Goal: Information Seeking & Learning: Learn about a topic

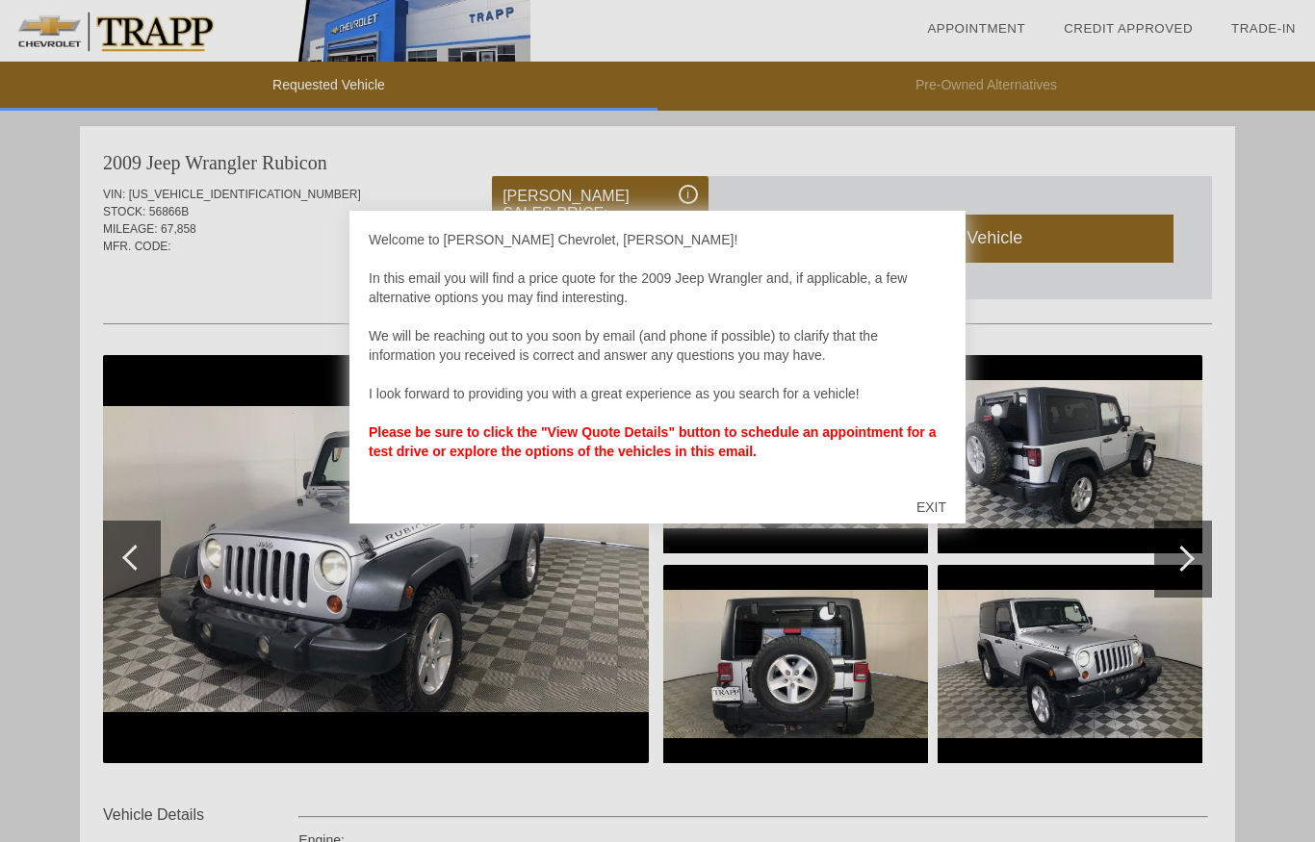
click at [1262, 289] on div at bounding box center [657, 421] width 1315 height 842
click at [942, 512] on div "EXIT" at bounding box center [931, 507] width 68 height 58
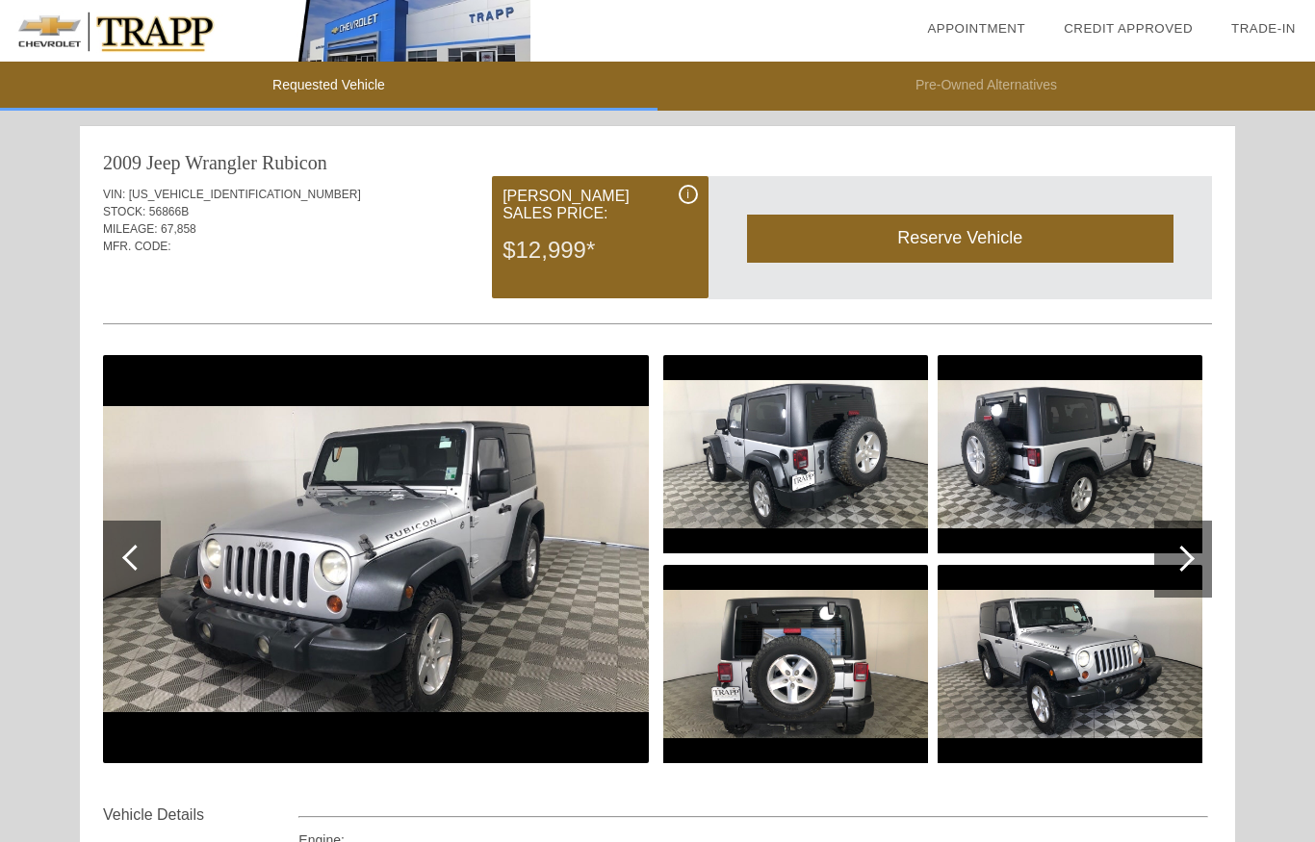
click at [1178, 552] on div at bounding box center [1182, 559] width 26 height 26
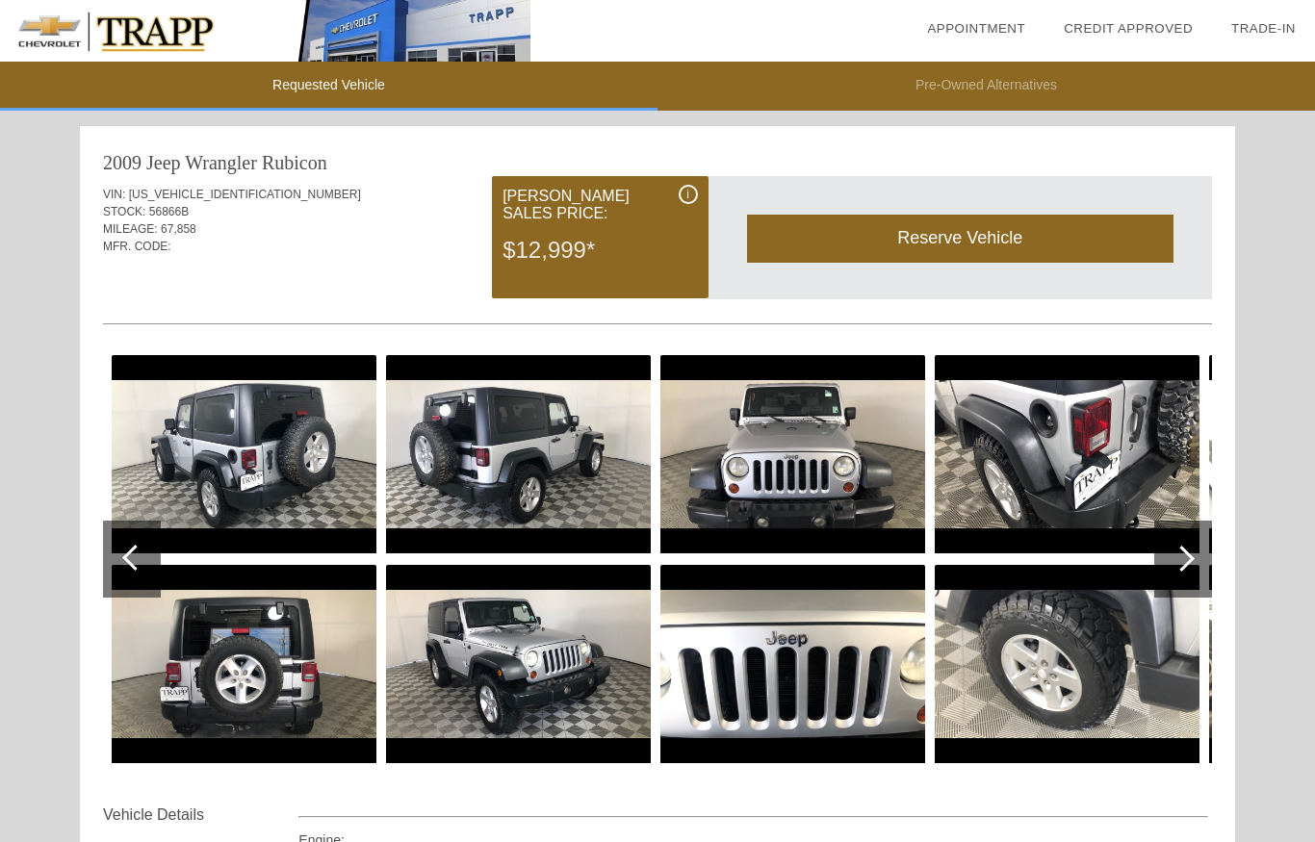
click at [1180, 559] on div at bounding box center [1182, 559] width 26 height 26
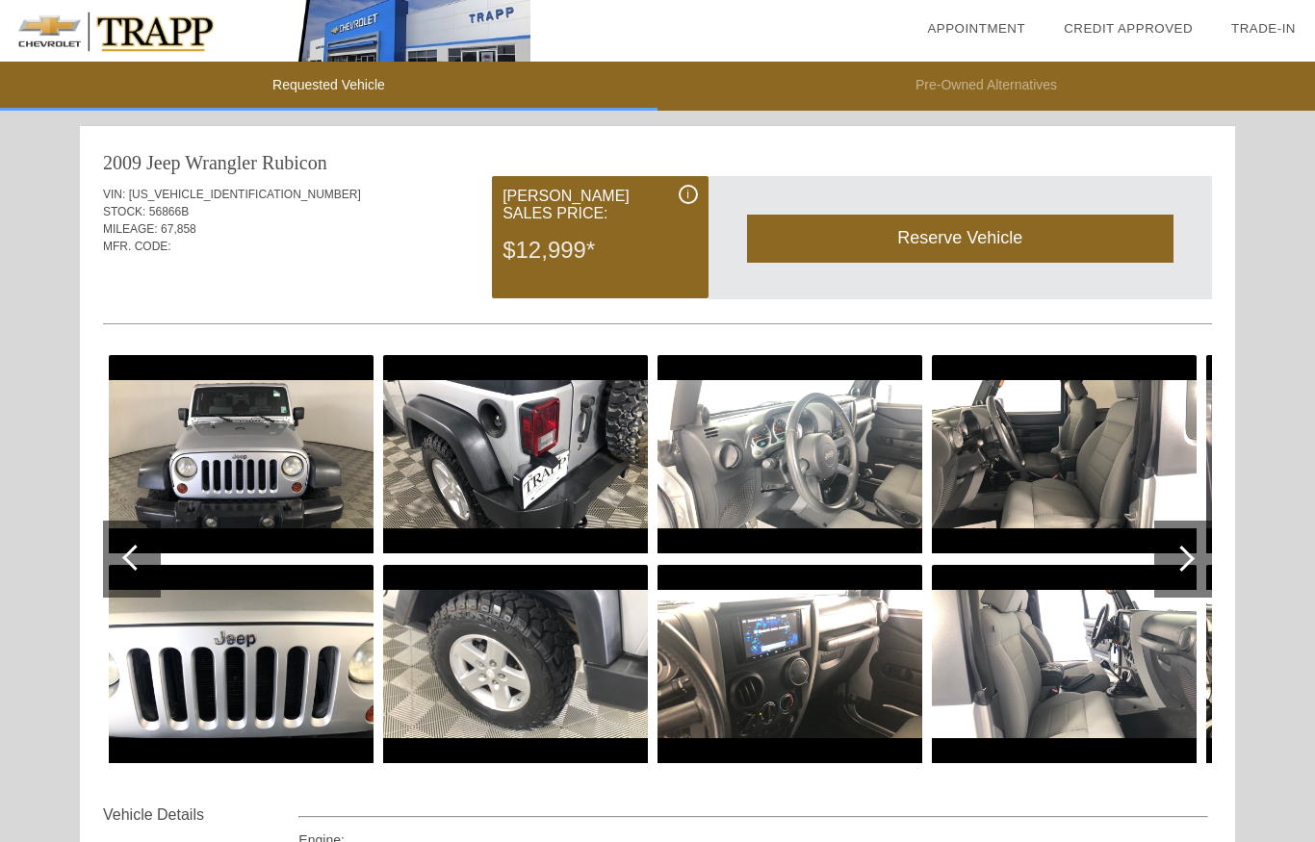
click at [1175, 546] on div at bounding box center [1183, 559] width 58 height 77
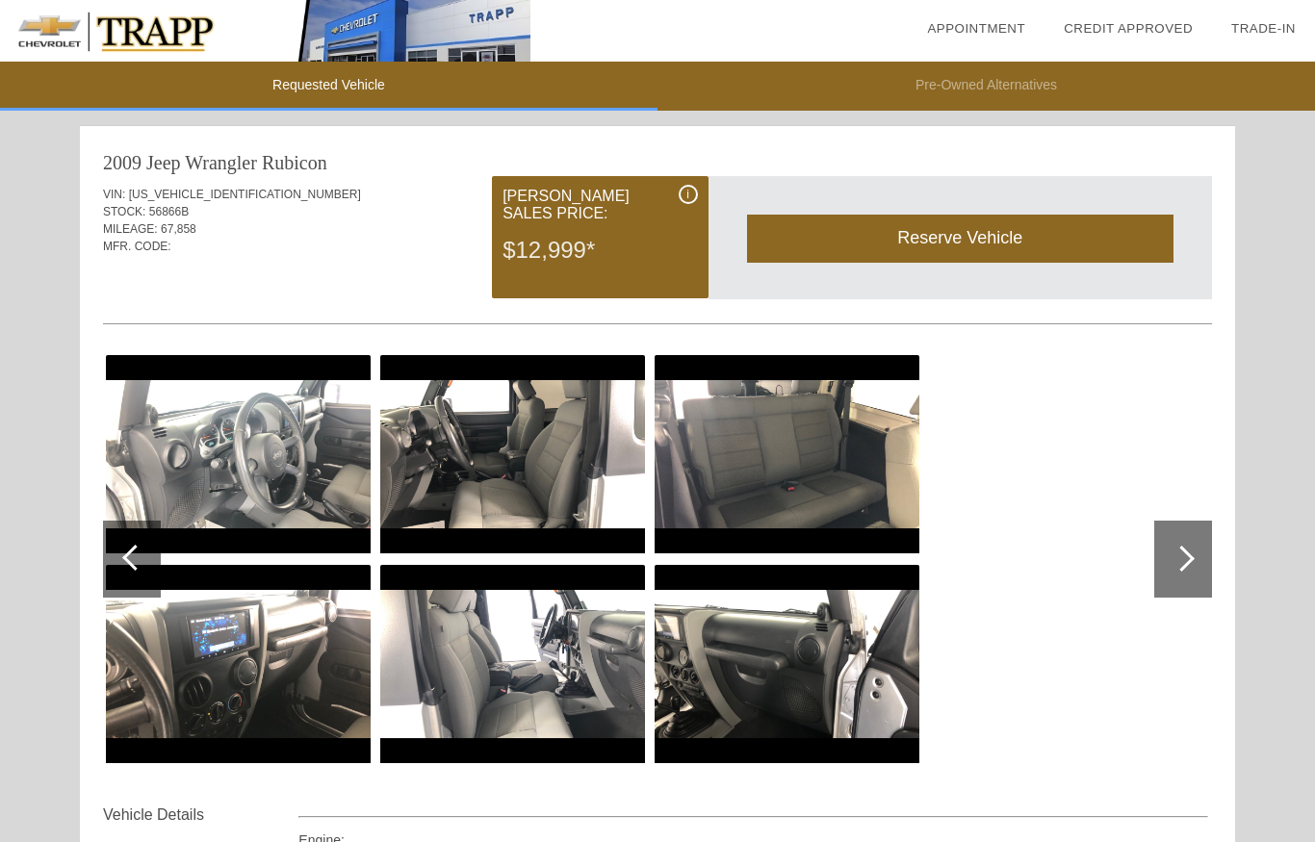
click at [1175, 555] on div at bounding box center [1182, 559] width 26 height 26
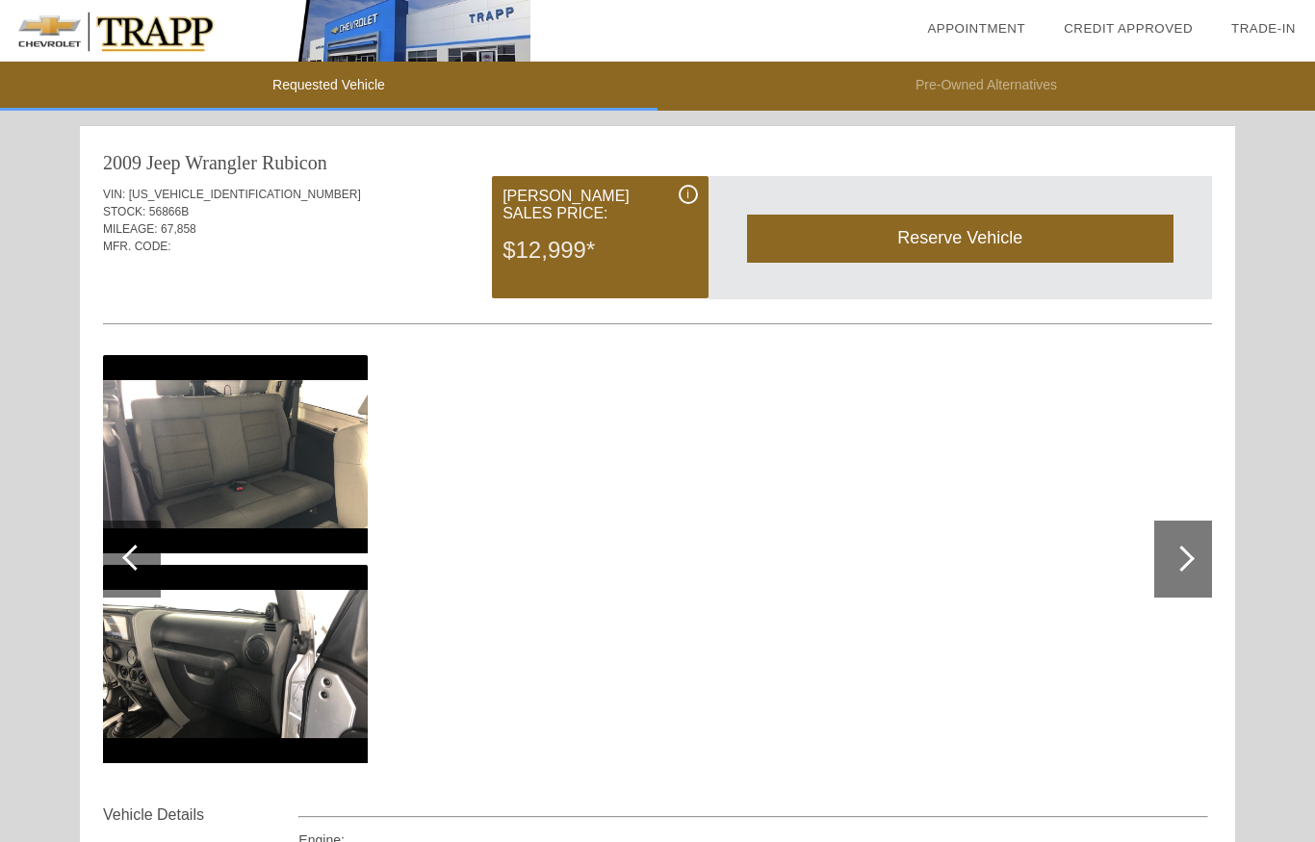
click at [176, 463] on img at bounding box center [235, 454] width 265 height 198
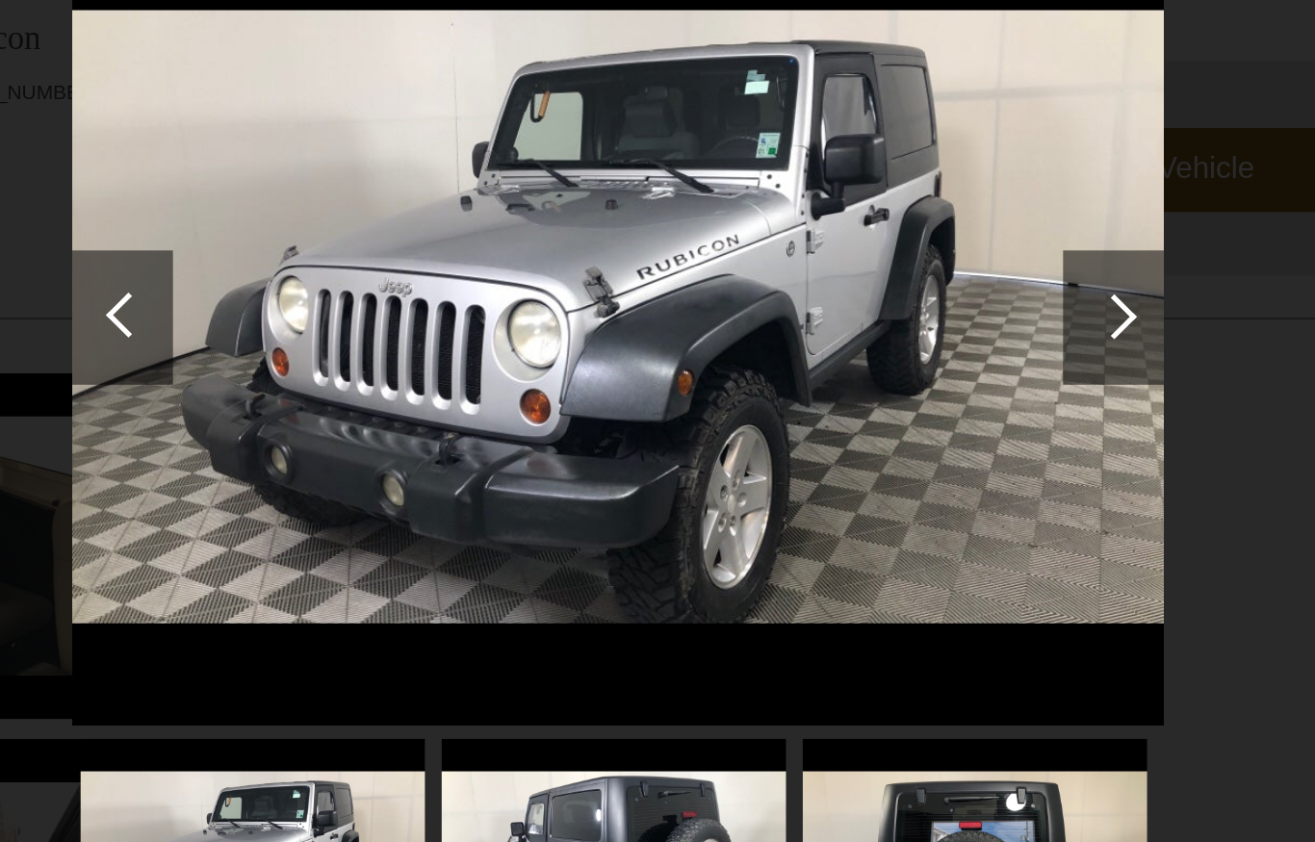
click at [929, 310] on div at bounding box center [942, 323] width 26 height 26
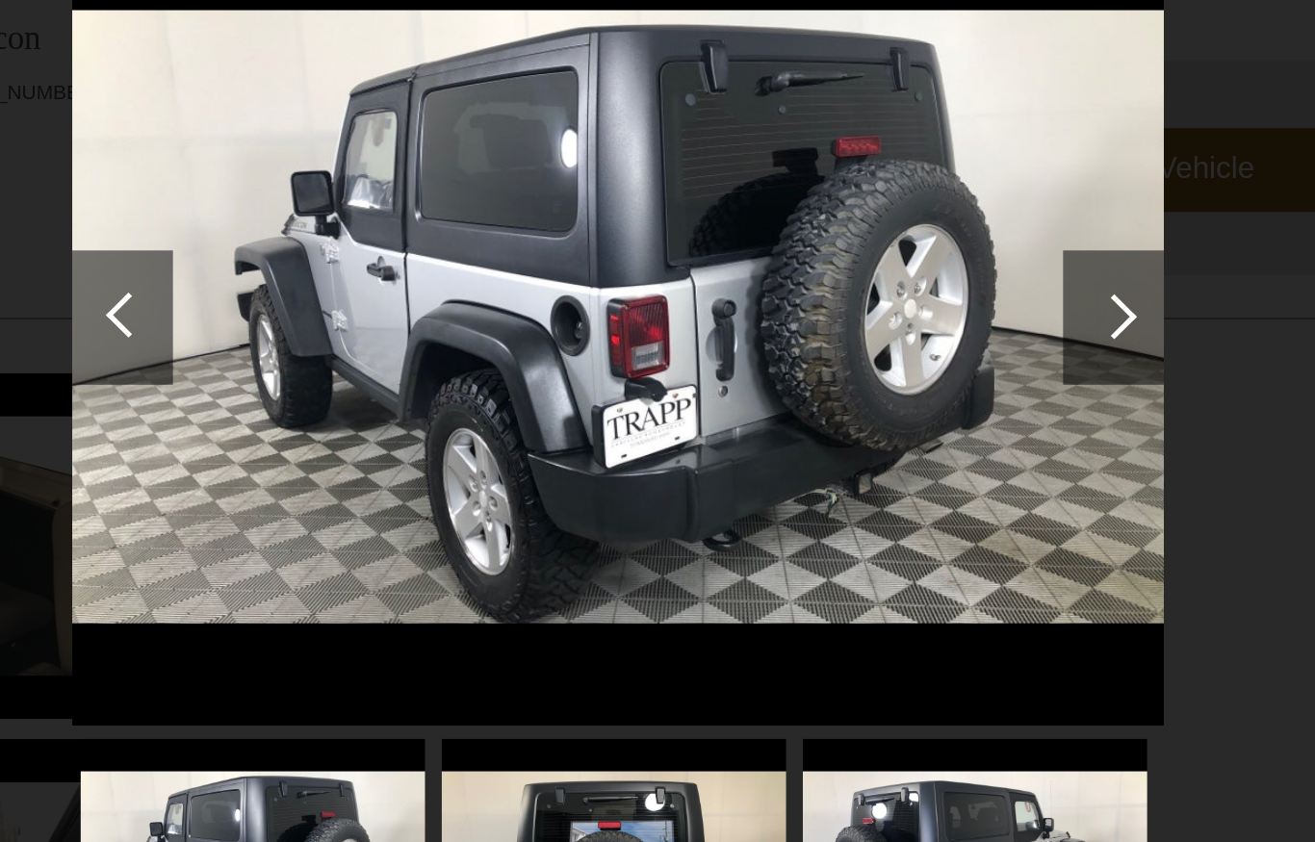
click at [929, 310] on div at bounding box center [942, 323] width 26 height 26
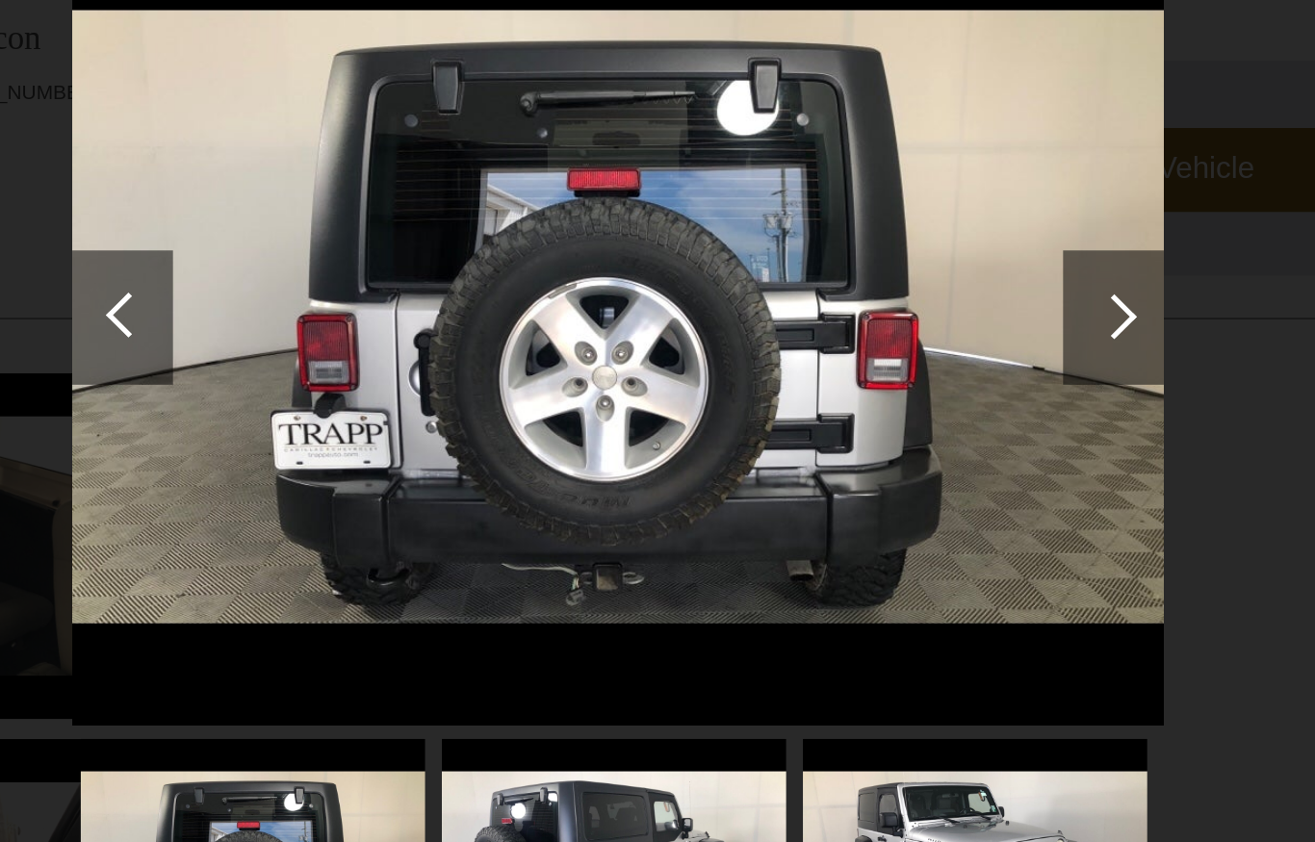
click at [929, 310] on div at bounding box center [942, 323] width 26 height 26
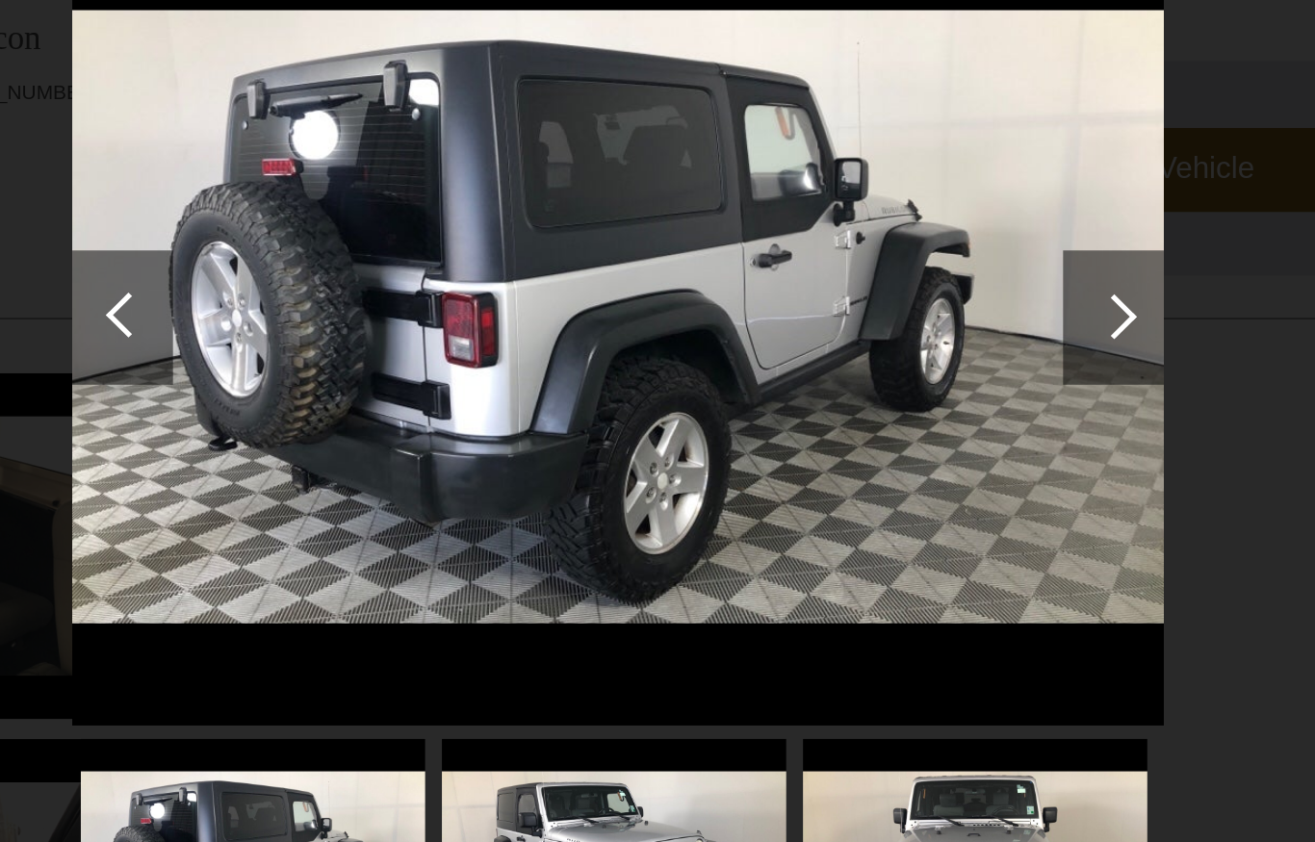
click at [929, 310] on div at bounding box center [942, 323] width 26 height 26
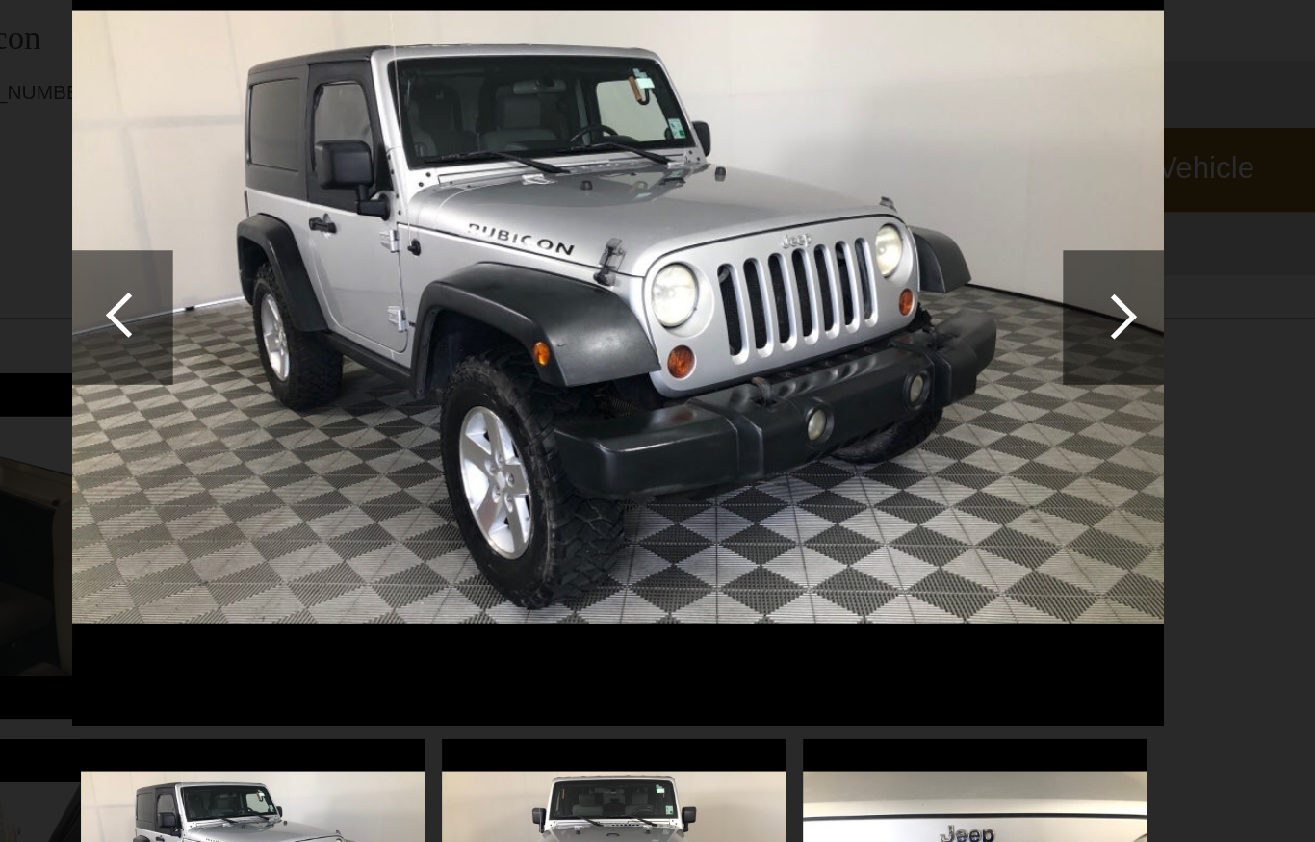
click at [913, 285] on div at bounding box center [942, 323] width 58 height 77
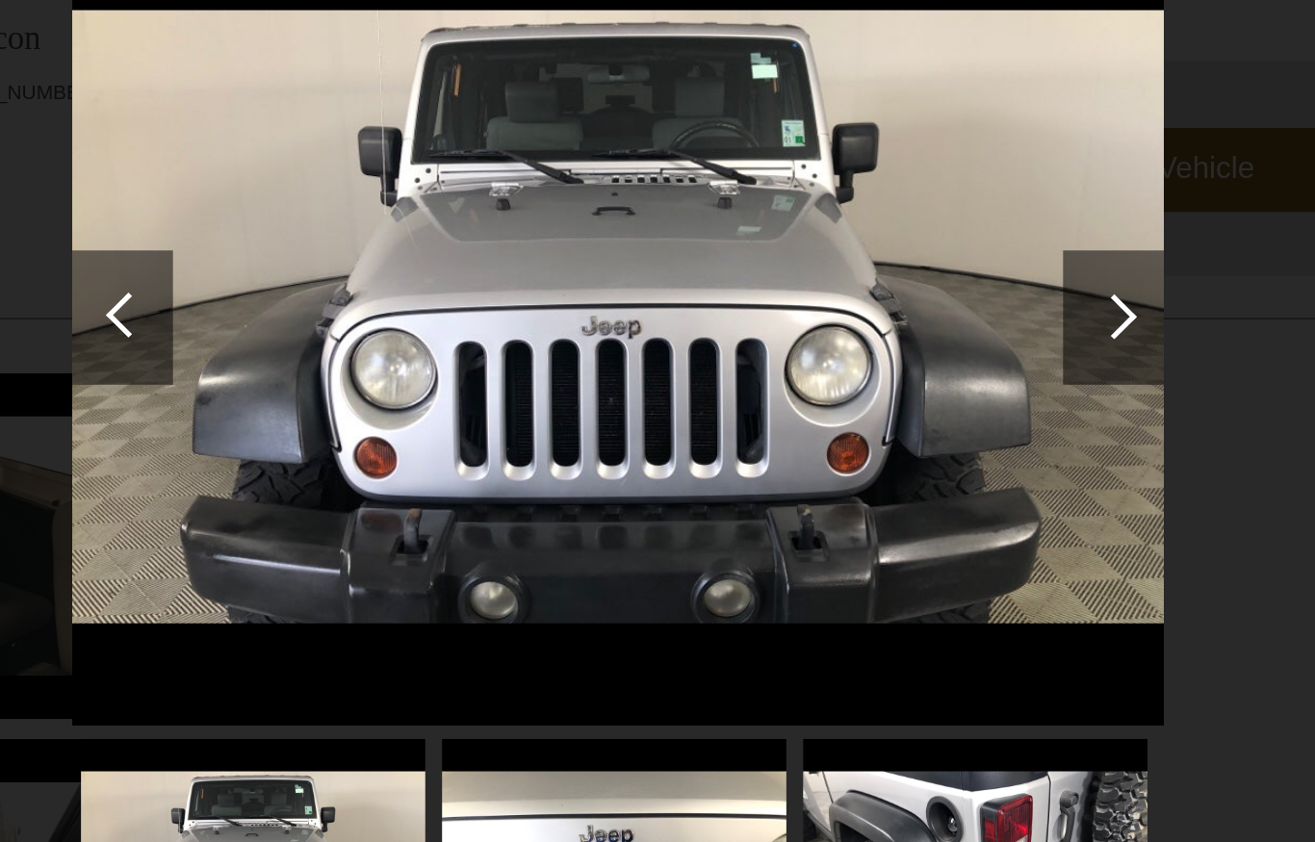
click at [929, 310] on div at bounding box center [942, 323] width 26 height 26
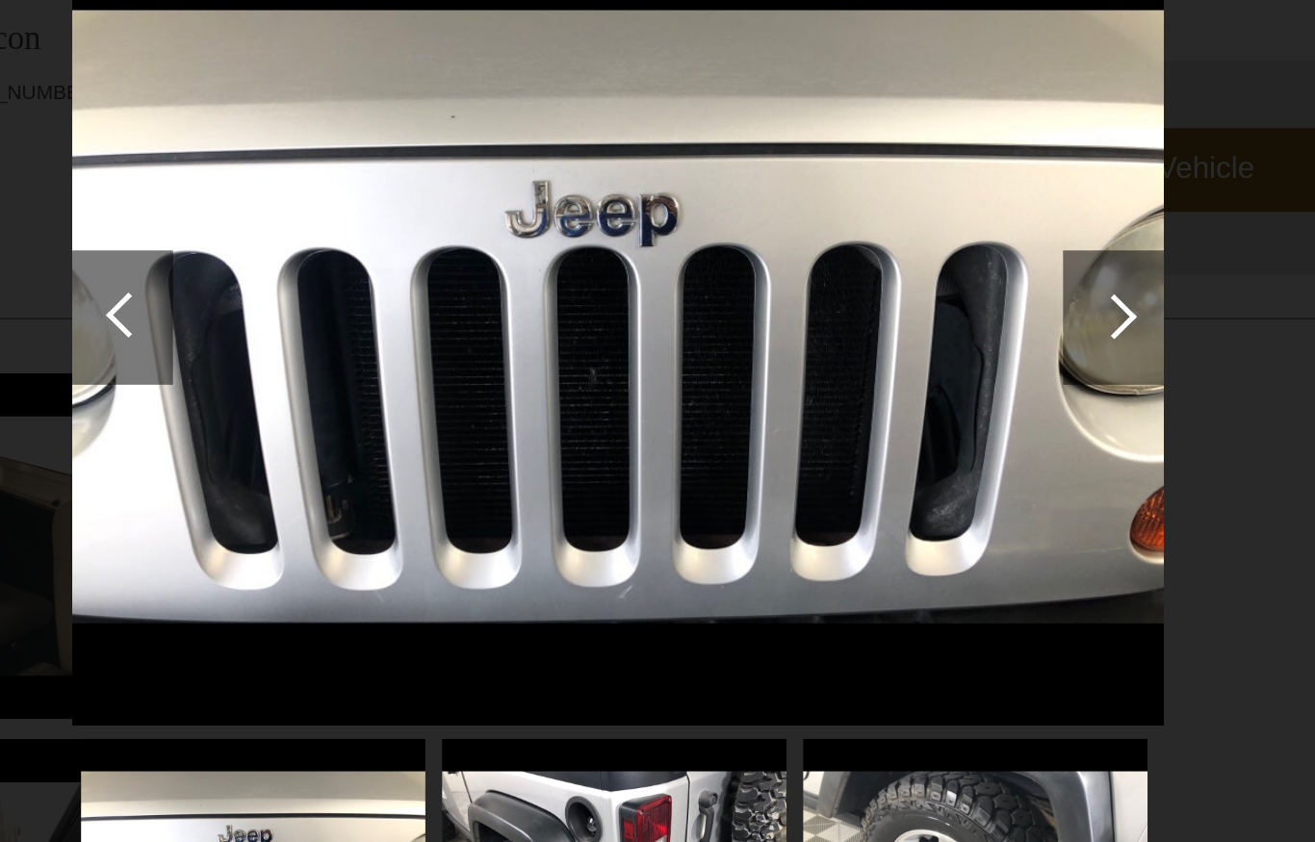
click at [913, 285] on div at bounding box center [942, 323] width 58 height 77
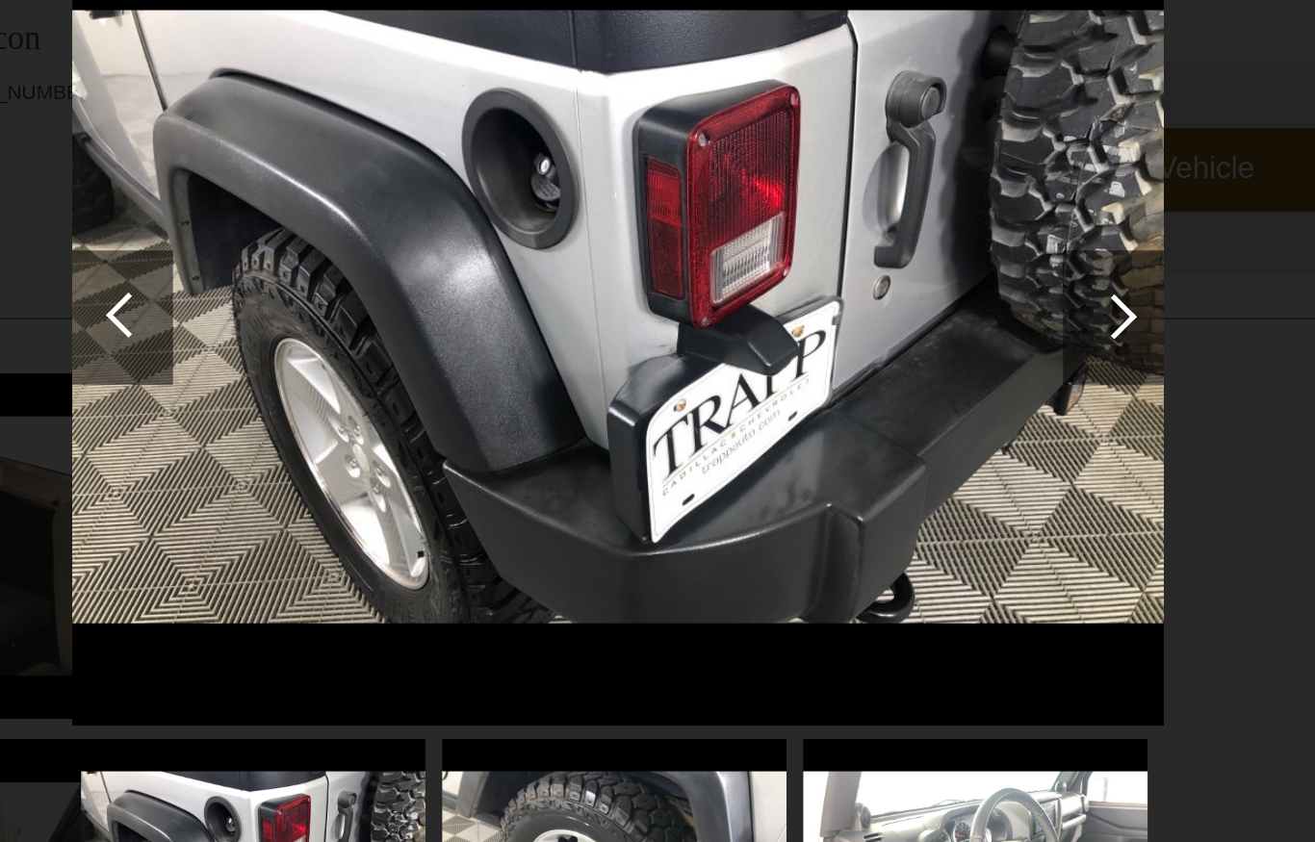
click at [913, 285] on div at bounding box center [942, 323] width 58 height 77
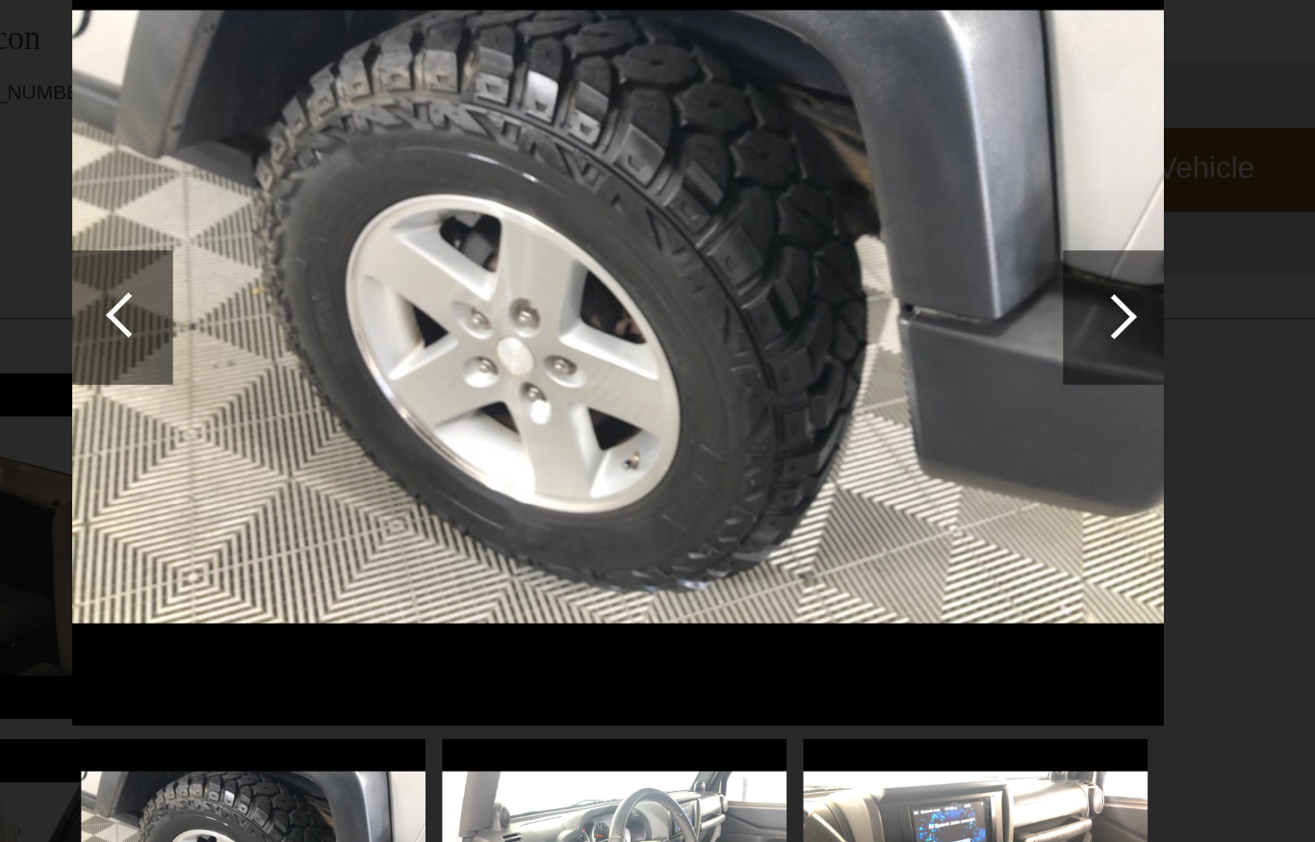
click at [913, 285] on div at bounding box center [942, 323] width 58 height 77
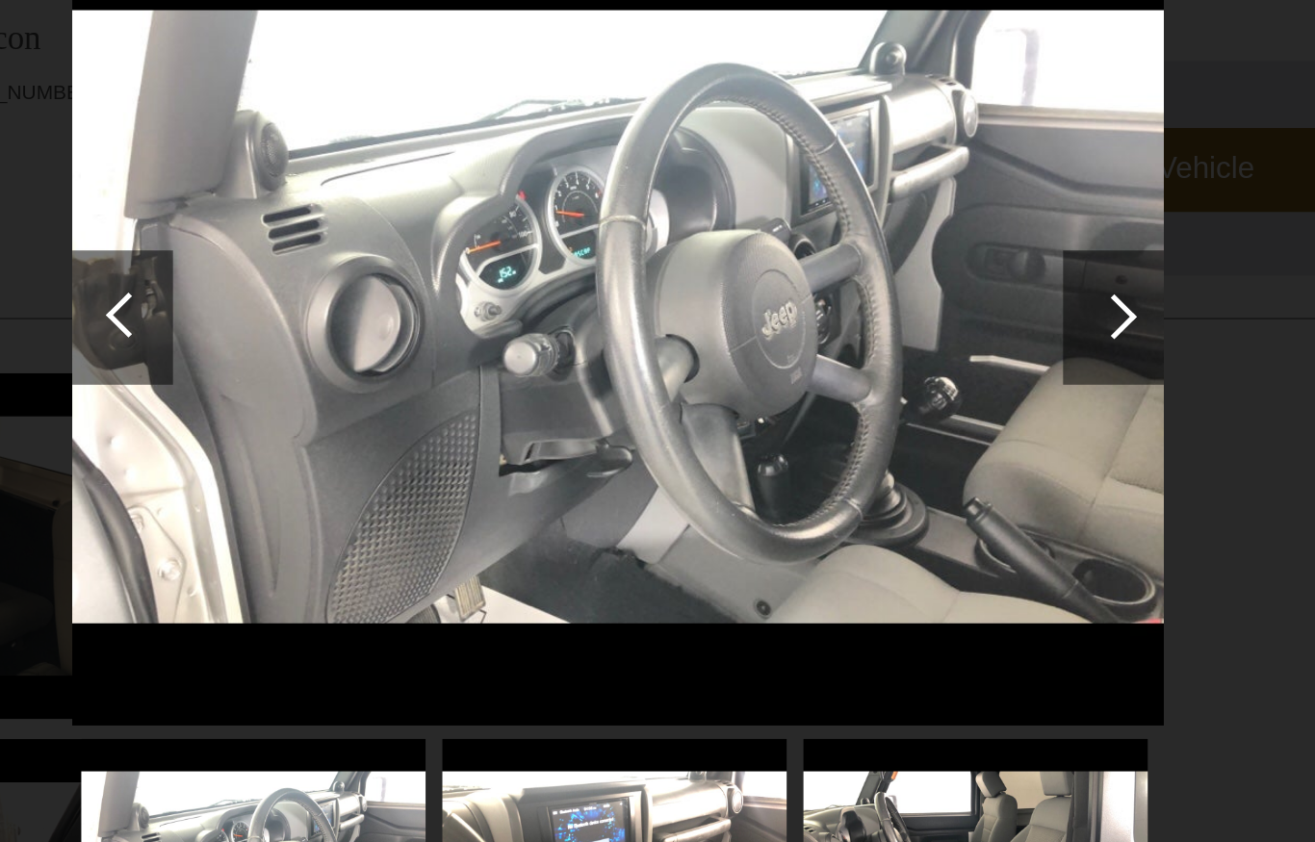
click at [929, 310] on div at bounding box center [942, 323] width 26 height 26
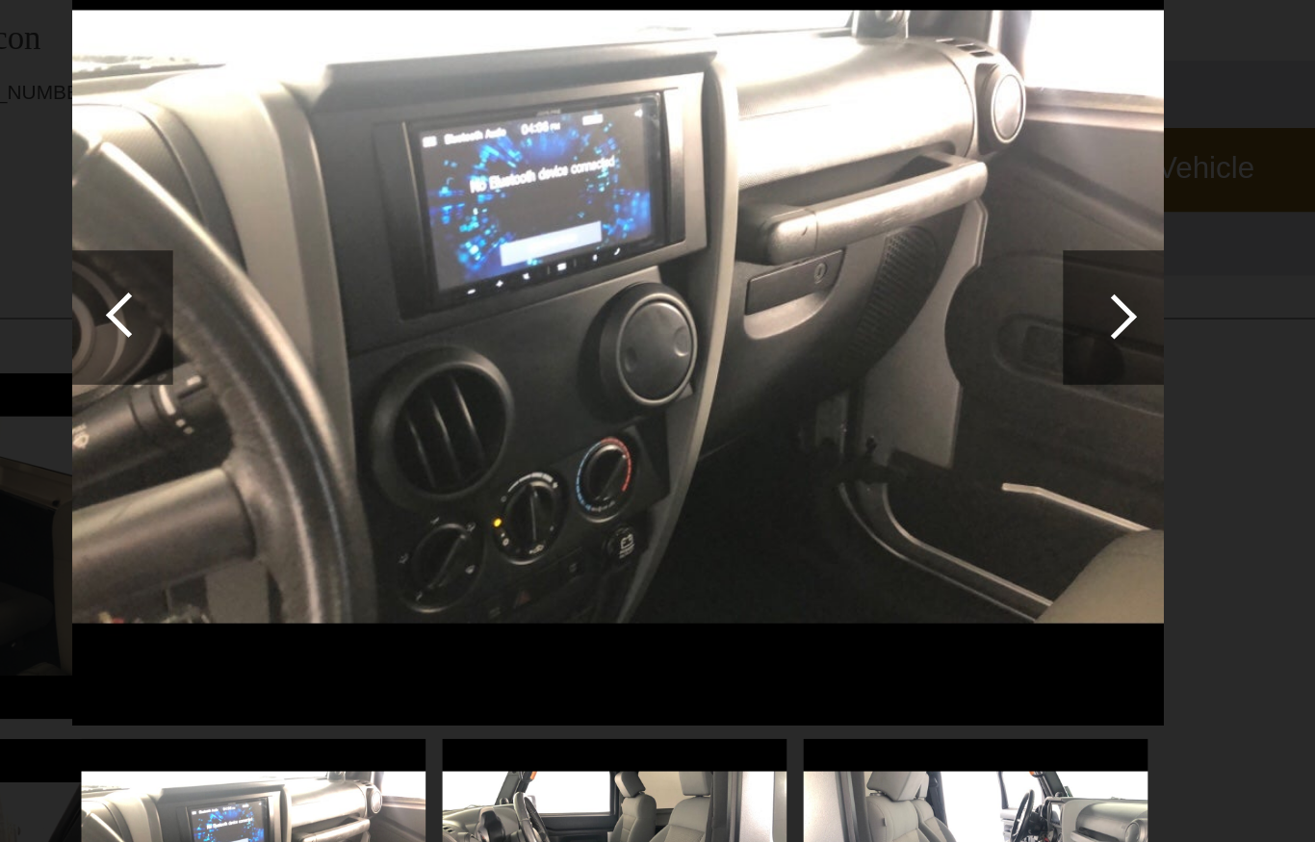
click at [929, 310] on div at bounding box center [942, 323] width 26 height 26
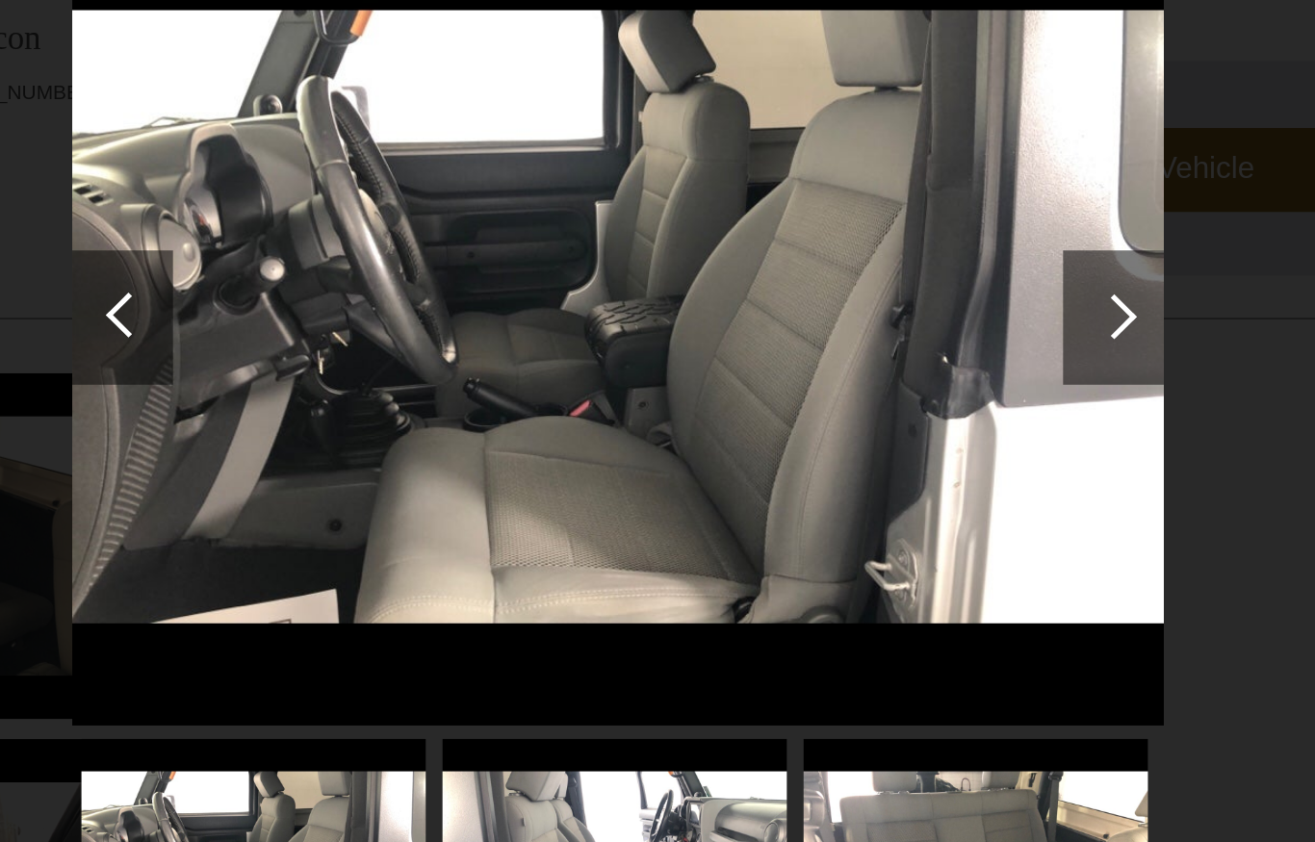
click at [369, 211] on img at bounding box center [658, 324] width 626 height 470
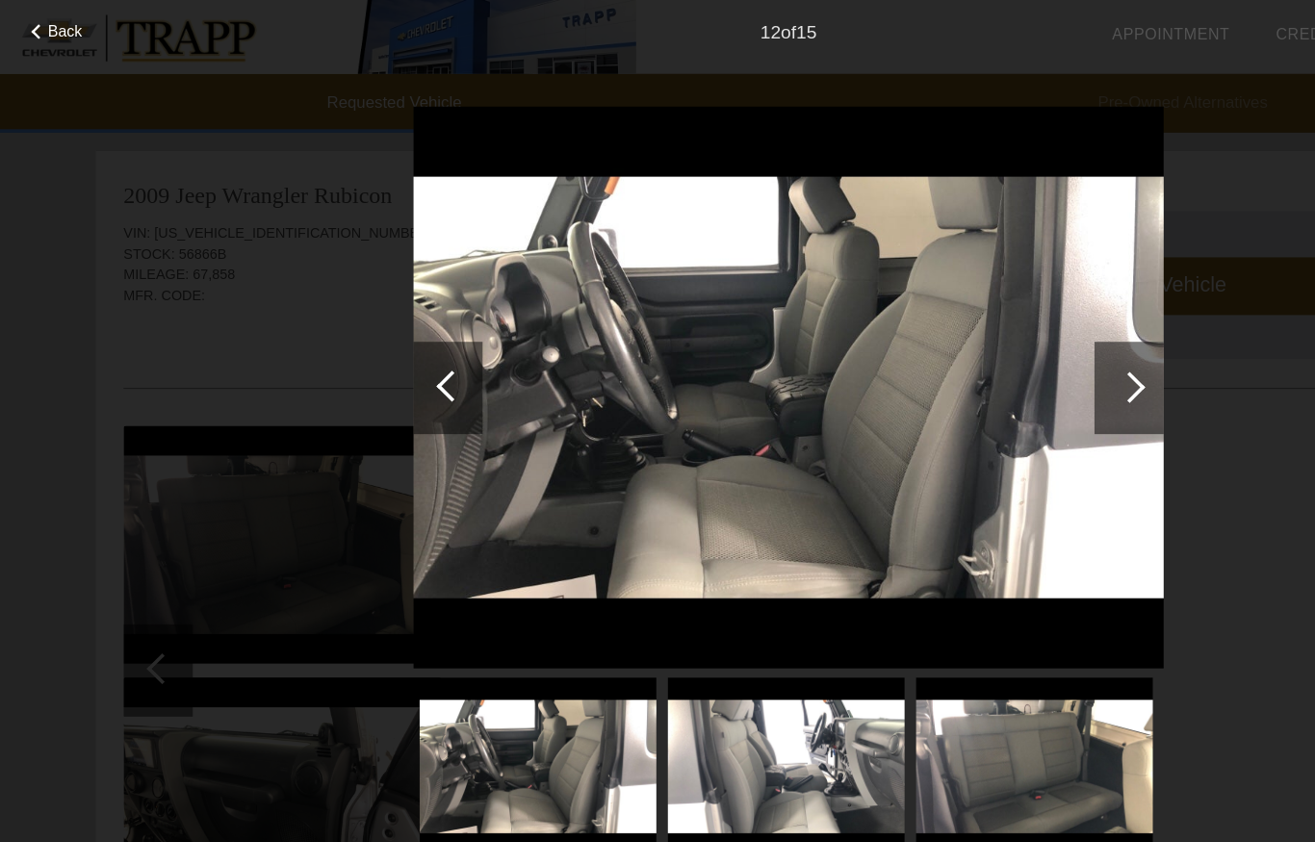
click at [941, 332] on div at bounding box center [942, 323] width 26 height 26
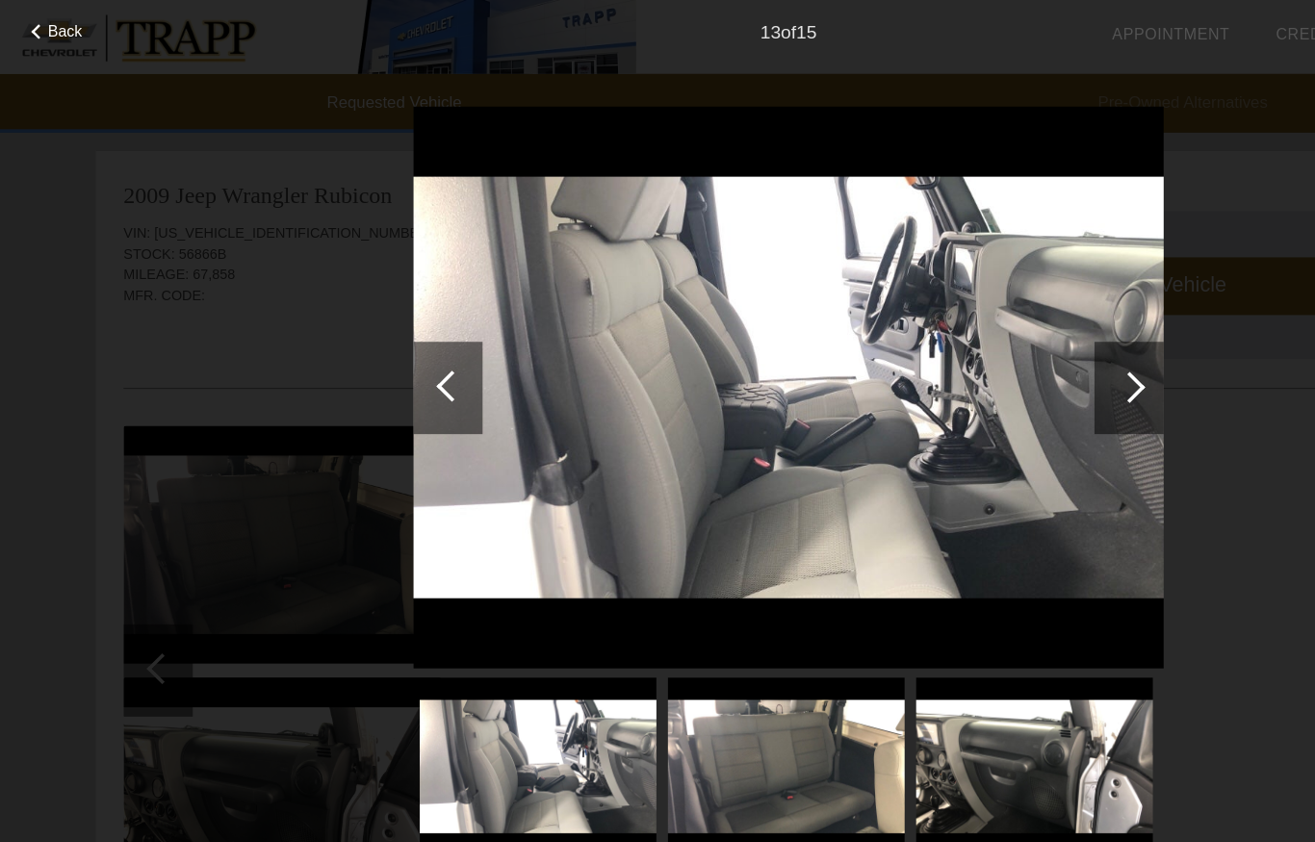
click at [927, 317] on div at bounding box center [942, 323] width 58 height 77
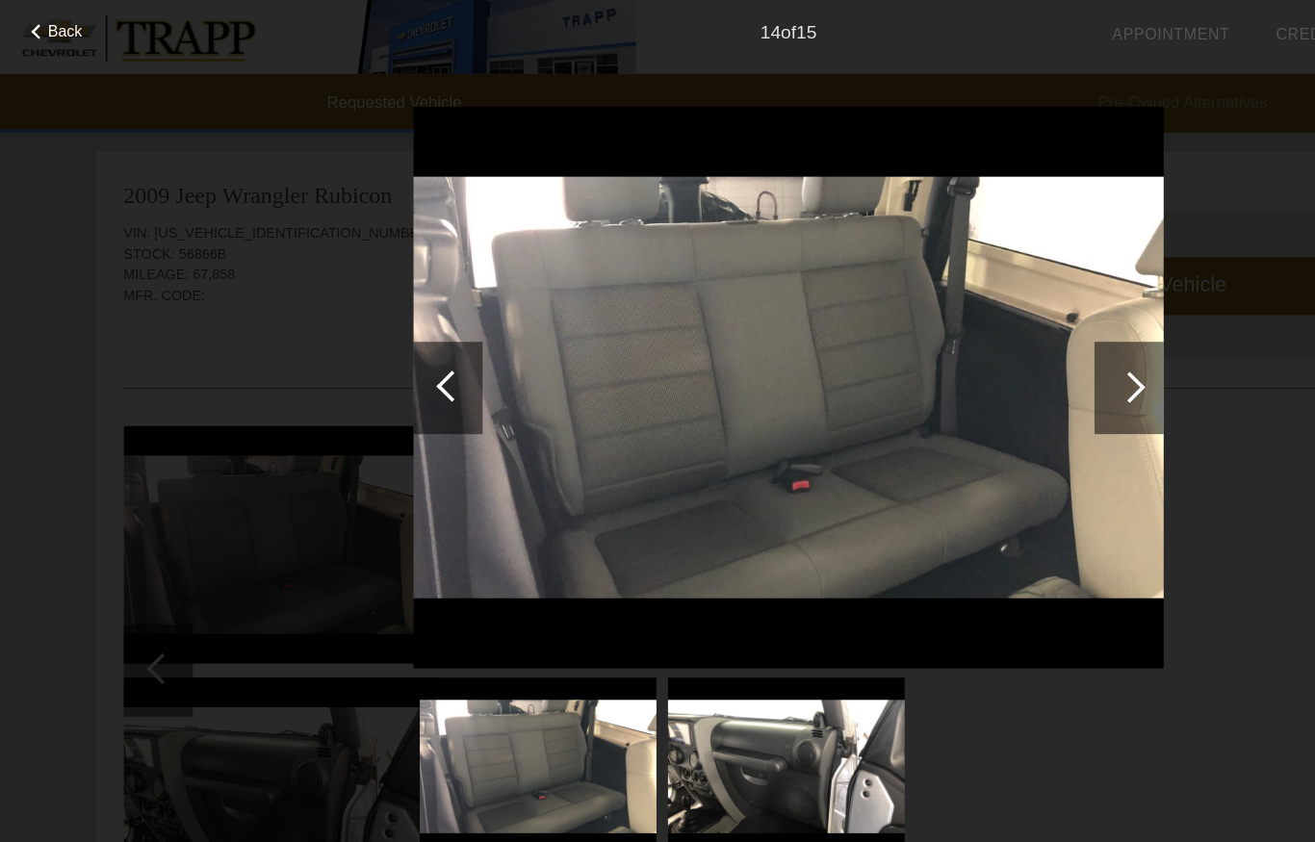
click at [947, 311] on div at bounding box center [942, 323] width 58 height 77
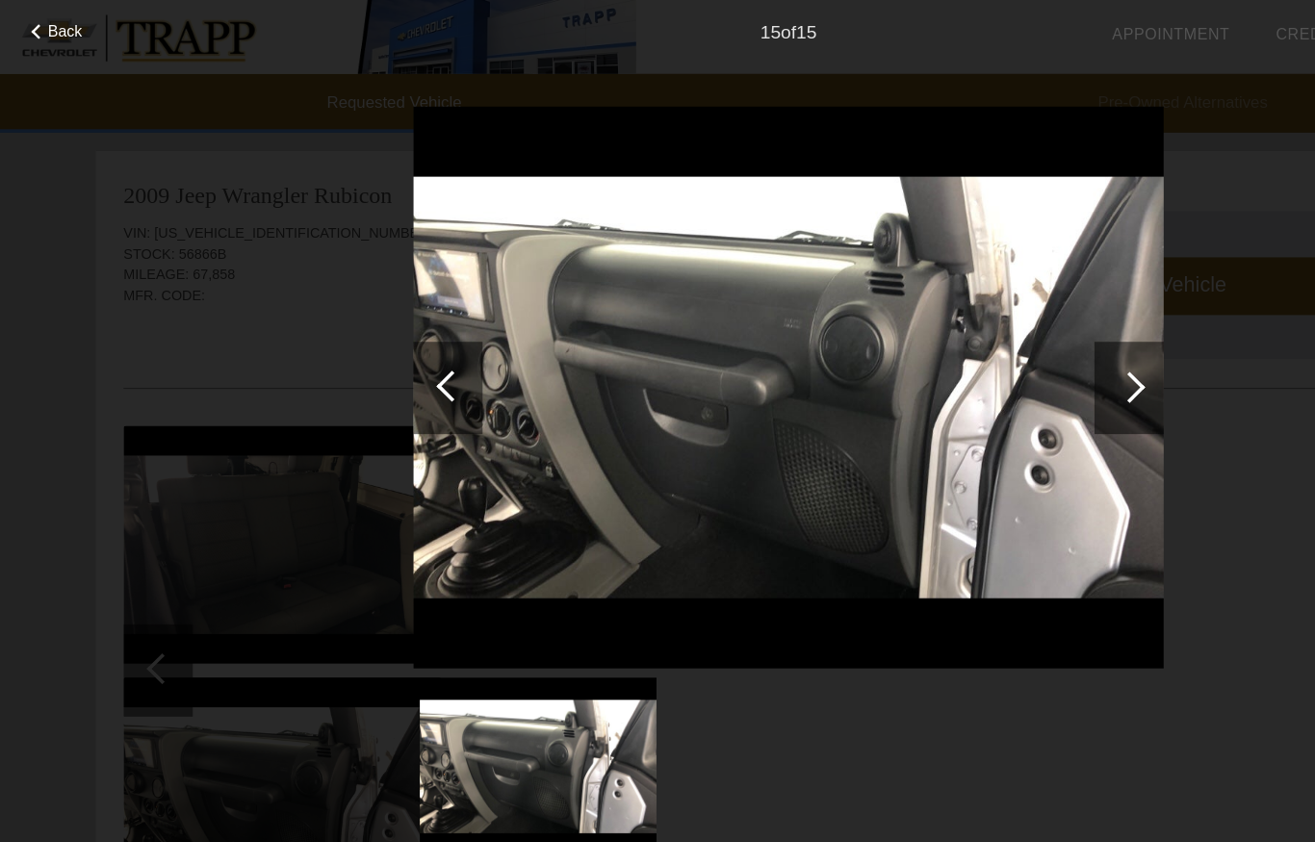
click at [947, 322] on div at bounding box center [942, 323] width 26 height 26
click at [946, 326] on div at bounding box center [942, 323] width 26 height 26
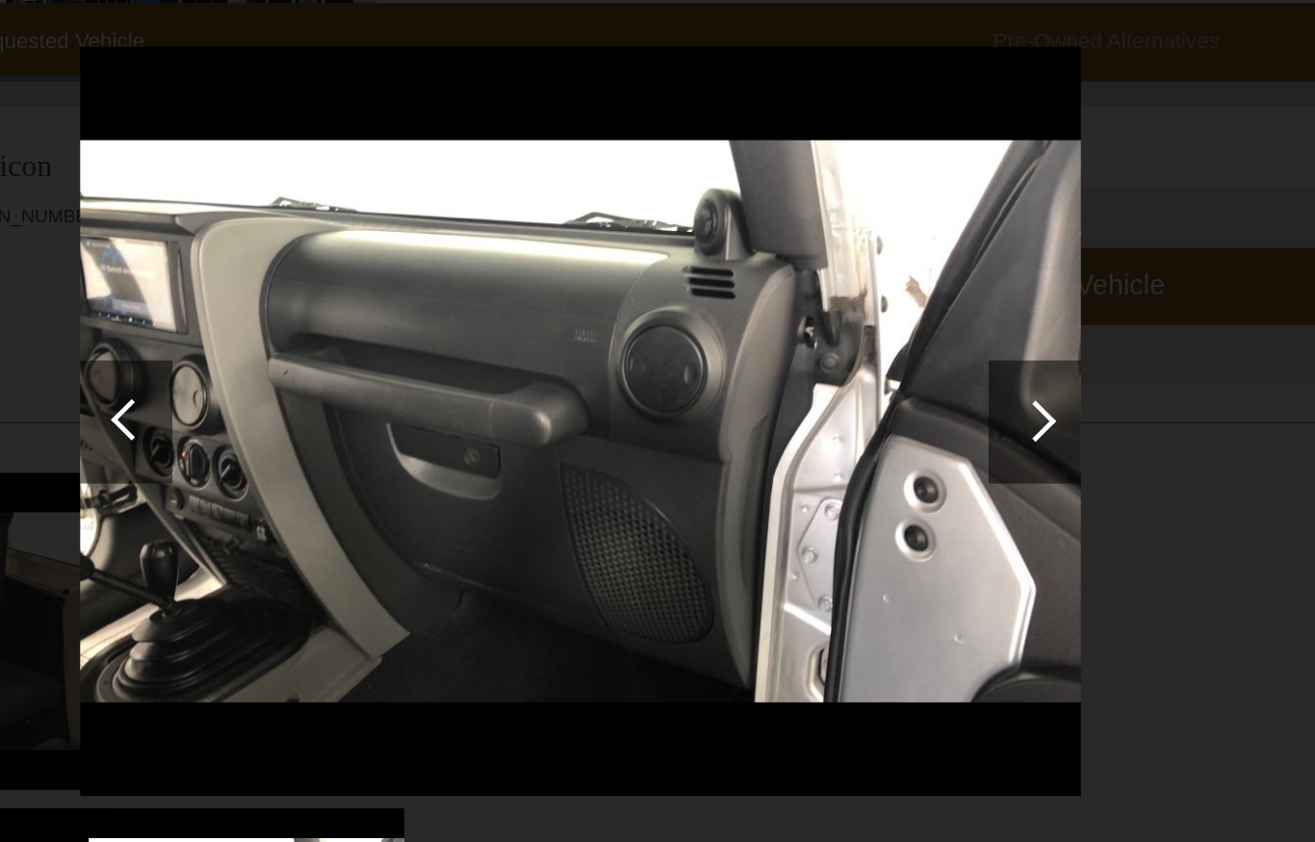
click at [929, 310] on div at bounding box center [942, 323] width 26 height 26
click at [364, 309] on div at bounding box center [377, 322] width 26 height 26
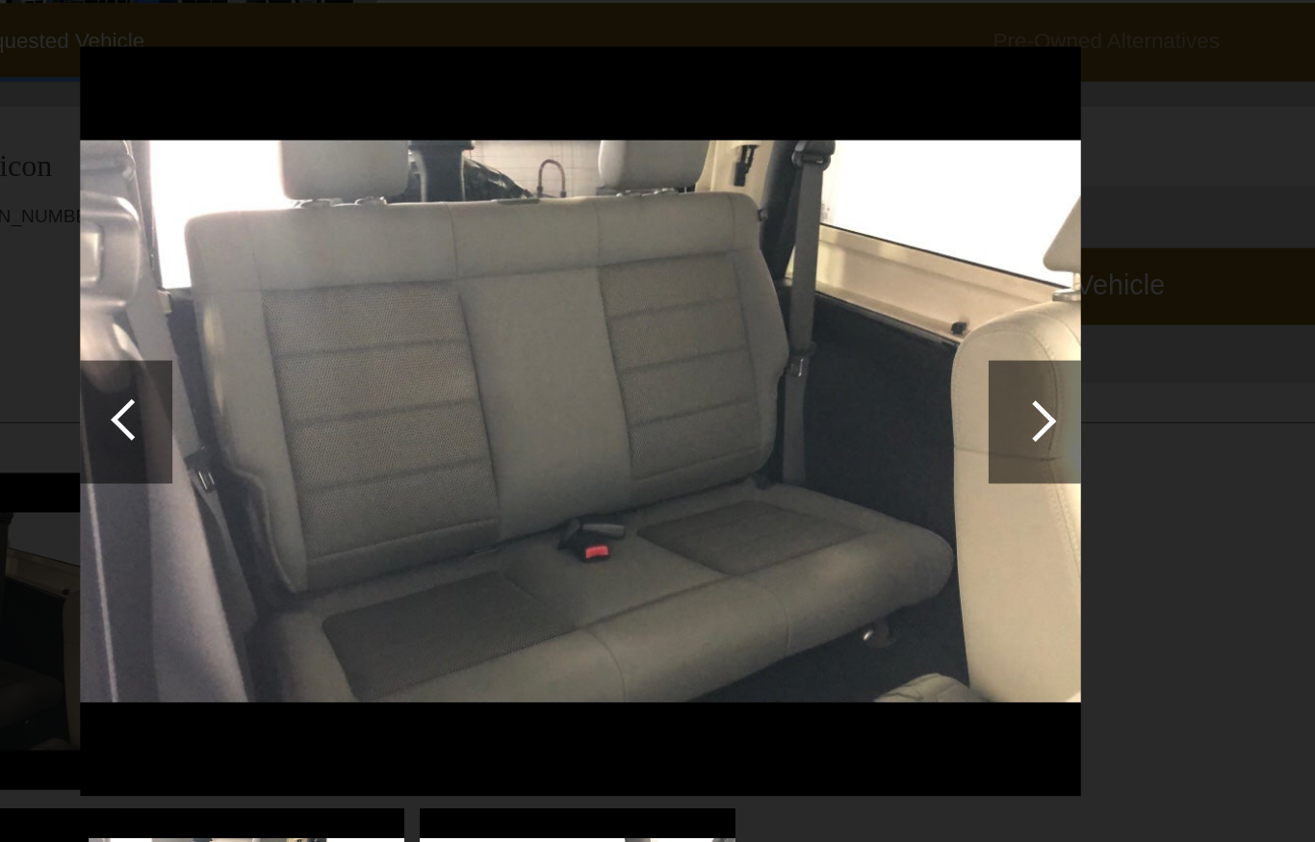
click at [364, 309] on div at bounding box center [377, 322] width 26 height 26
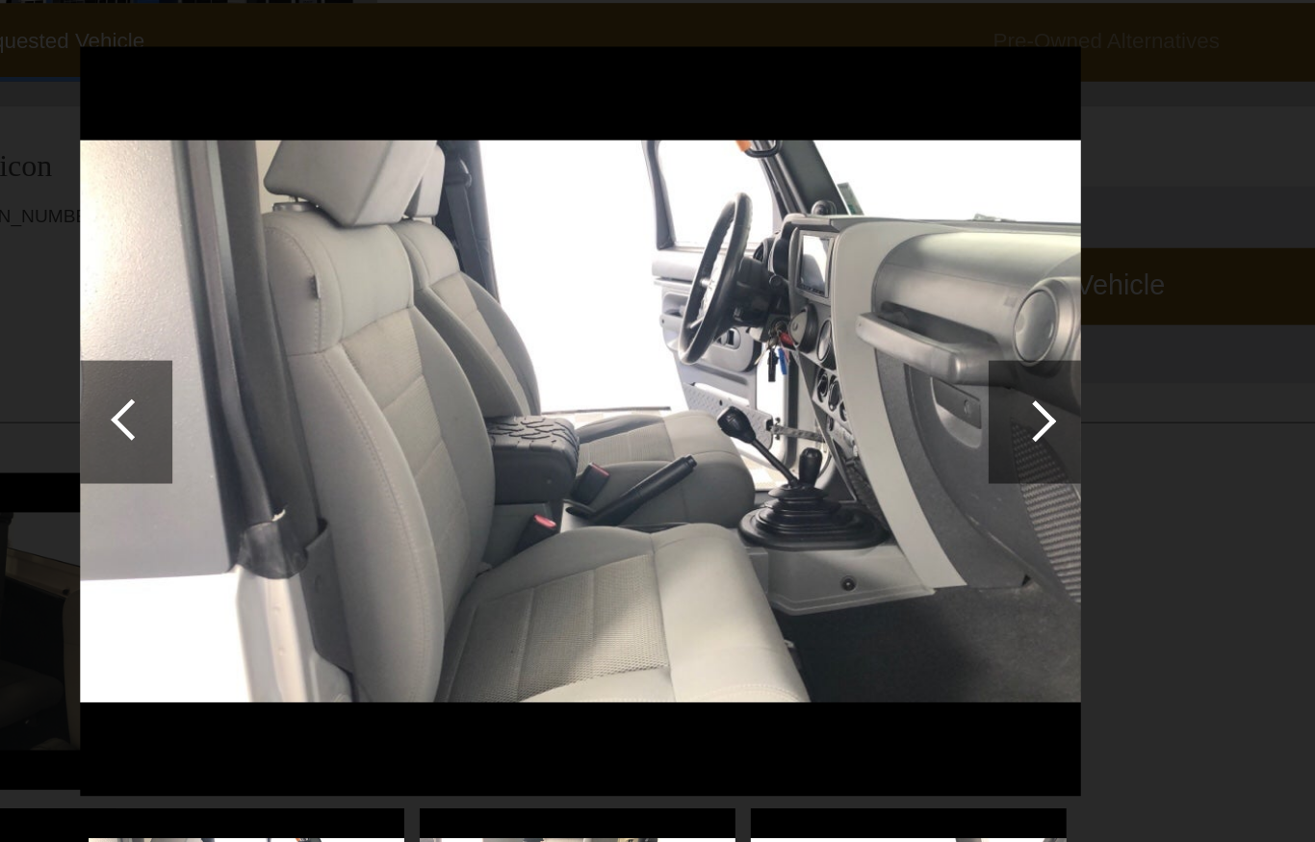
click at [929, 310] on div at bounding box center [942, 323] width 26 height 26
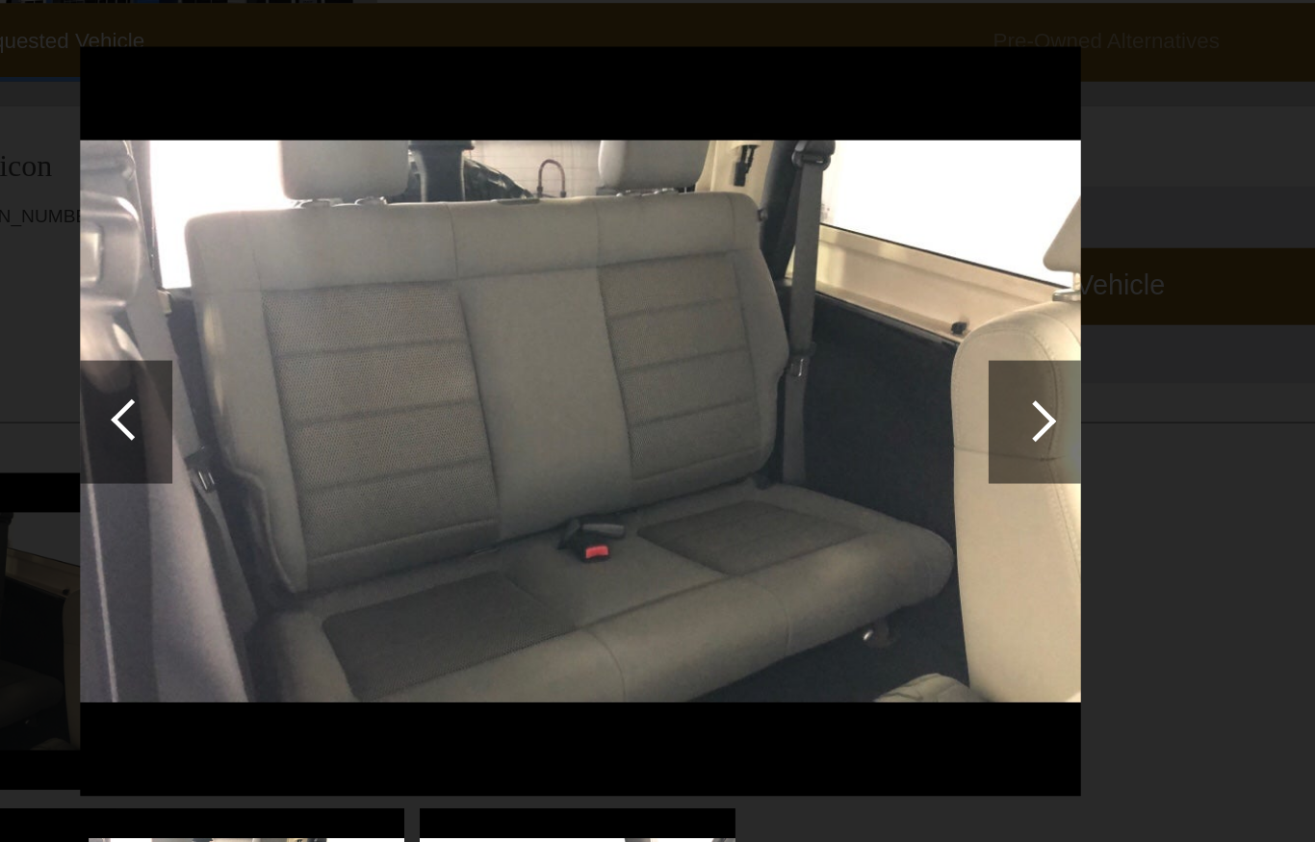
click at [345, 285] on div at bounding box center [374, 323] width 58 height 77
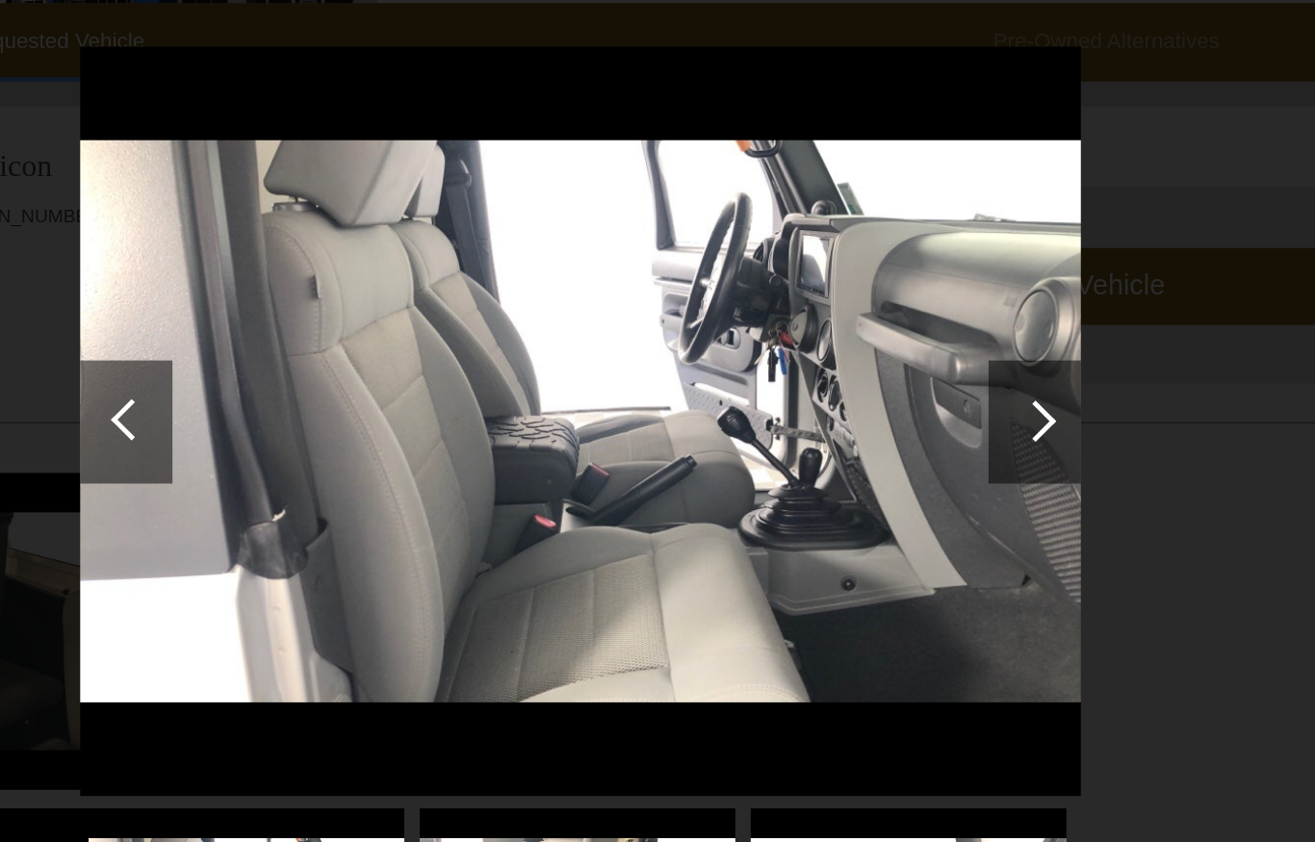
click at [913, 285] on div at bounding box center [942, 323] width 58 height 77
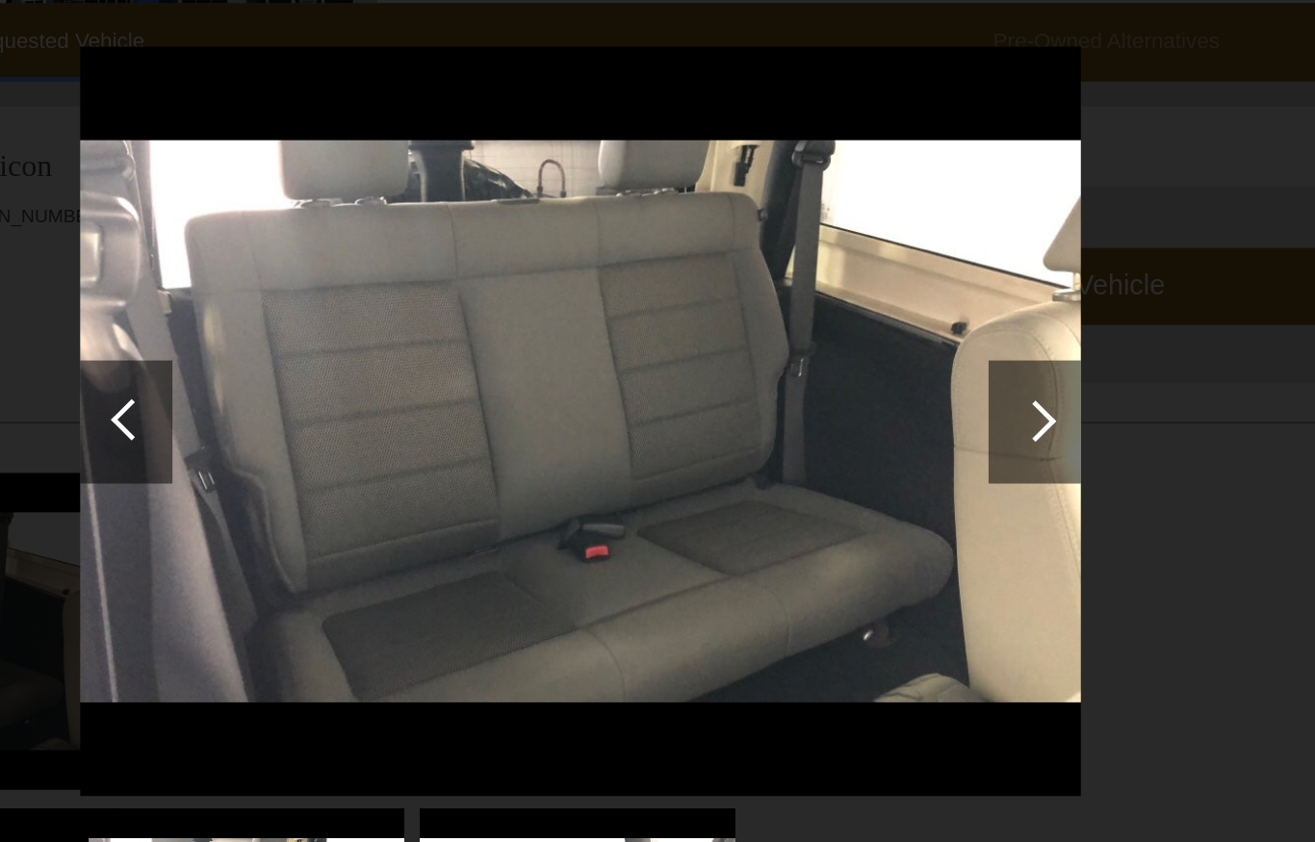
click at [364, 309] on div at bounding box center [377, 322] width 26 height 26
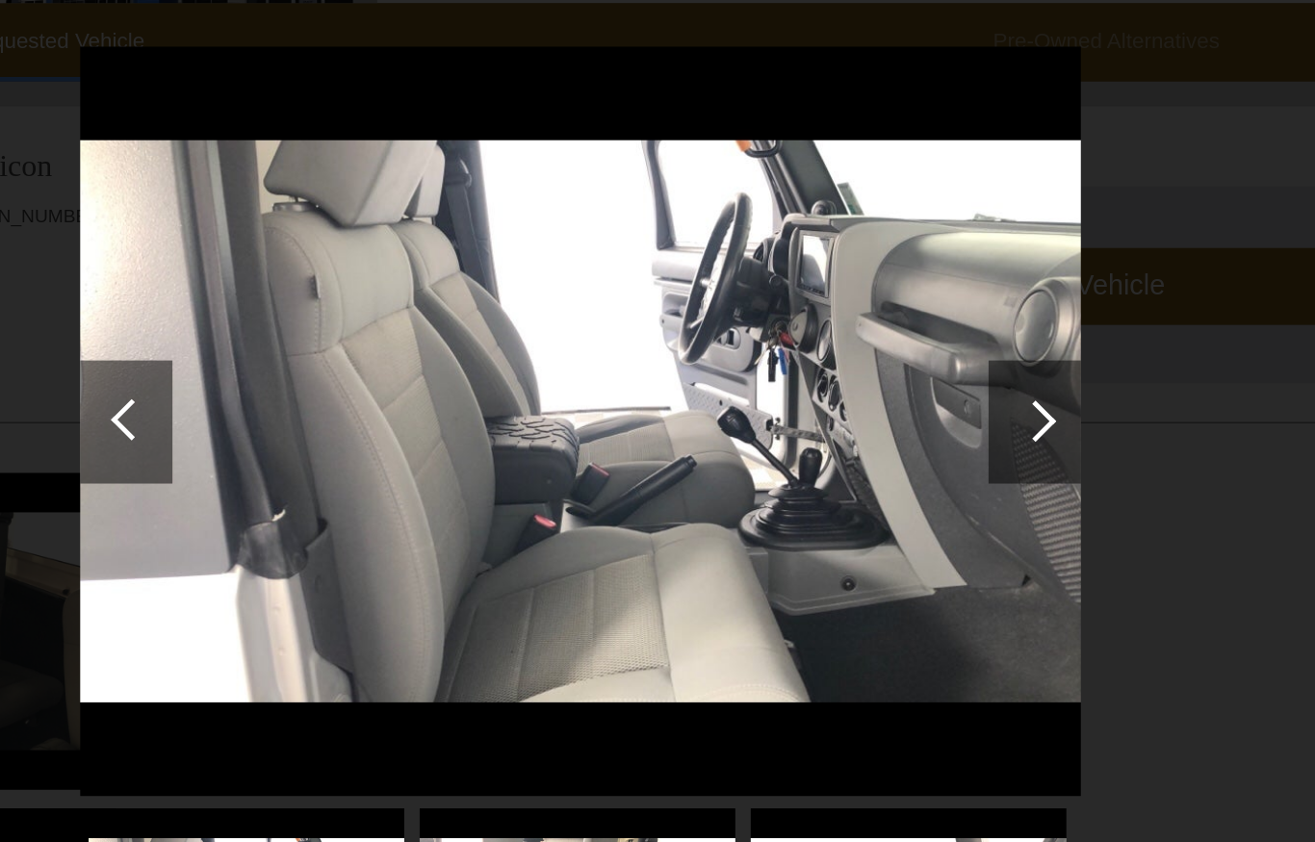
click at [364, 309] on div at bounding box center [377, 322] width 26 height 26
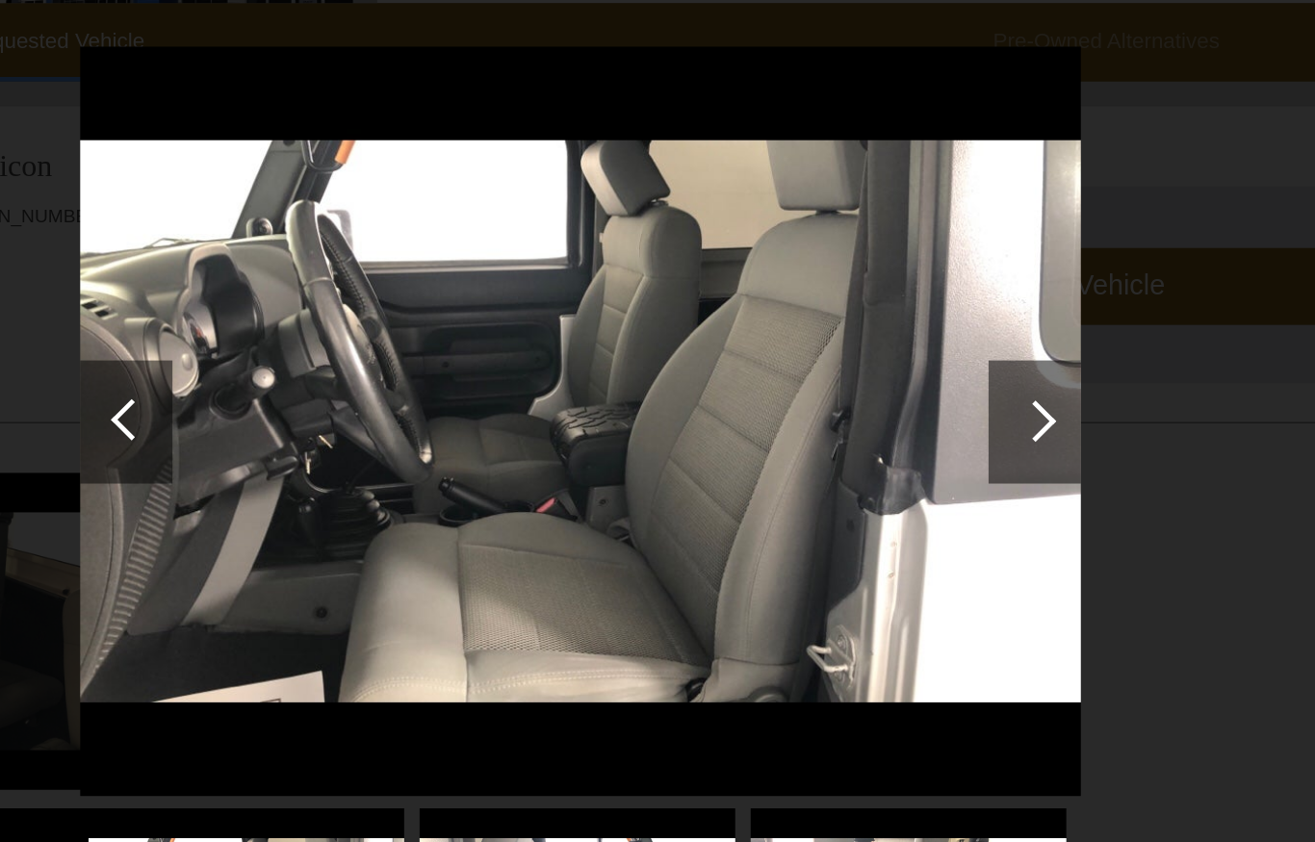
click at [364, 309] on div at bounding box center [377, 322] width 26 height 26
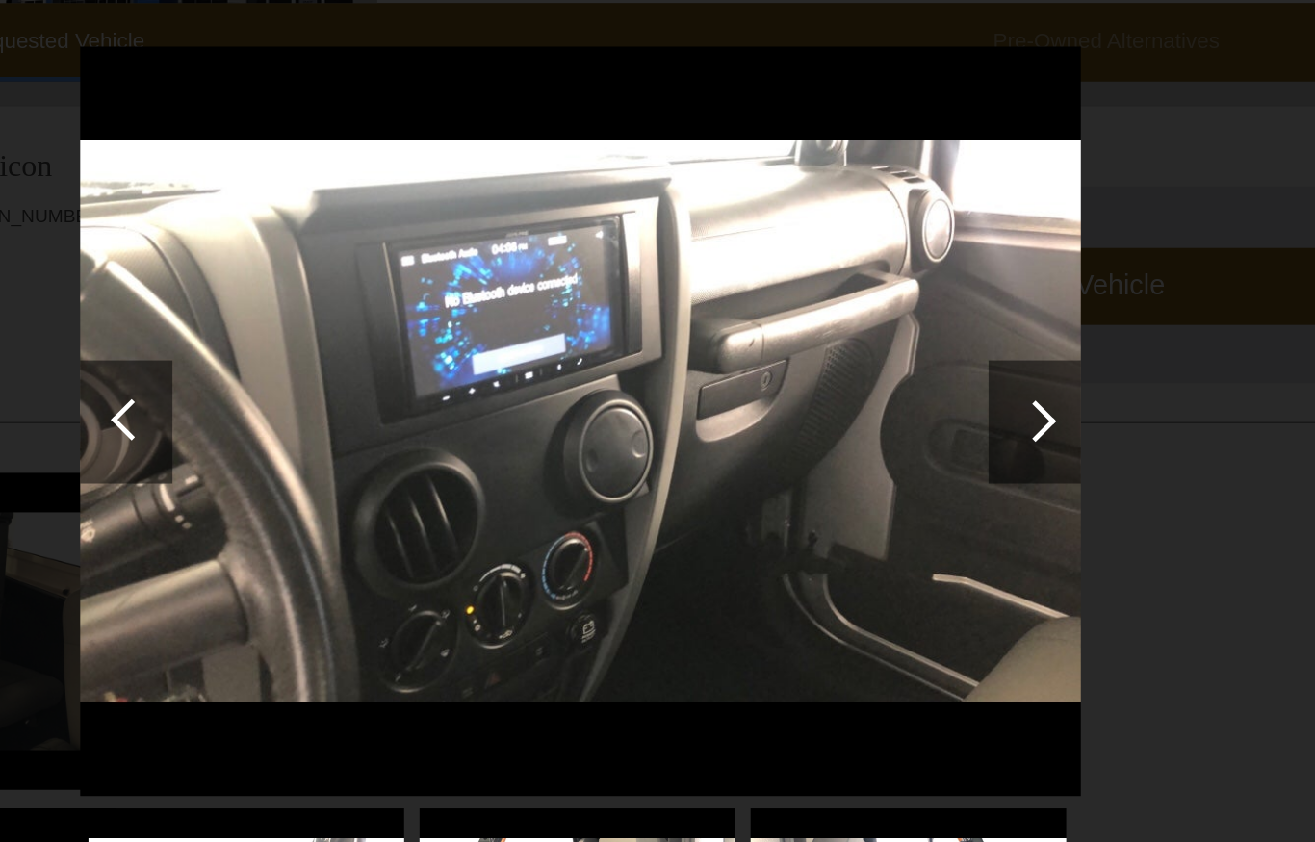
click at [345, 285] on div at bounding box center [374, 323] width 58 height 77
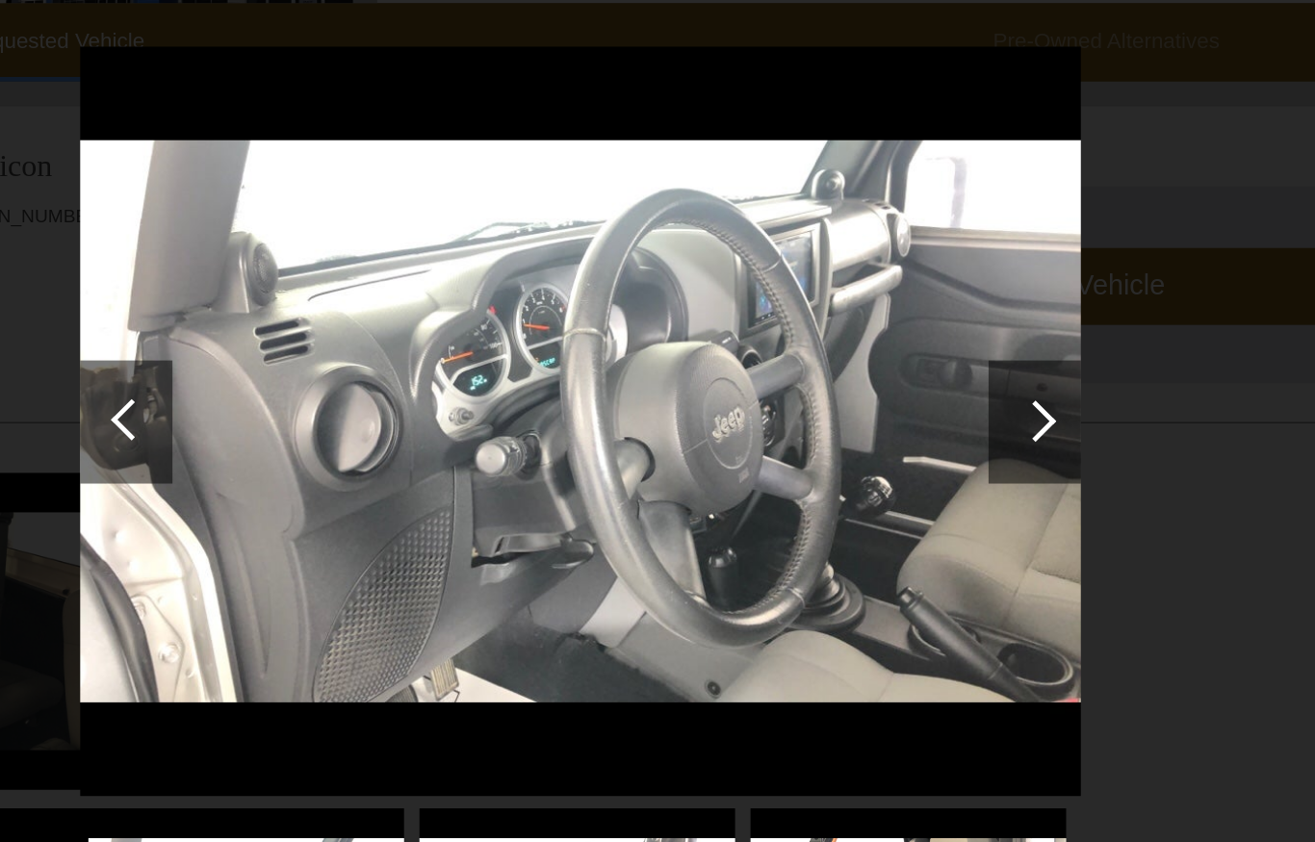
click at [345, 285] on div at bounding box center [374, 323] width 58 height 77
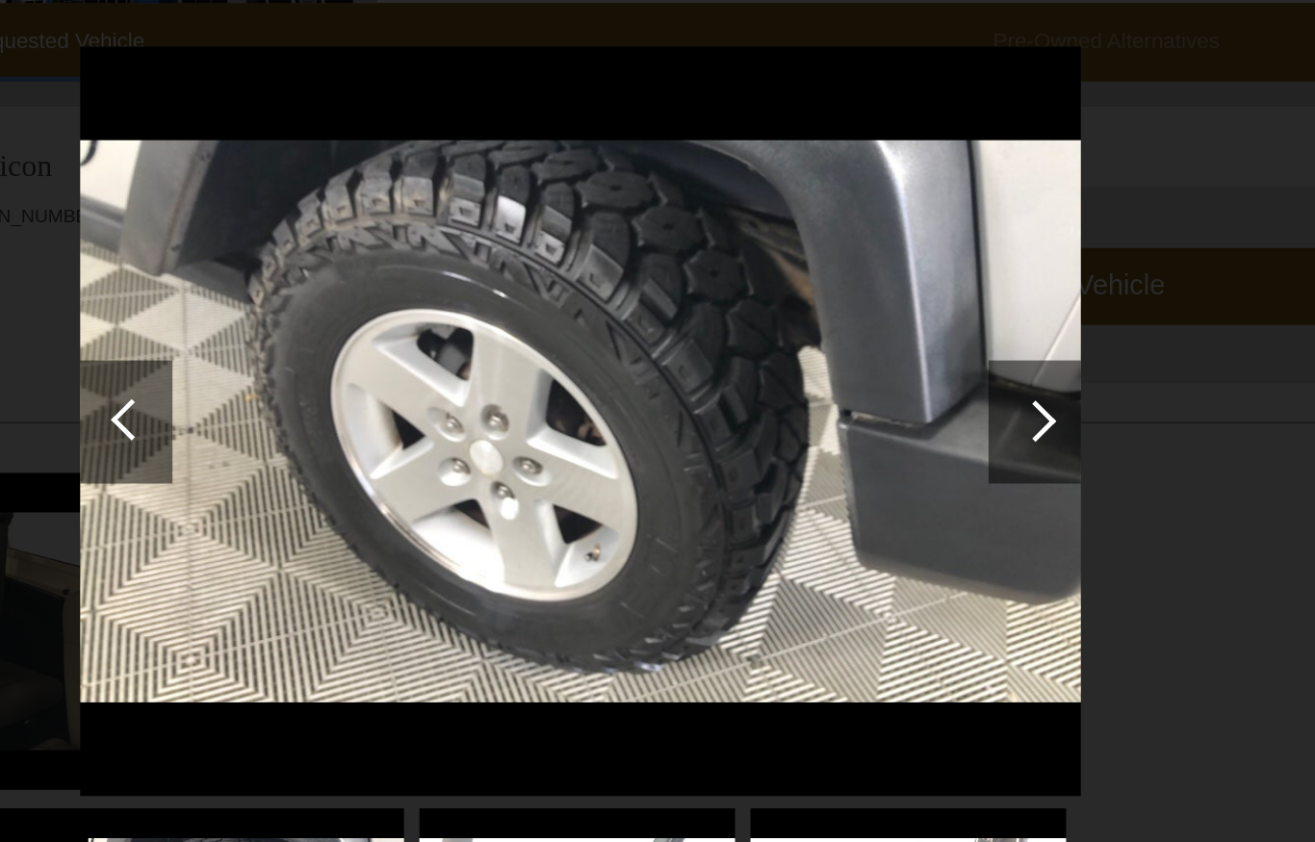
click at [364, 309] on div at bounding box center [377, 322] width 26 height 26
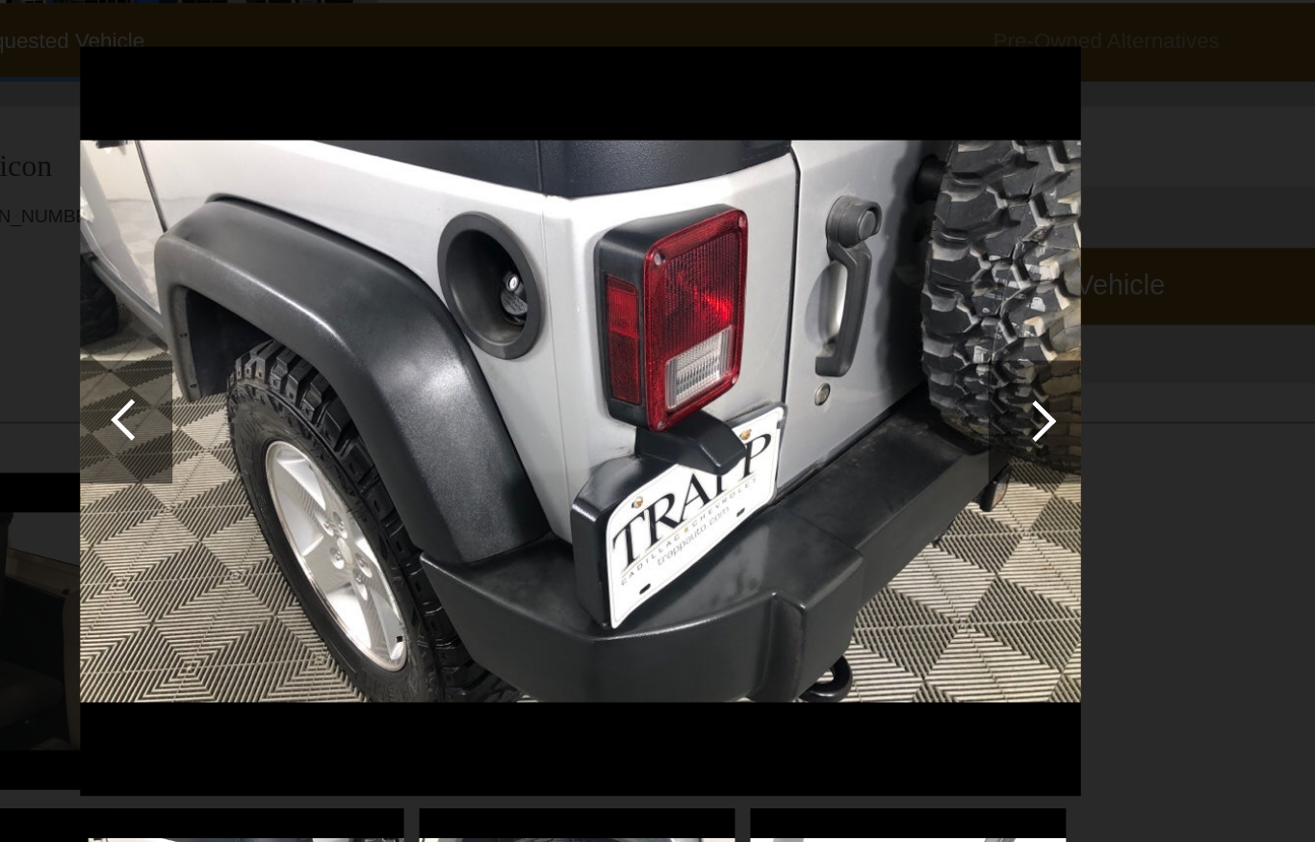
click at [364, 309] on div at bounding box center [377, 322] width 26 height 26
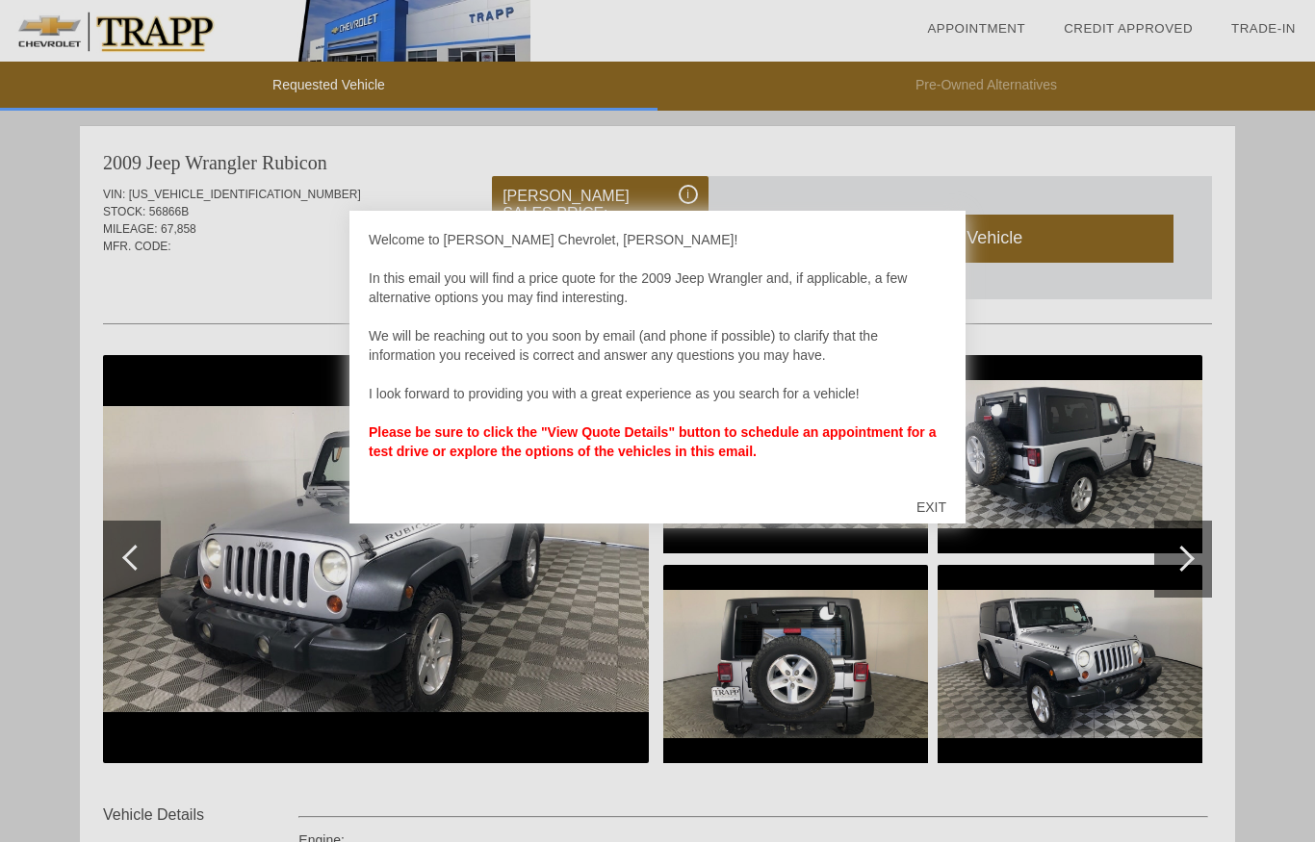
click at [927, 487] on div "EXIT" at bounding box center [931, 507] width 68 height 58
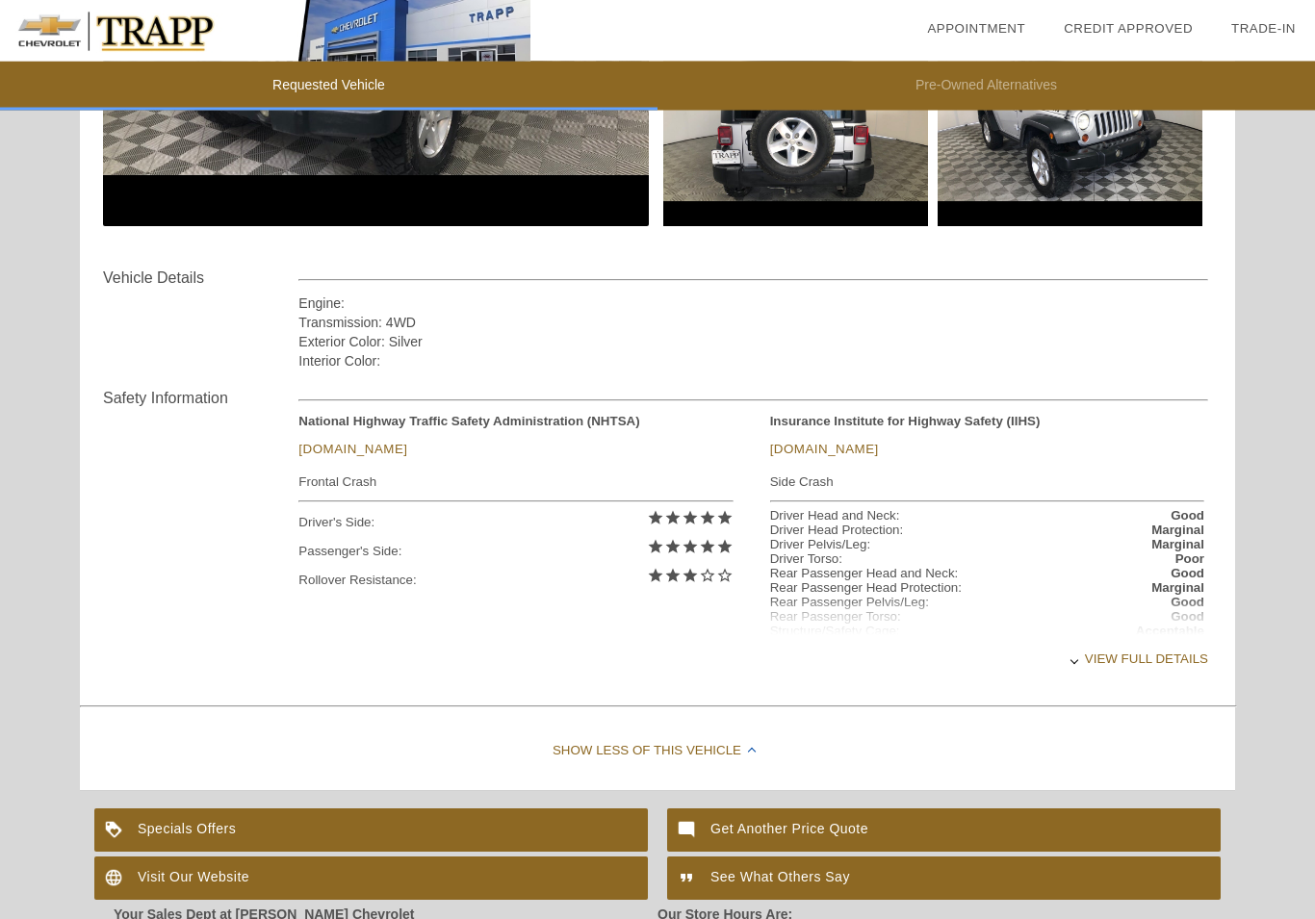
scroll to position [589, 0]
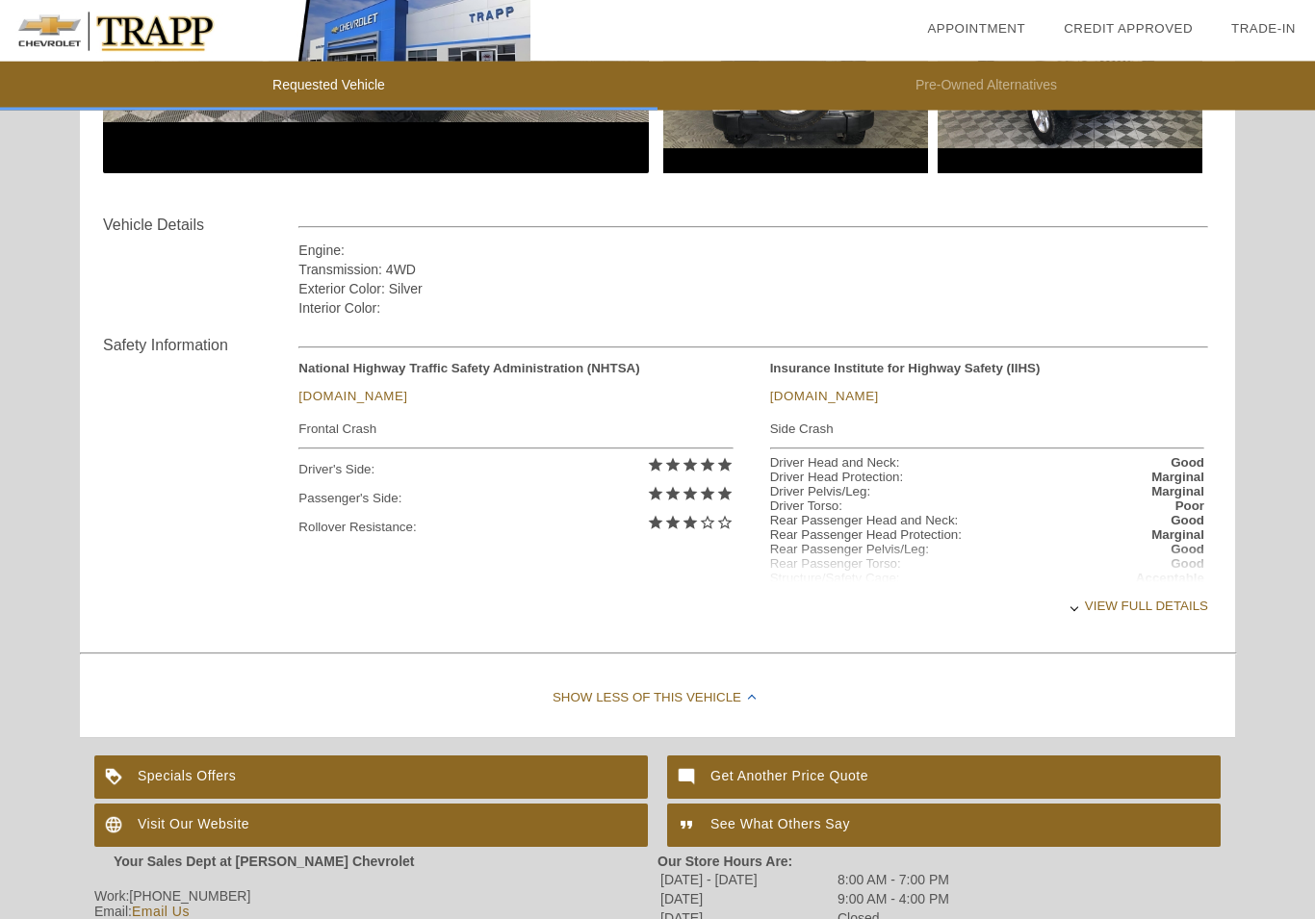
click at [1132, 617] on div "View full details" at bounding box center [753, 606] width 910 height 47
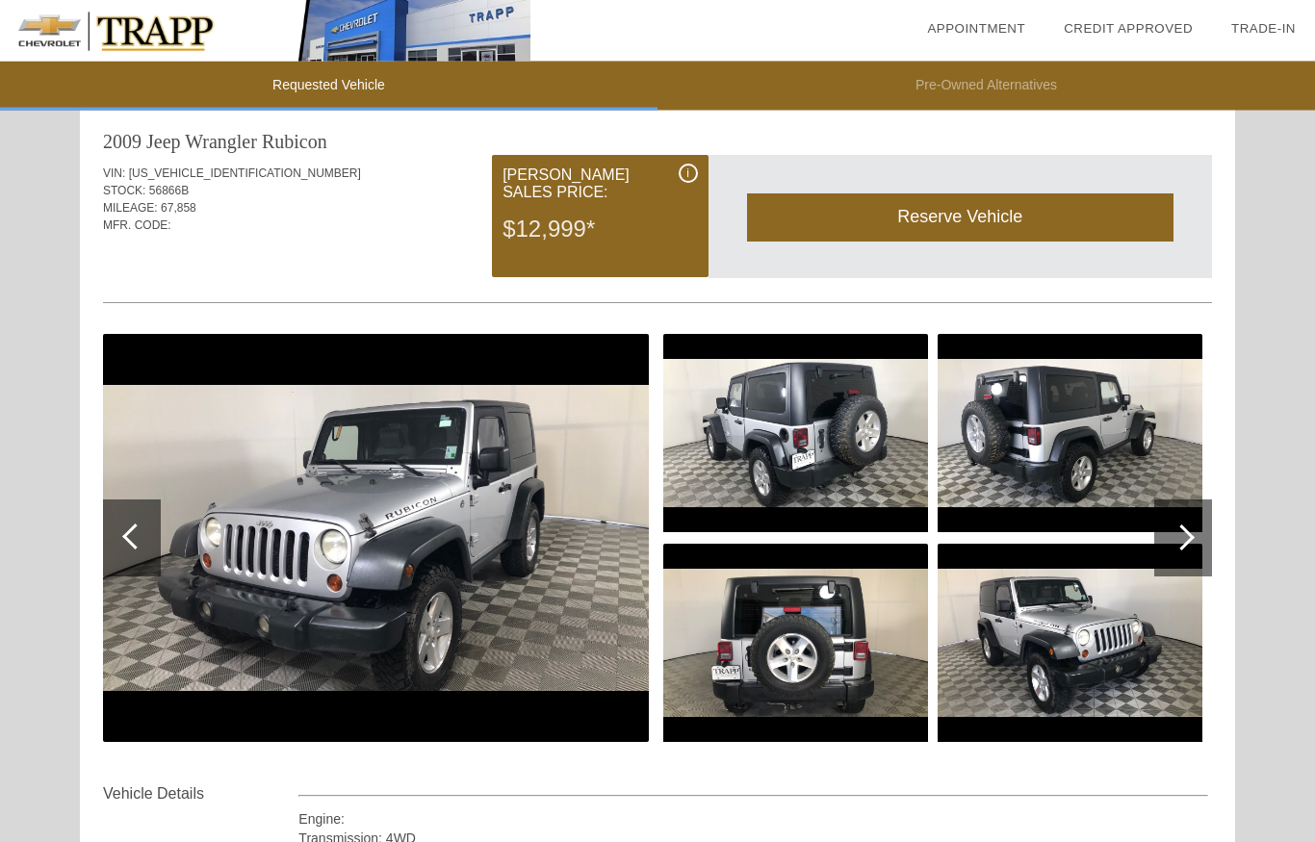
scroll to position [0, 0]
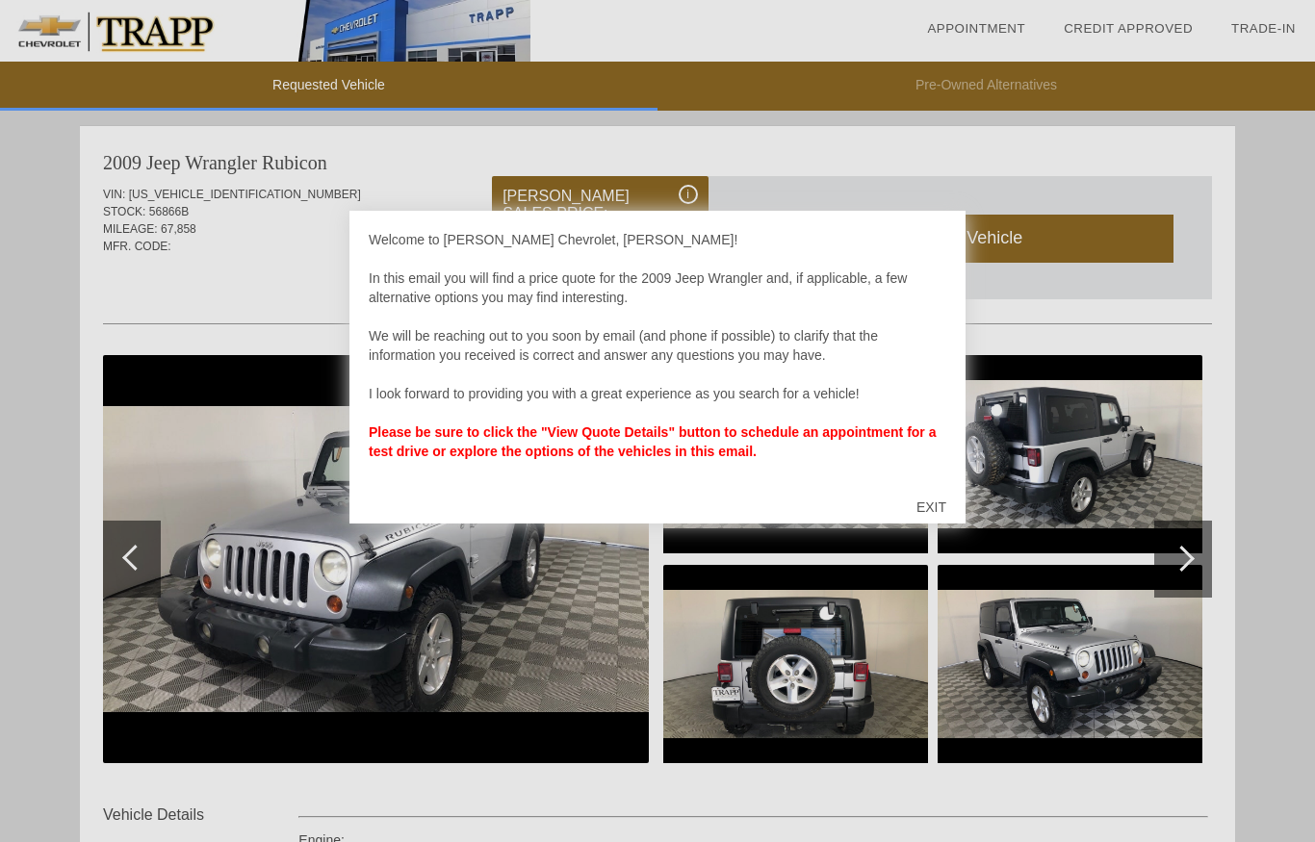
click at [942, 510] on div "EXIT" at bounding box center [931, 507] width 68 height 58
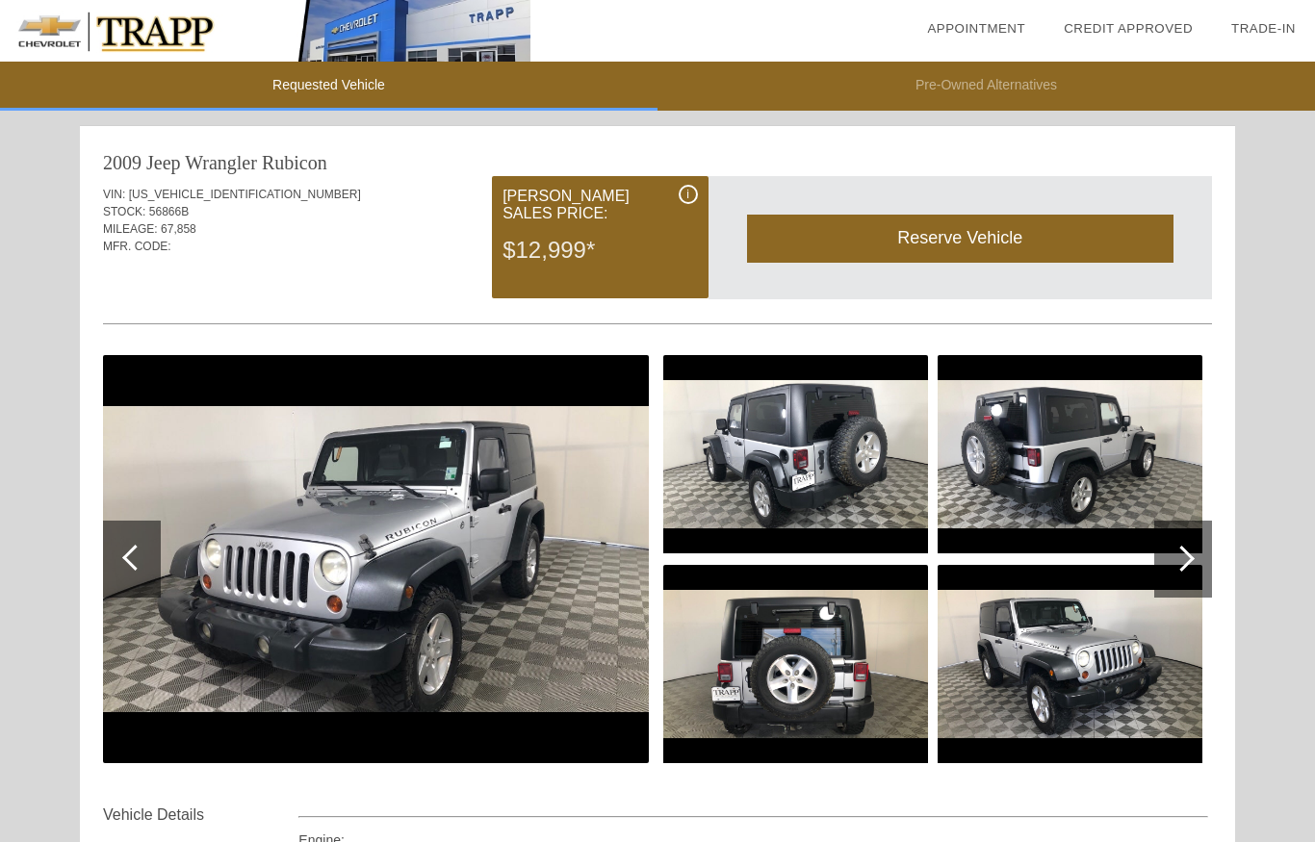
click at [963, 638] on img at bounding box center [1070, 664] width 265 height 198
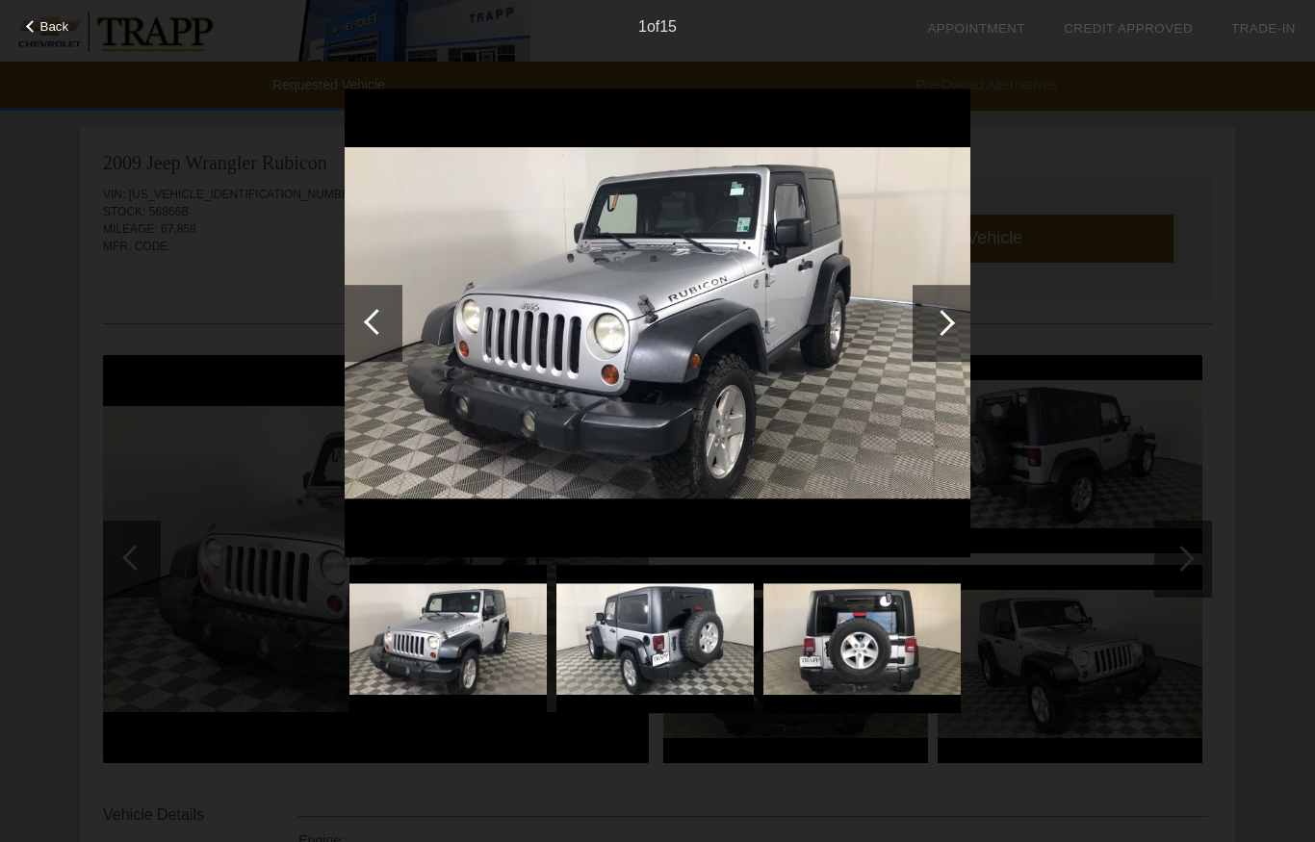
click at [951, 325] on div at bounding box center [942, 323] width 26 height 26
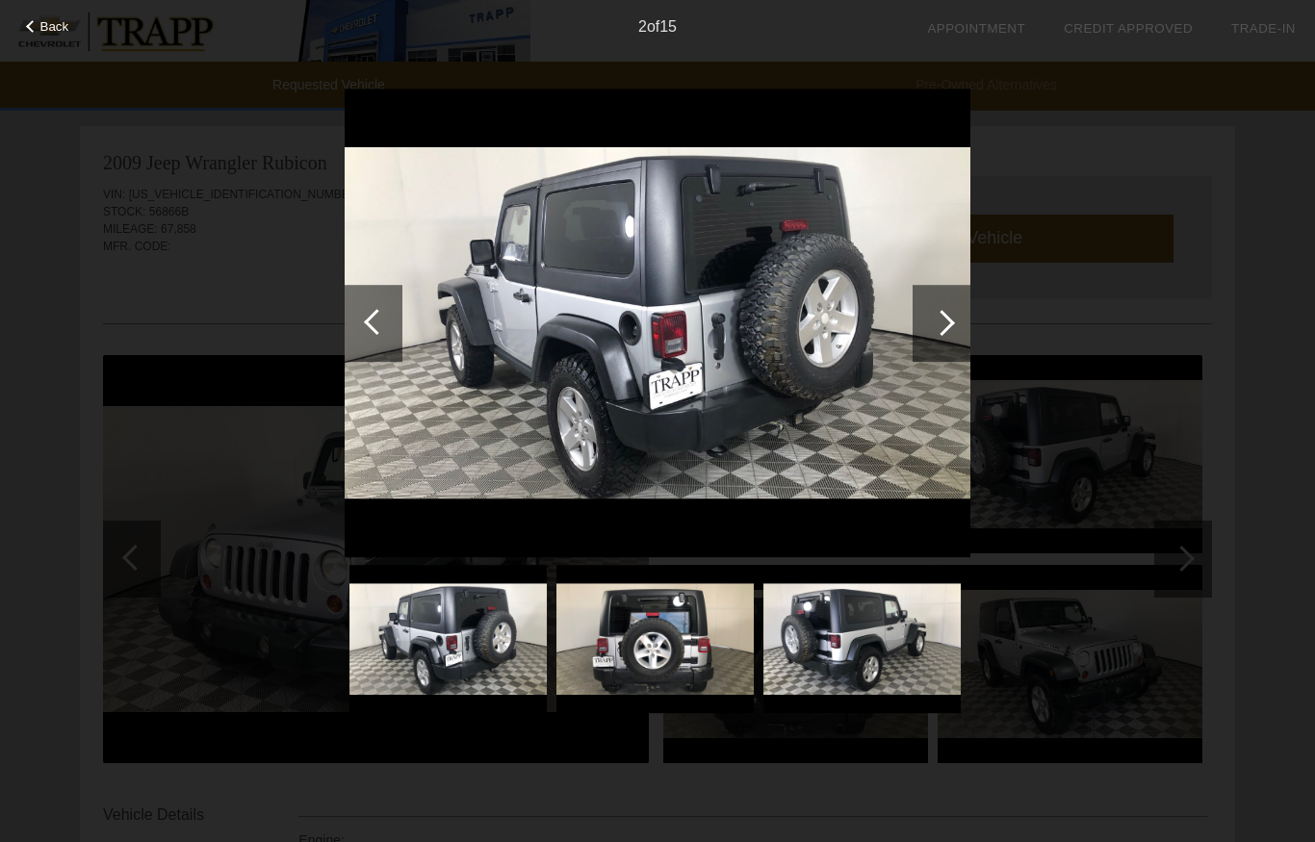
click at [958, 322] on div at bounding box center [942, 323] width 58 height 77
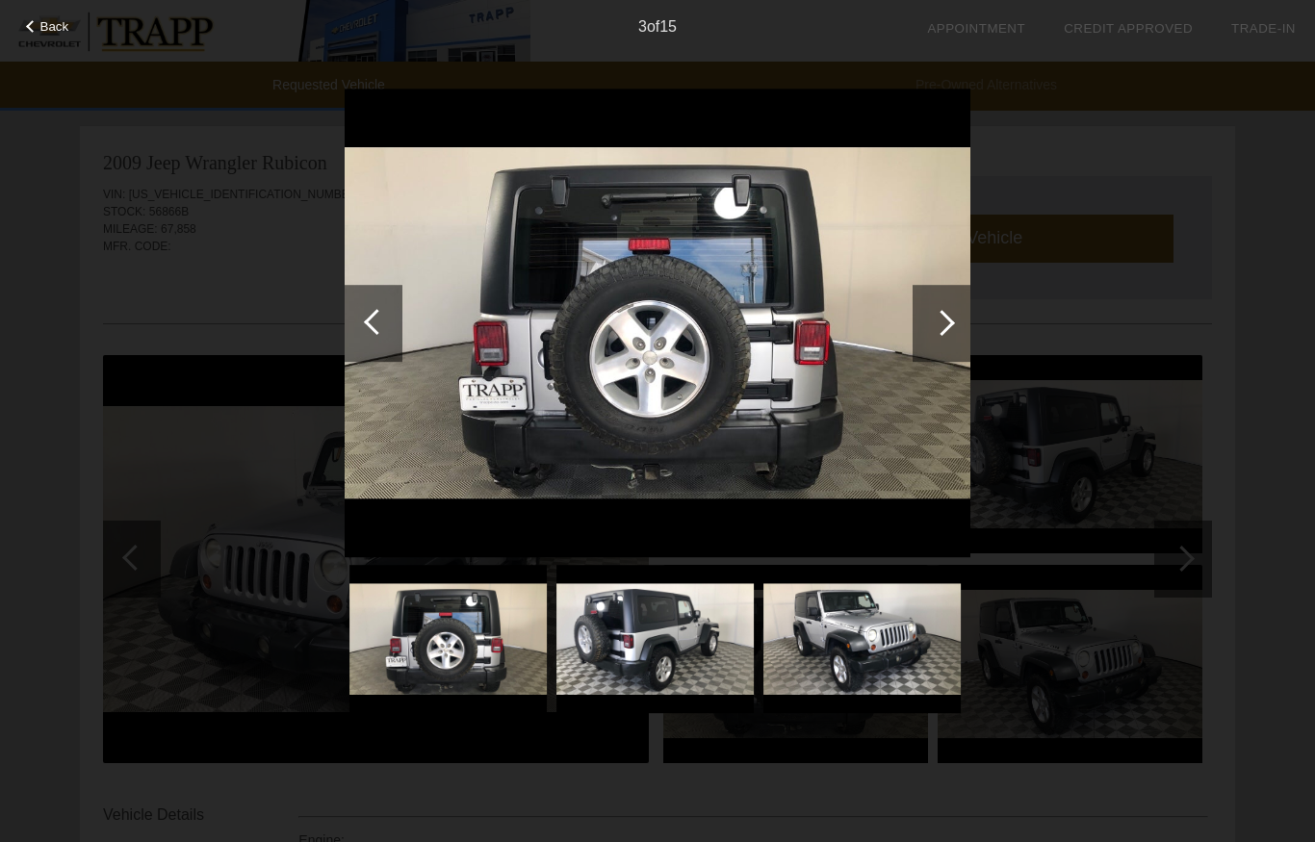
click at [980, 330] on div "Back 3 of 15" at bounding box center [657, 421] width 1315 height 842
click at [939, 319] on div at bounding box center [942, 323] width 26 height 26
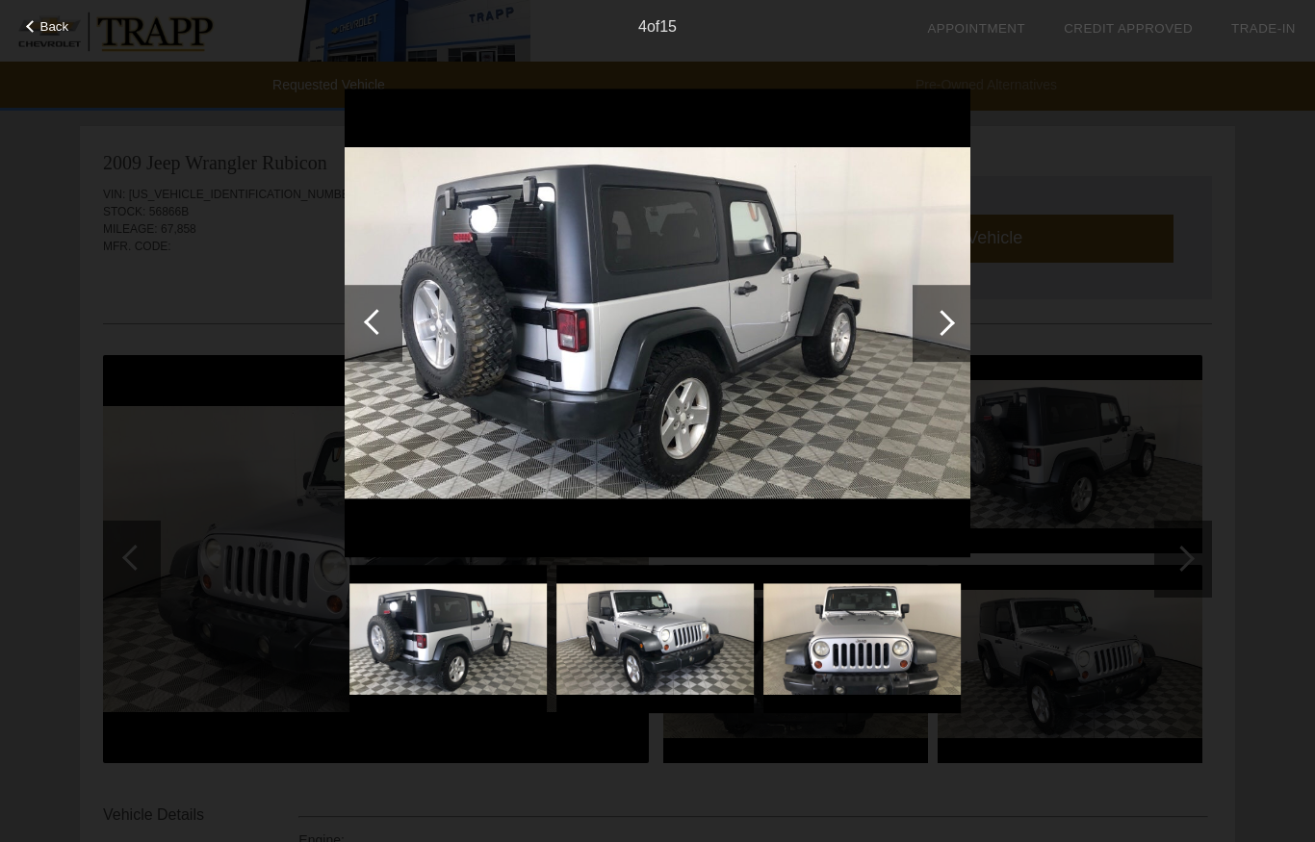
click at [939, 326] on div at bounding box center [942, 323] width 26 height 26
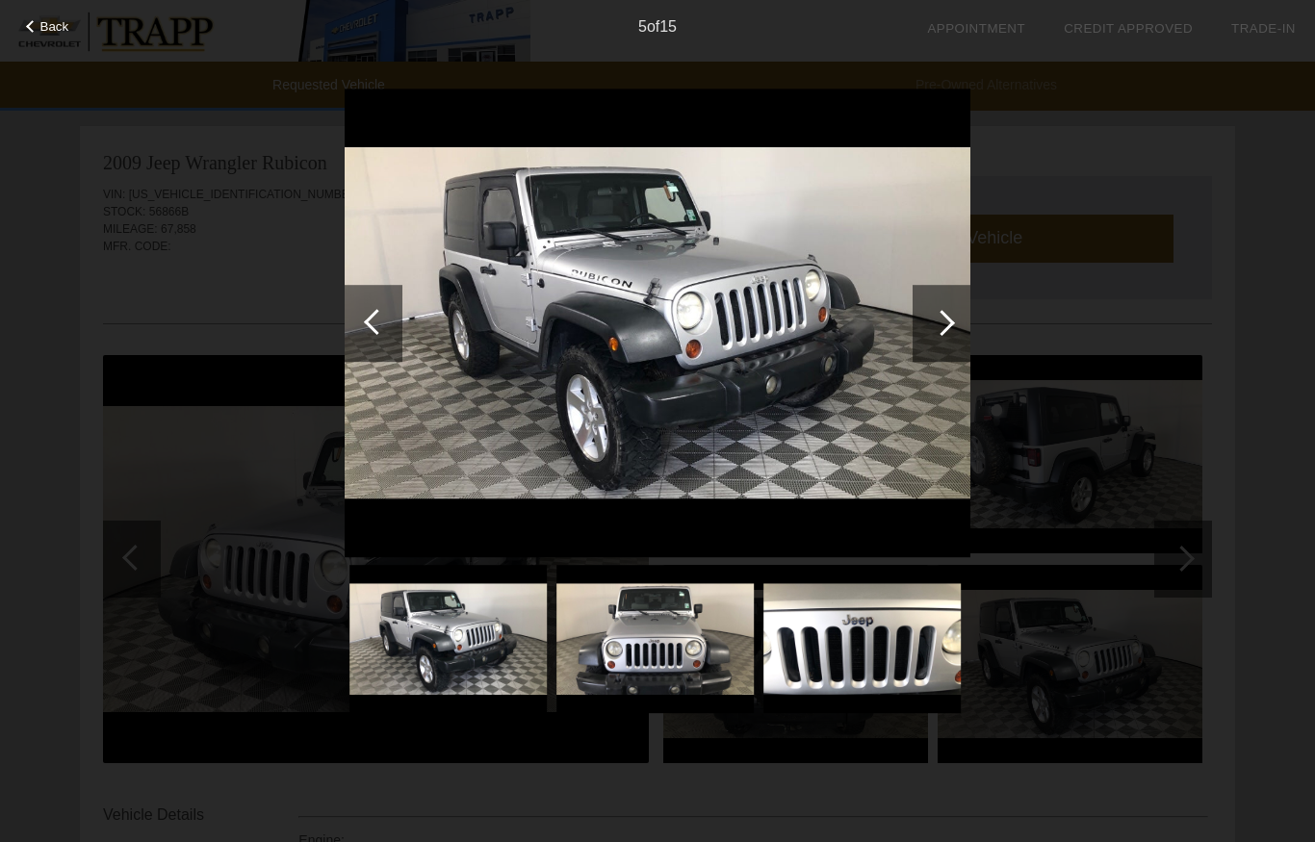
click at [941, 328] on div at bounding box center [942, 323] width 26 height 26
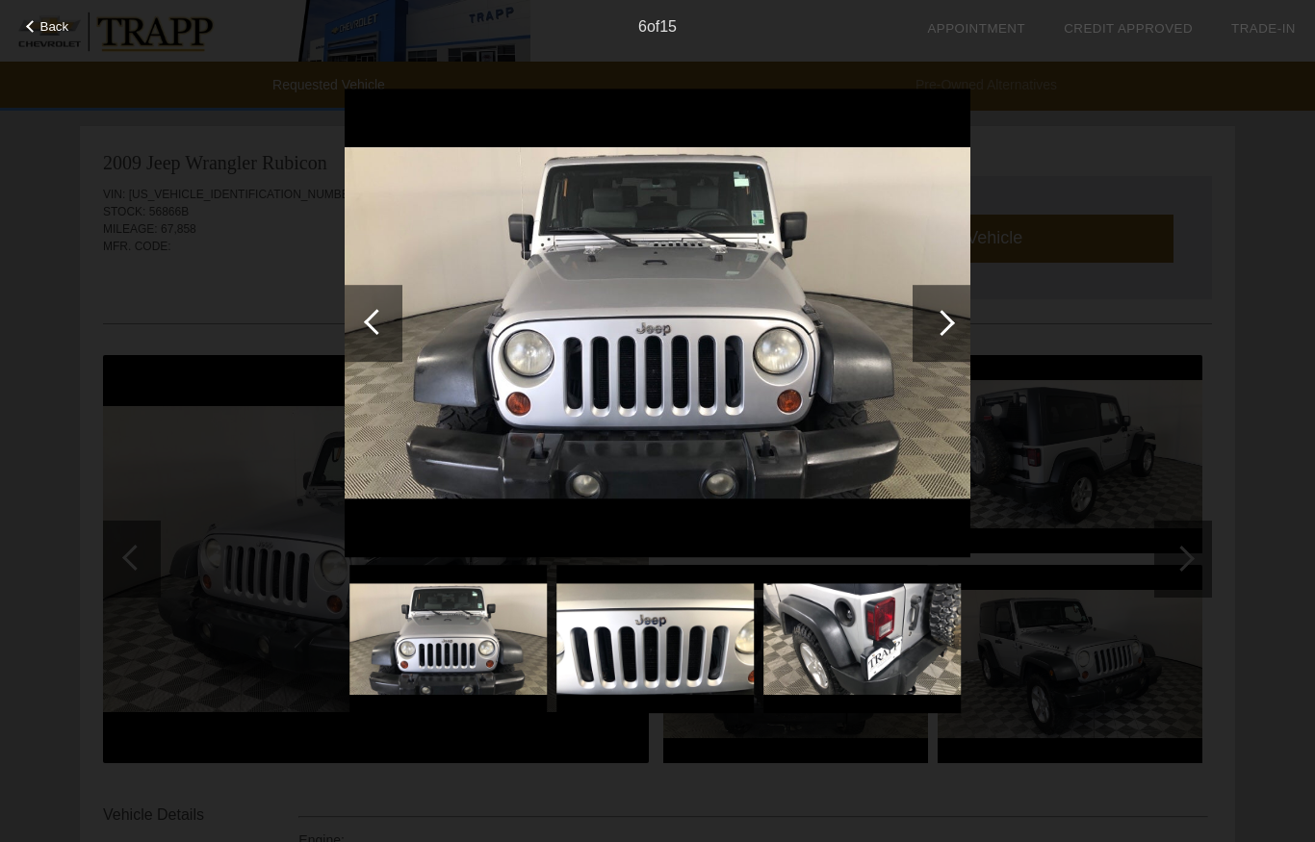
click at [940, 323] on div at bounding box center [942, 323] width 26 height 26
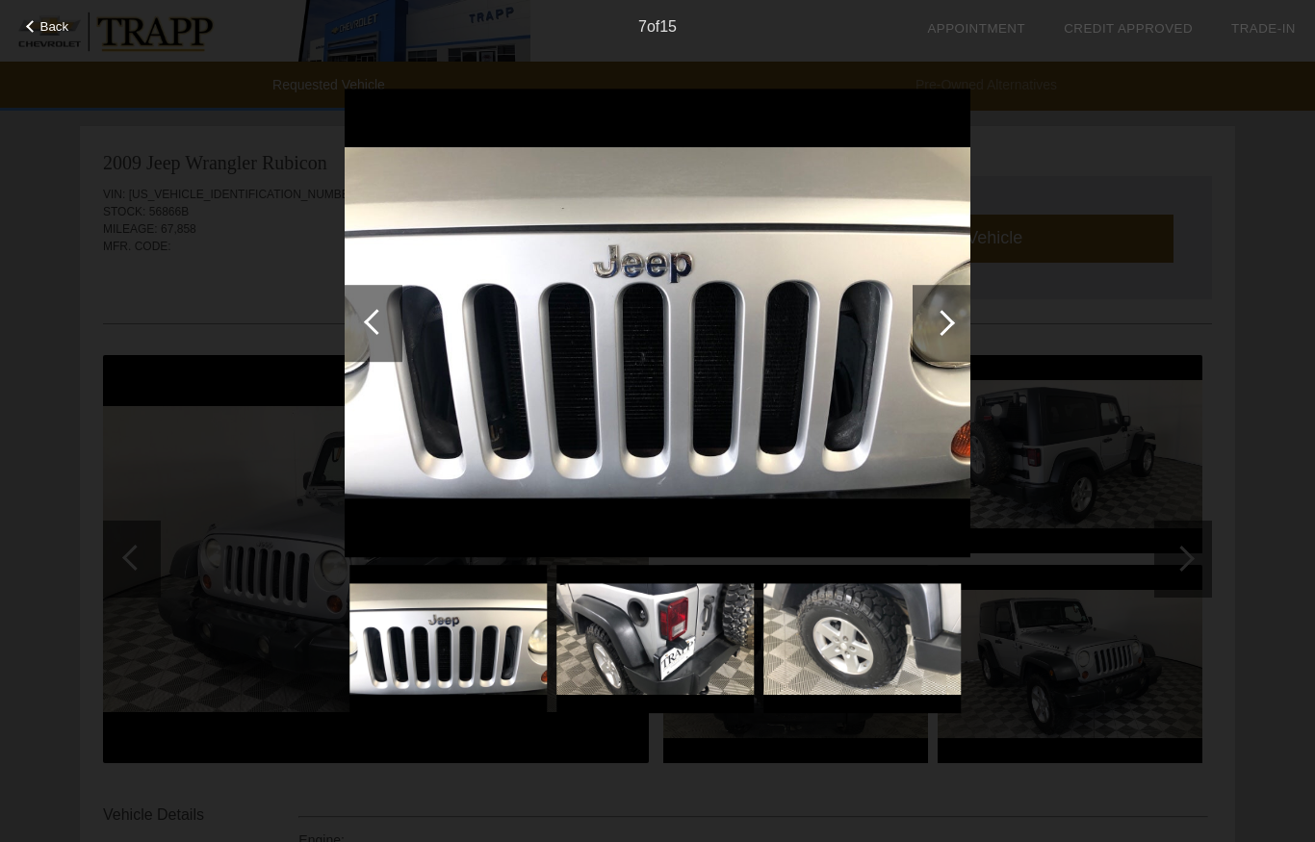
click at [942, 321] on div at bounding box center [942, 323] width 26 height 26
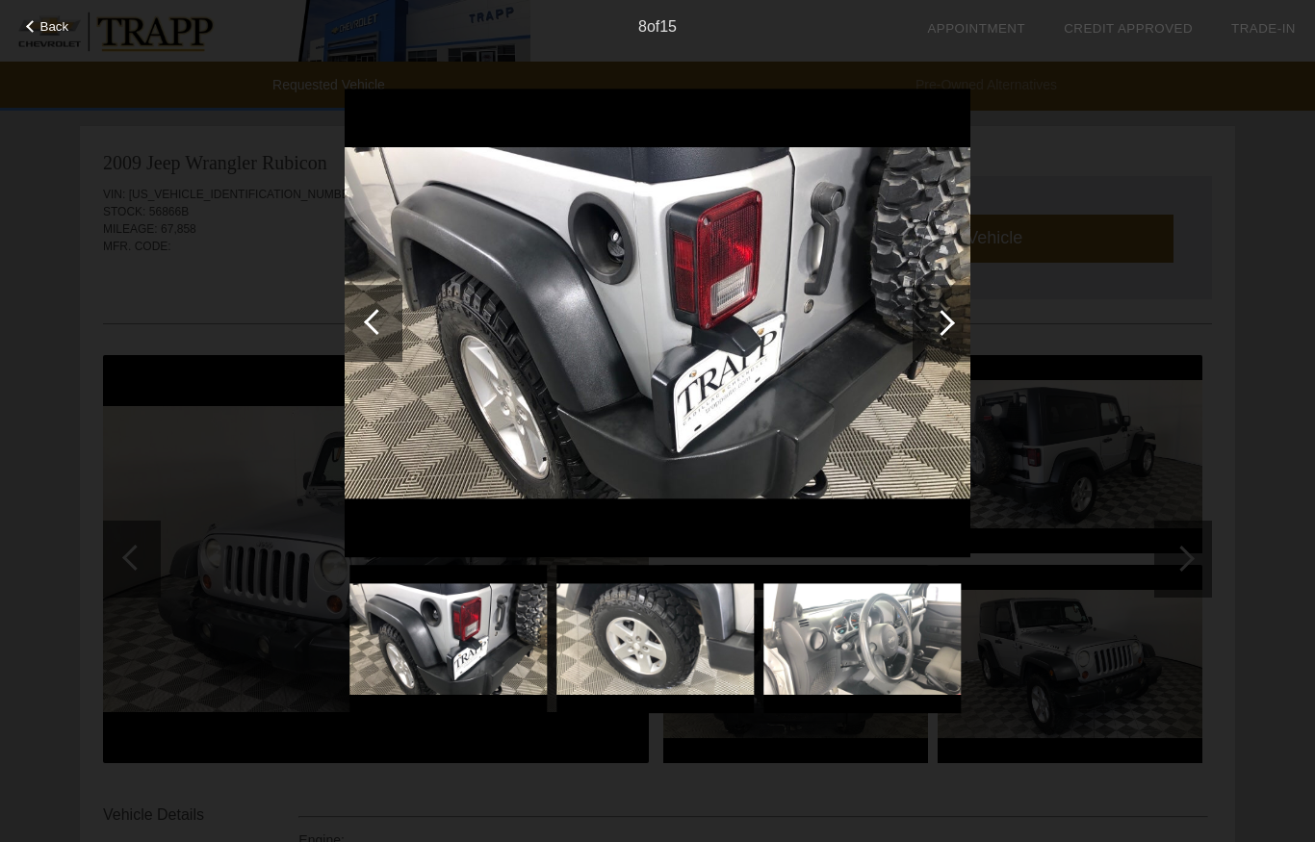
click at [949, 322] on div at bounding box center [942, 323] width 26 height 26
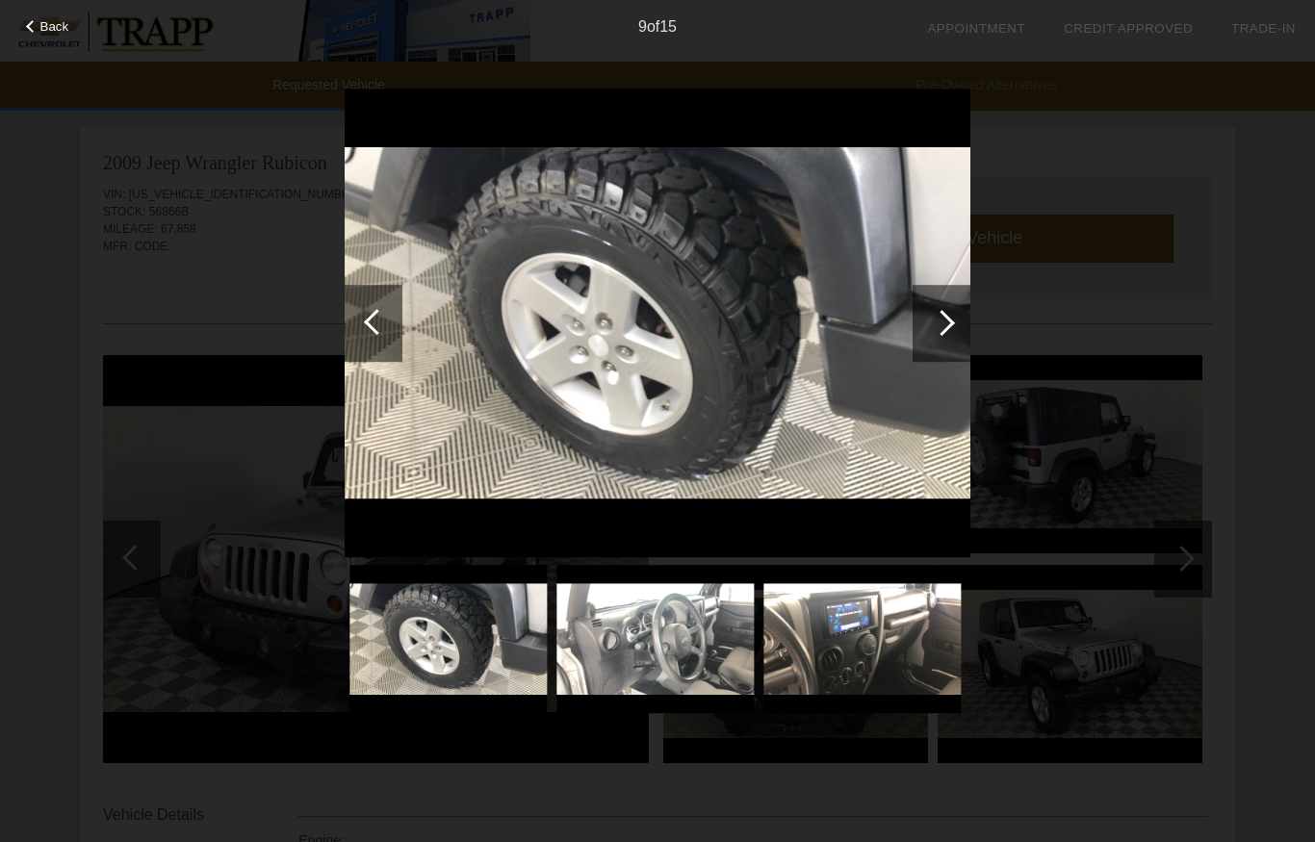
click at [941, 335] on div at bounding box center [942, 323] width 58 height 77
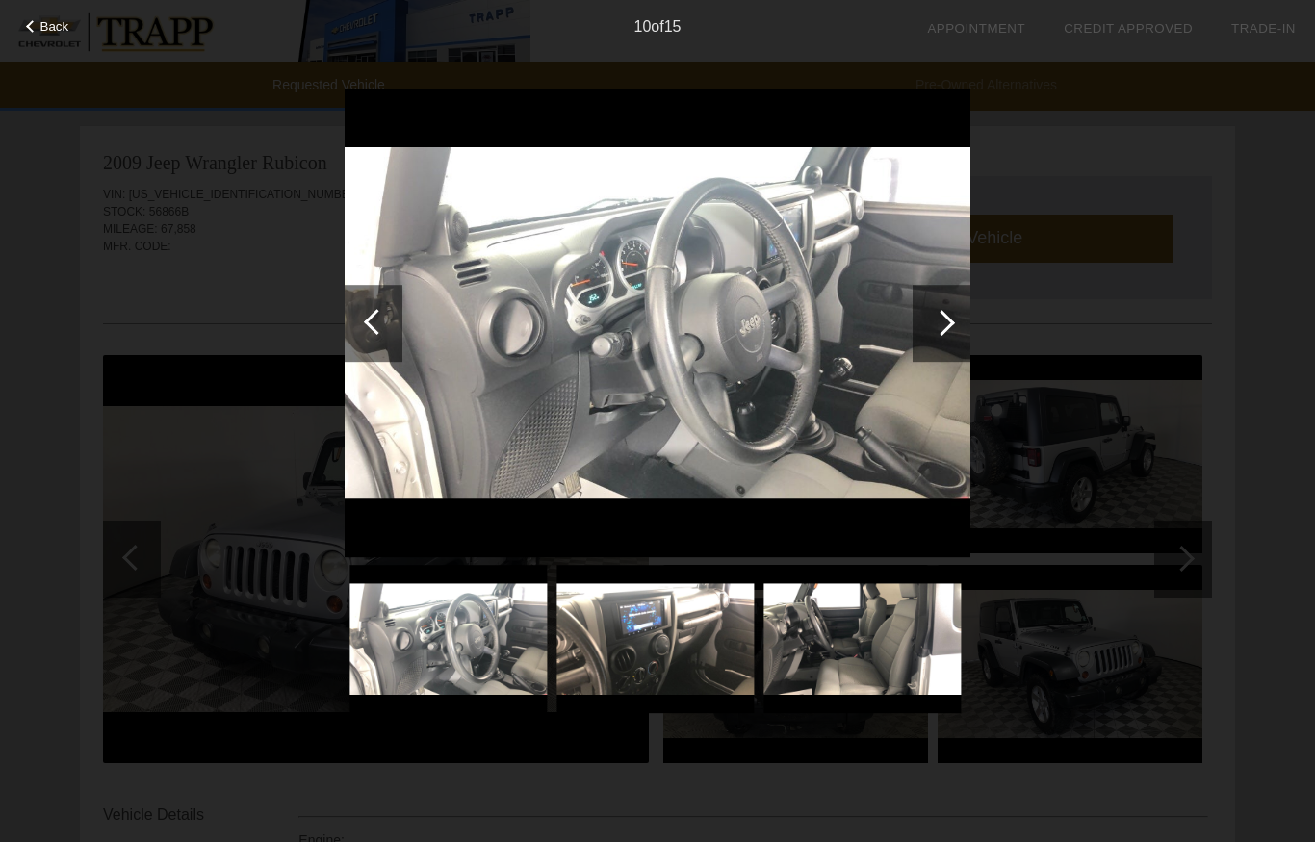
click at [943, 317] on div at bounding box center [942, 323] width 26 height 26
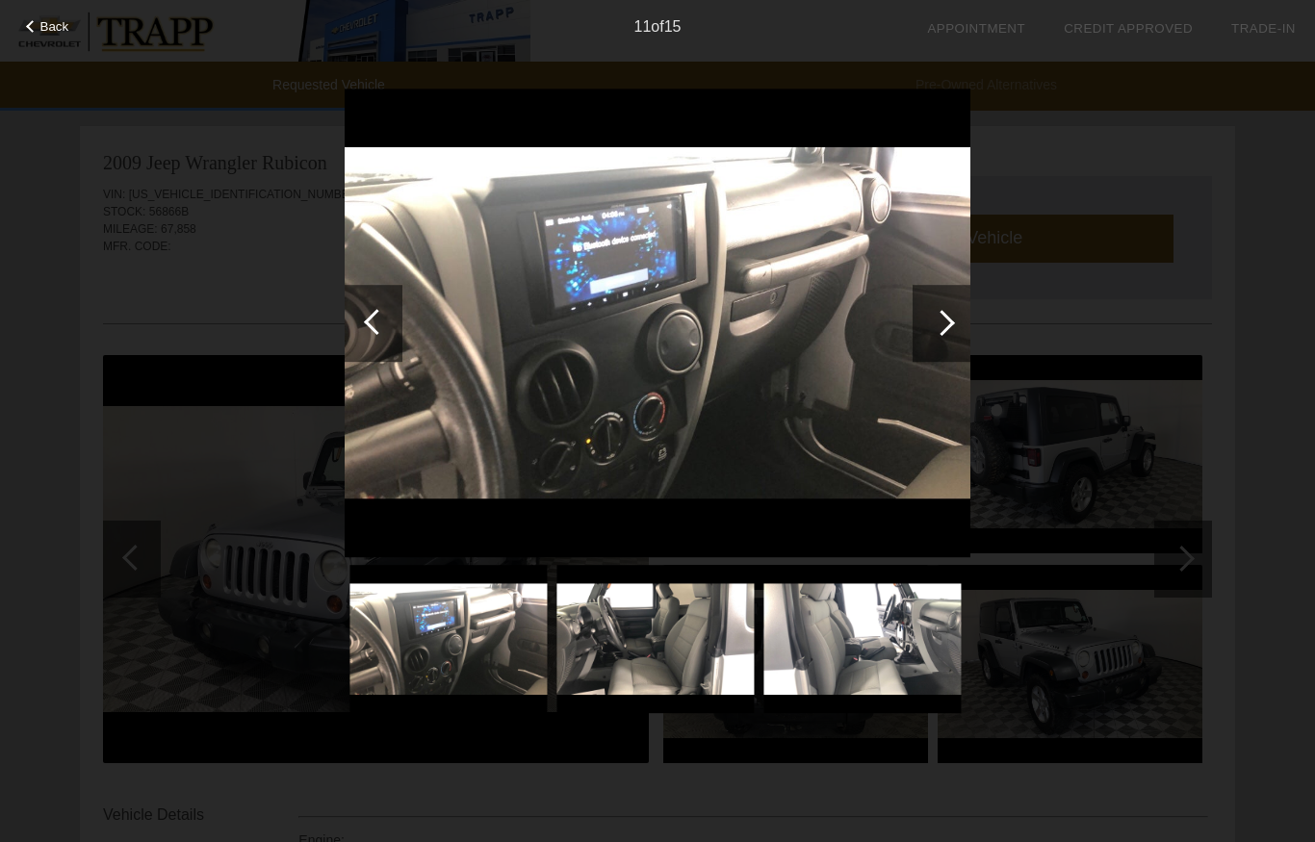
click at [943, 339] on div at bounding box center [942, 323] width 58 height 77
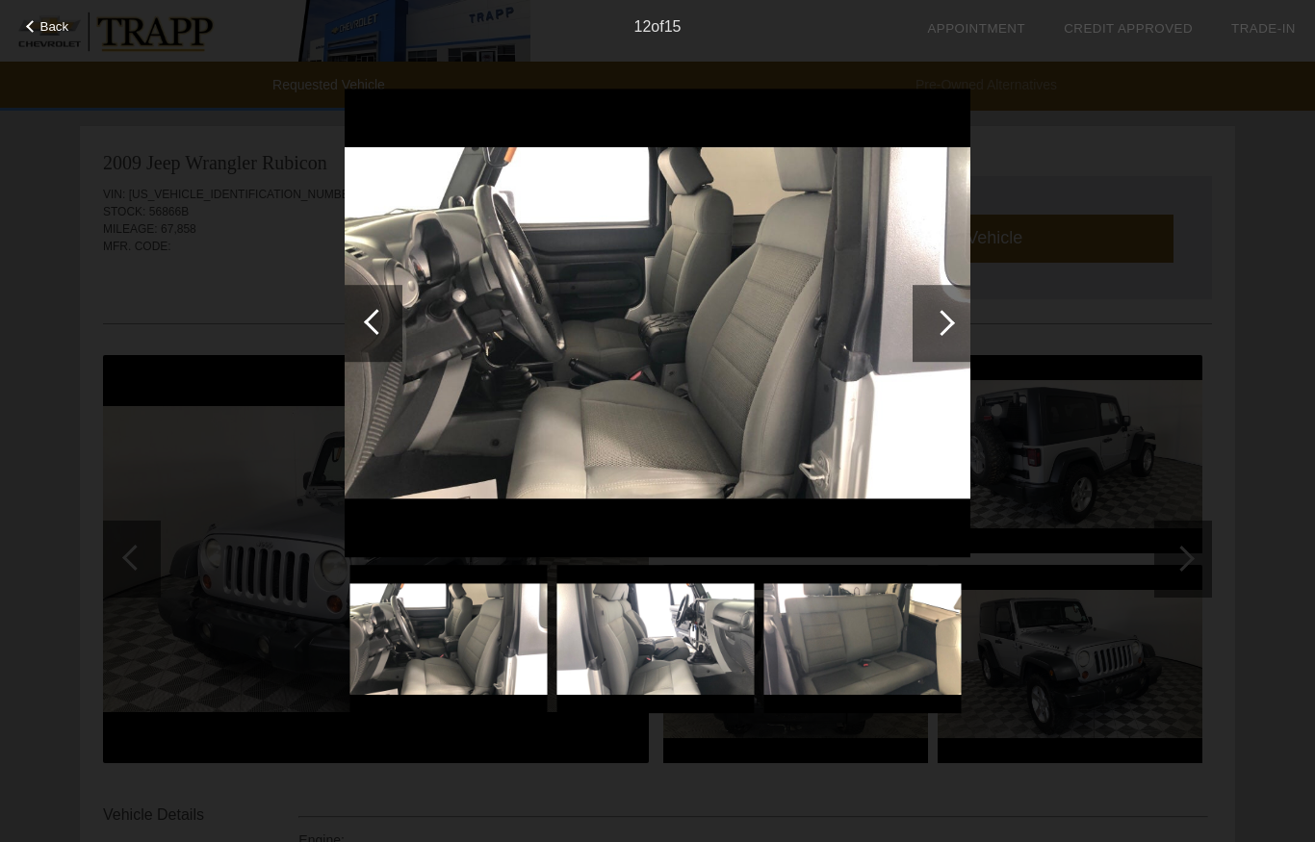
click at [955, 328] on div at bounding box center [942, 323] width 58 height 77
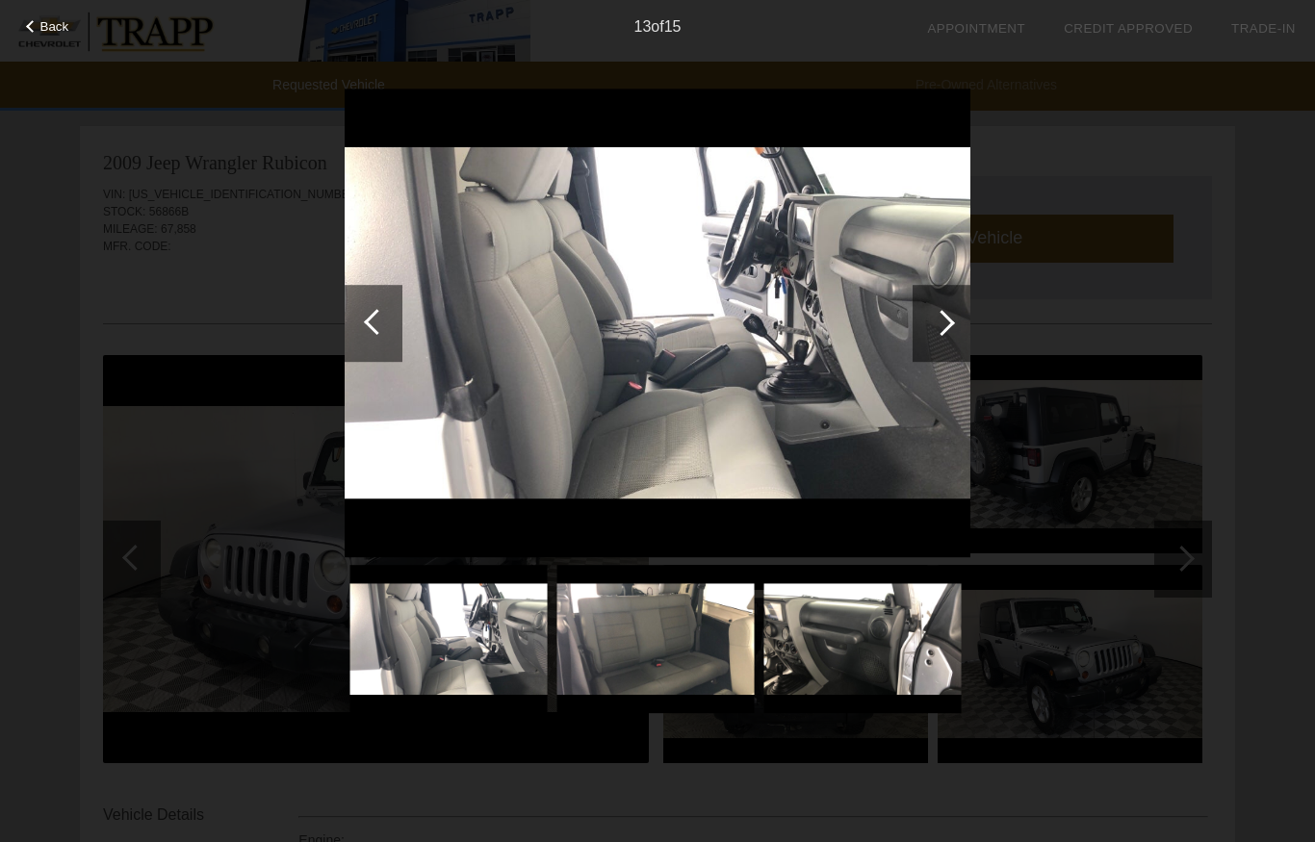
click at [956, 321] on div at bounding box center [942, 323] width 58 height 77
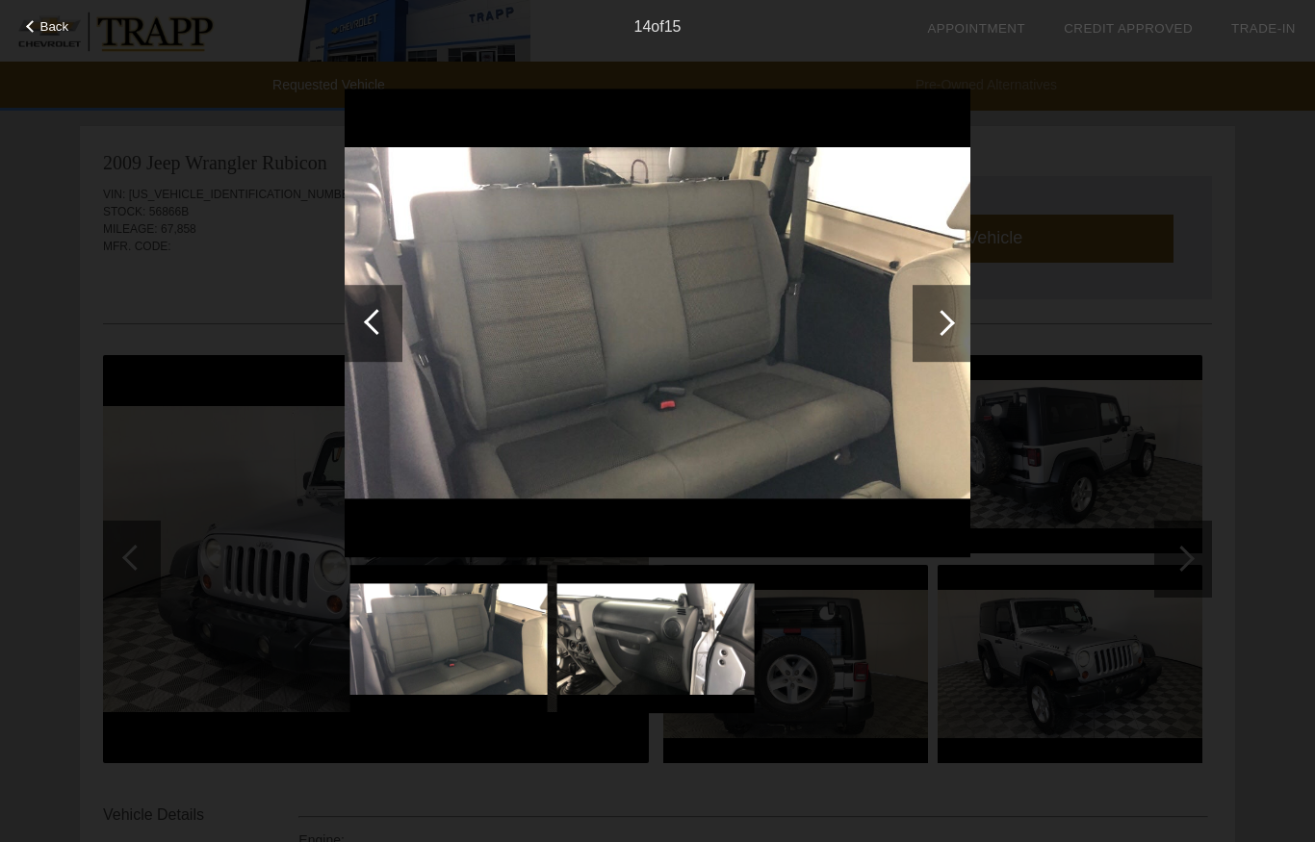
click at [960, 331] on div at bounding box center [942, 323] width 58 height 77
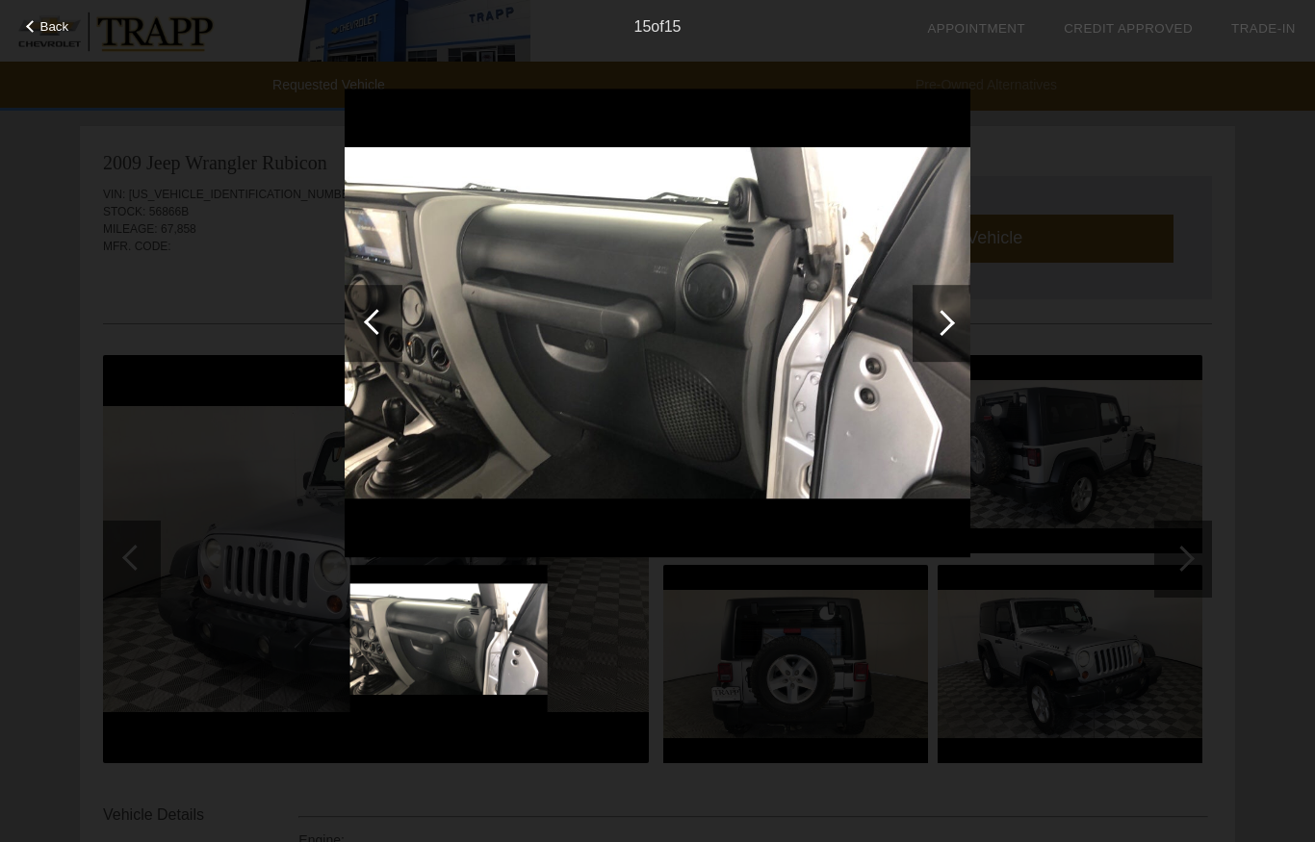
click at [933, 331] on div at bounding box center [942, 323] width 58 height 77
click at [958, 332] on div at bounding box center [942, 323] width 58 height 77
click at [941, 317] on div at bounding box center [942, 323] width 26 height 26
click at [947, 328] on div at bounding box center [942, 323] width 26 height 26
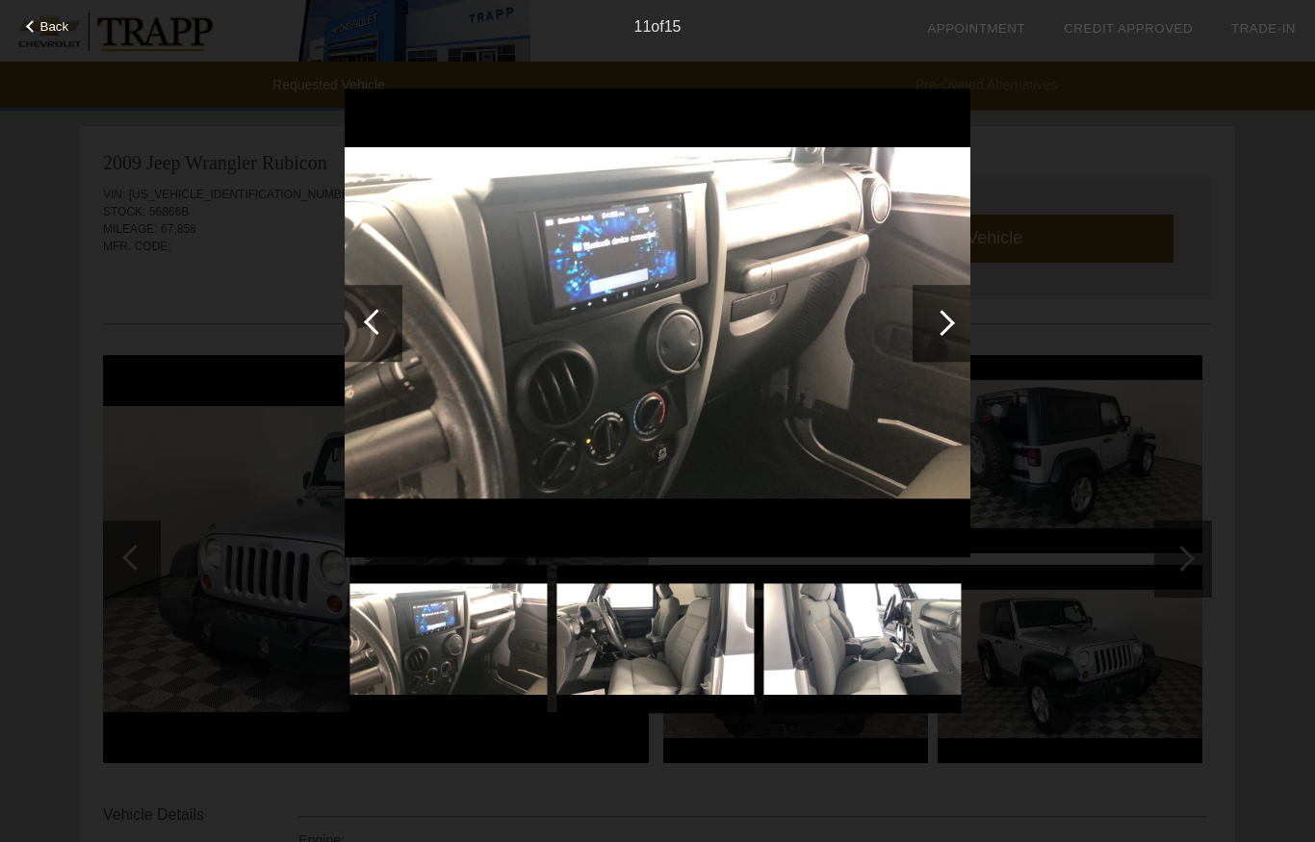
click at [378, 329] on div at bounding box center [377, 322] width 26 height 26
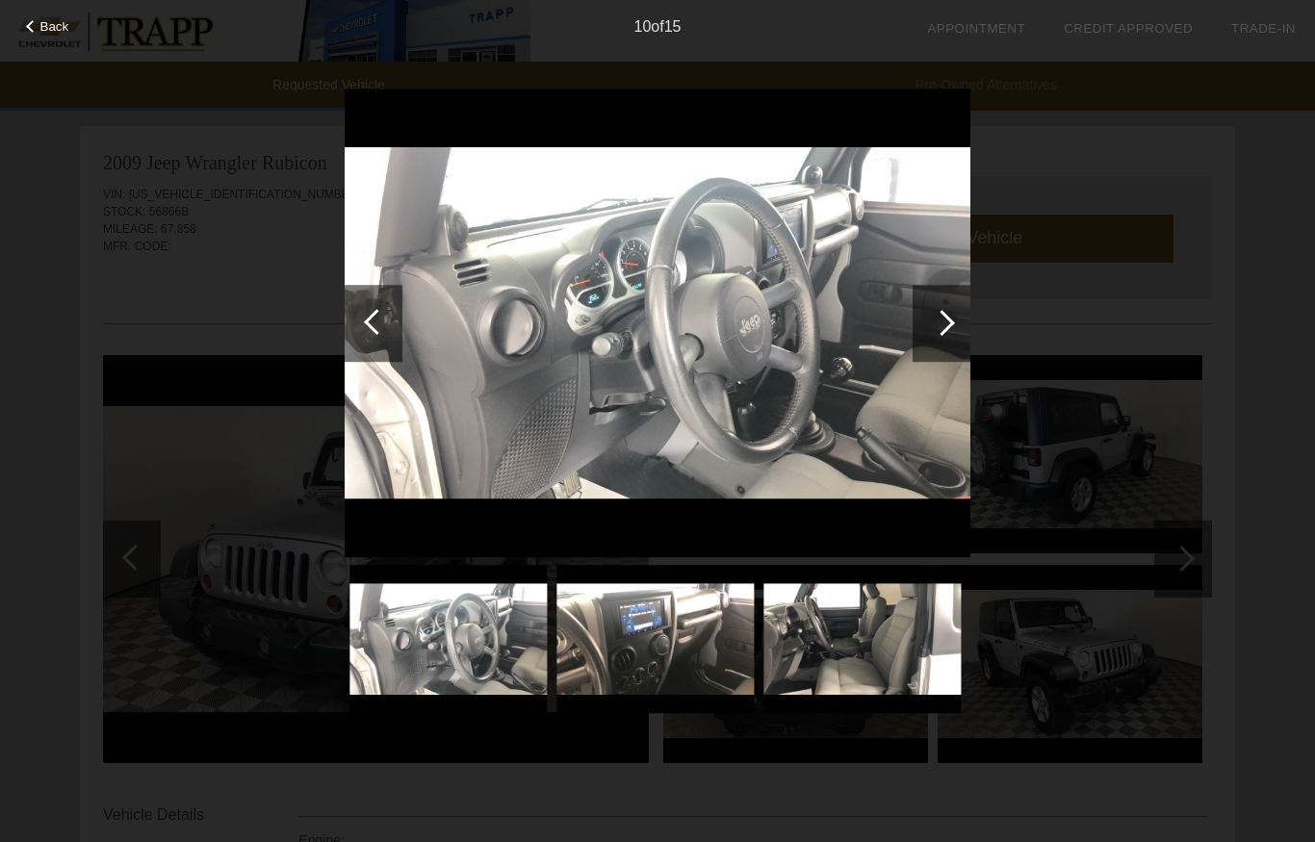
click at [374, 315] on div at bounding box center [377, 322] width 26 height 26
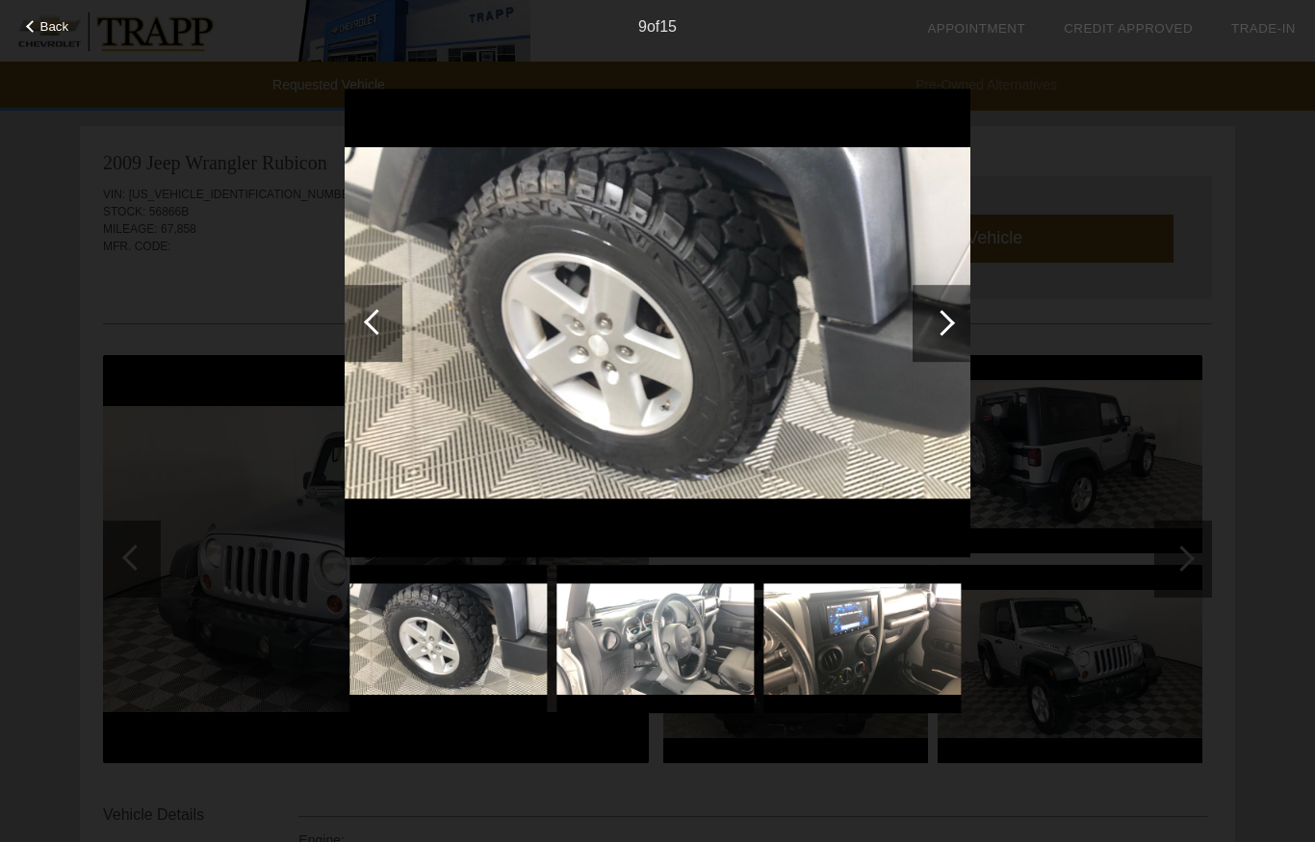
click at [372, 321] on div at bounding box center [377, 322] width 26 height 26
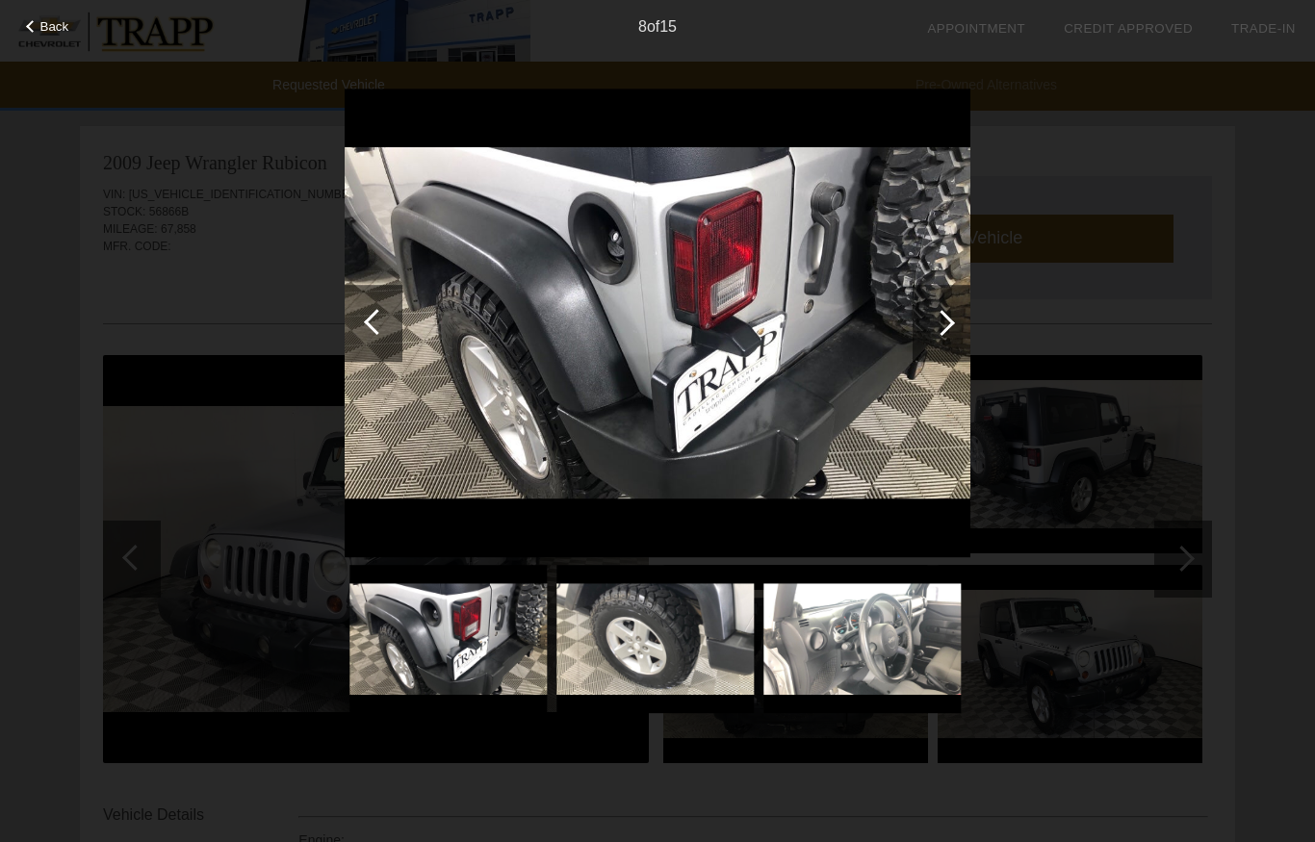
click at [360, 312] on div at bounding box center [374, 323] width 58 height 77
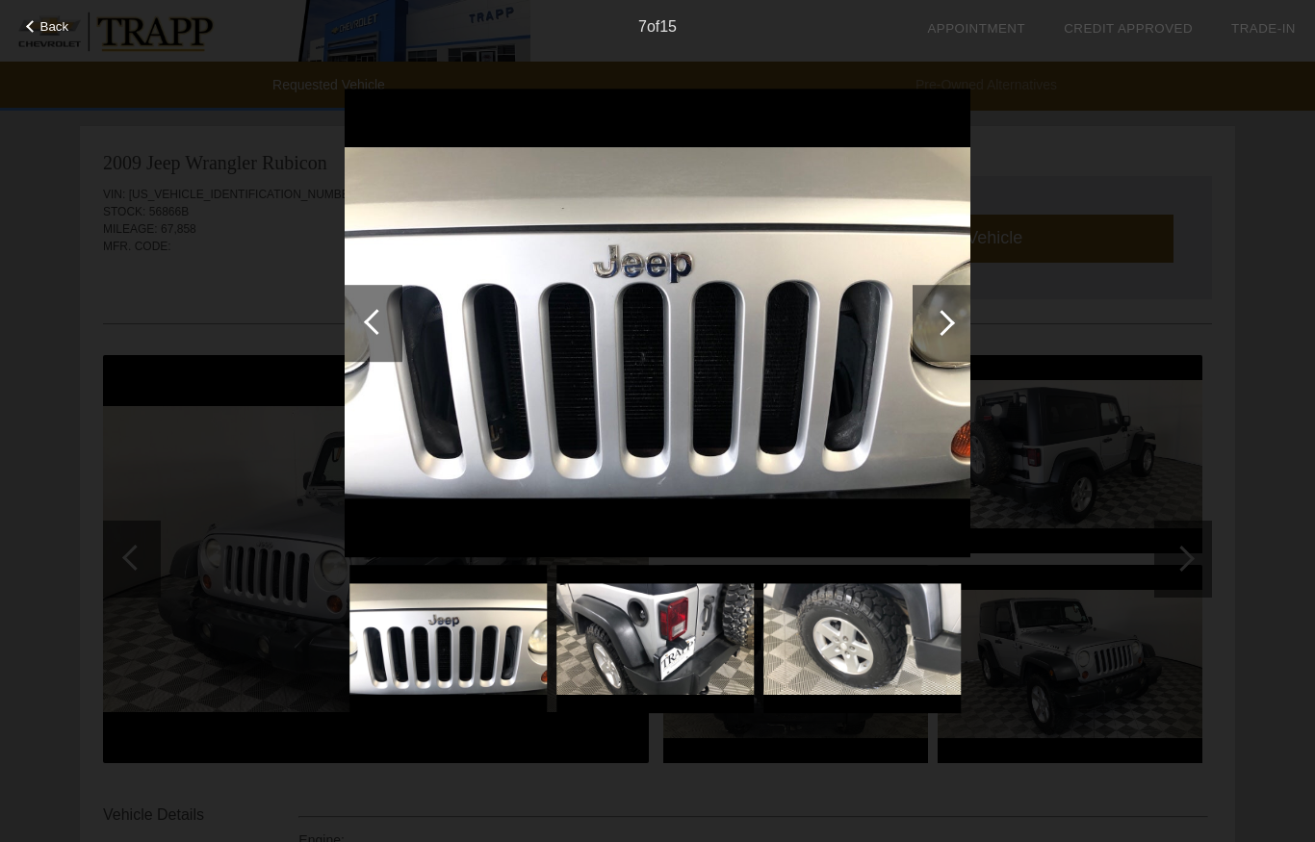
click at [368, 315] on div at bounding box center [374, 323] width 58 height 77
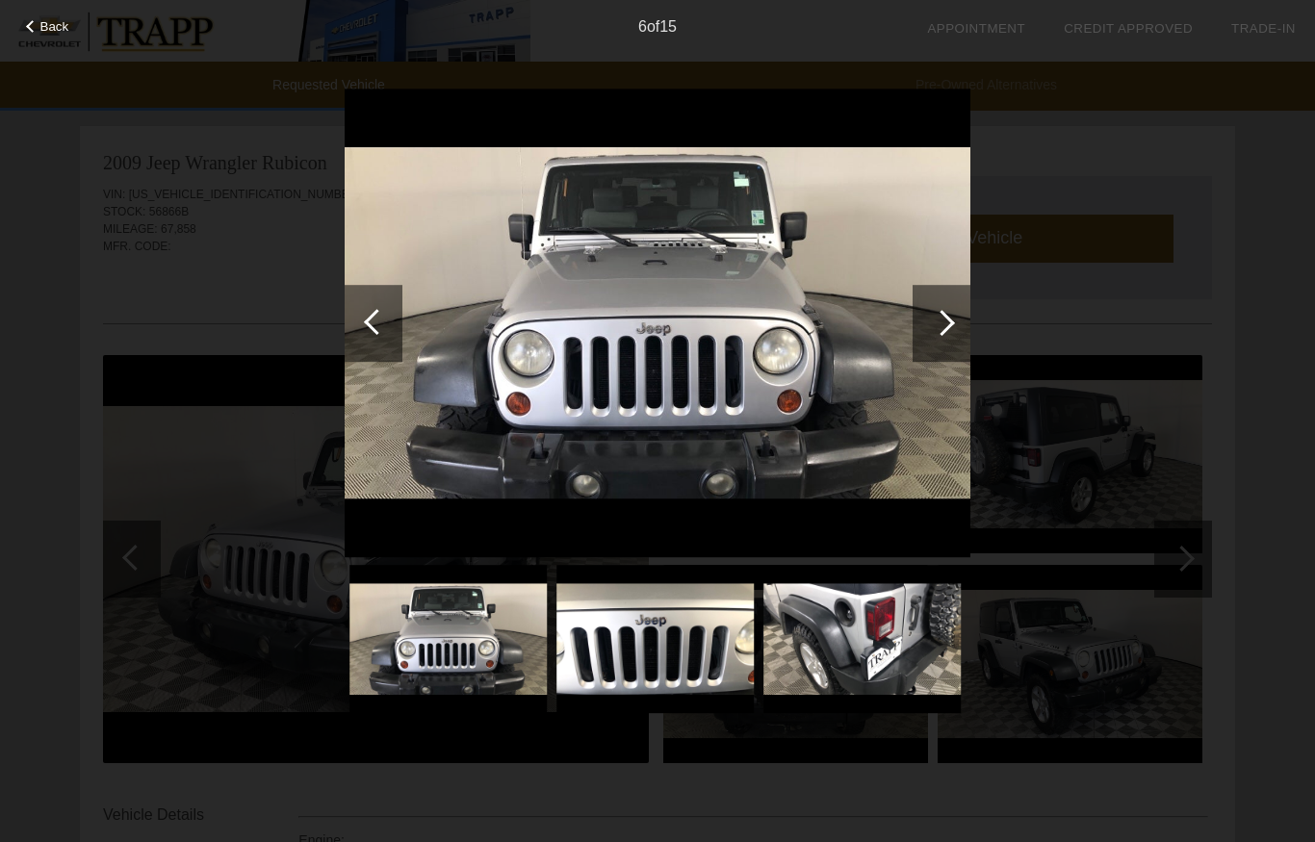
click at [368, 331] on div at bounding box center [374, 323] width 58 height 77
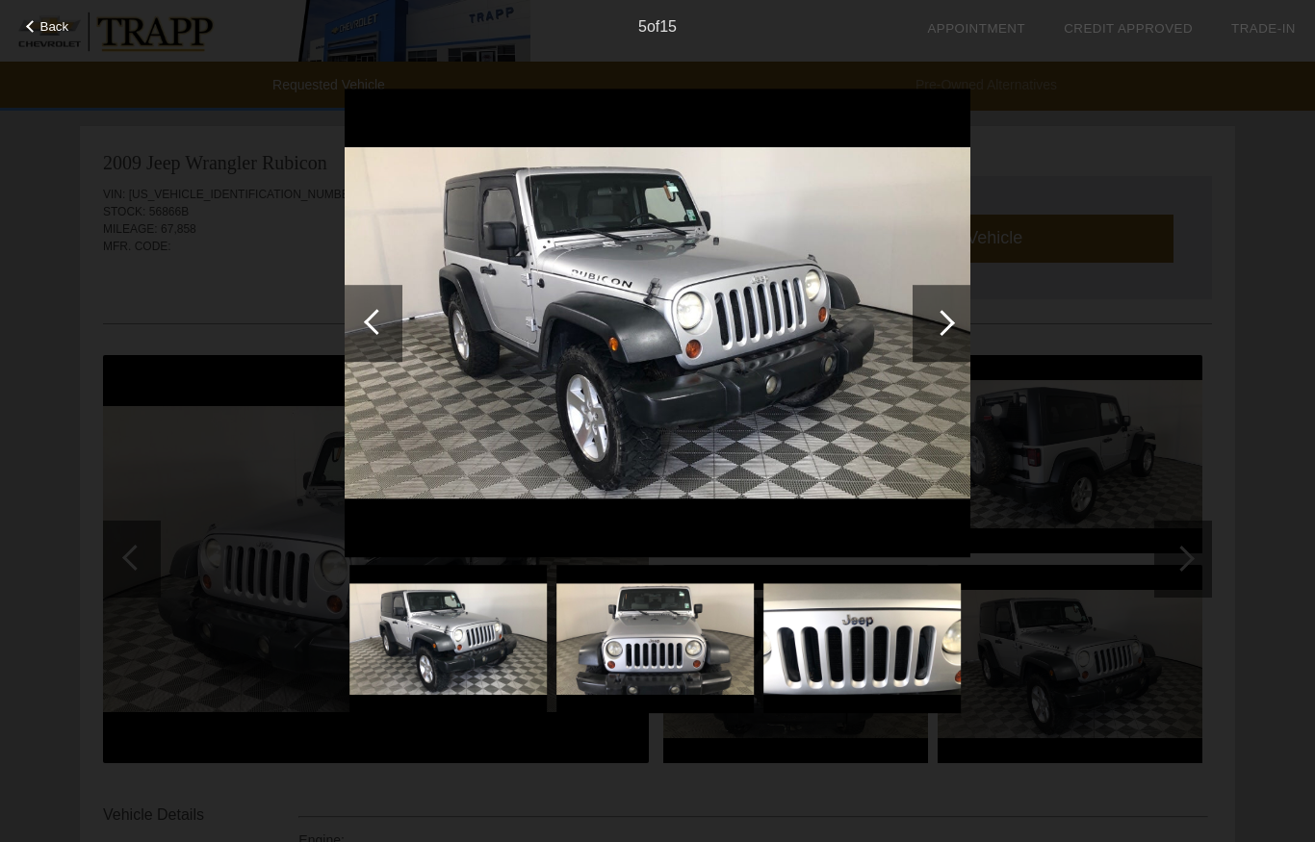
click at [372, 316] on div at bounding box center [377, 322] width 26 height 26
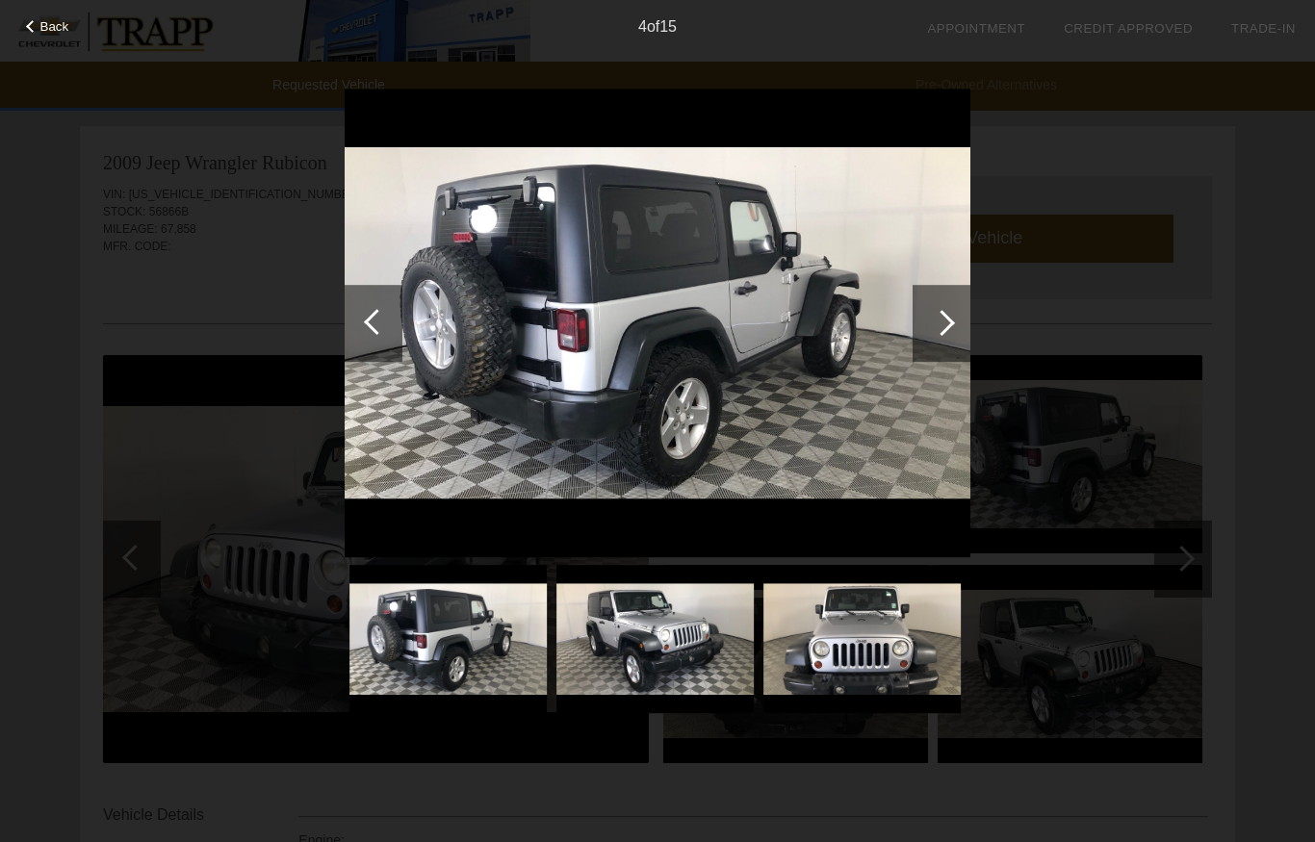
click at [372, 321] on div at bounding box center [377, 322] width 26 height 26
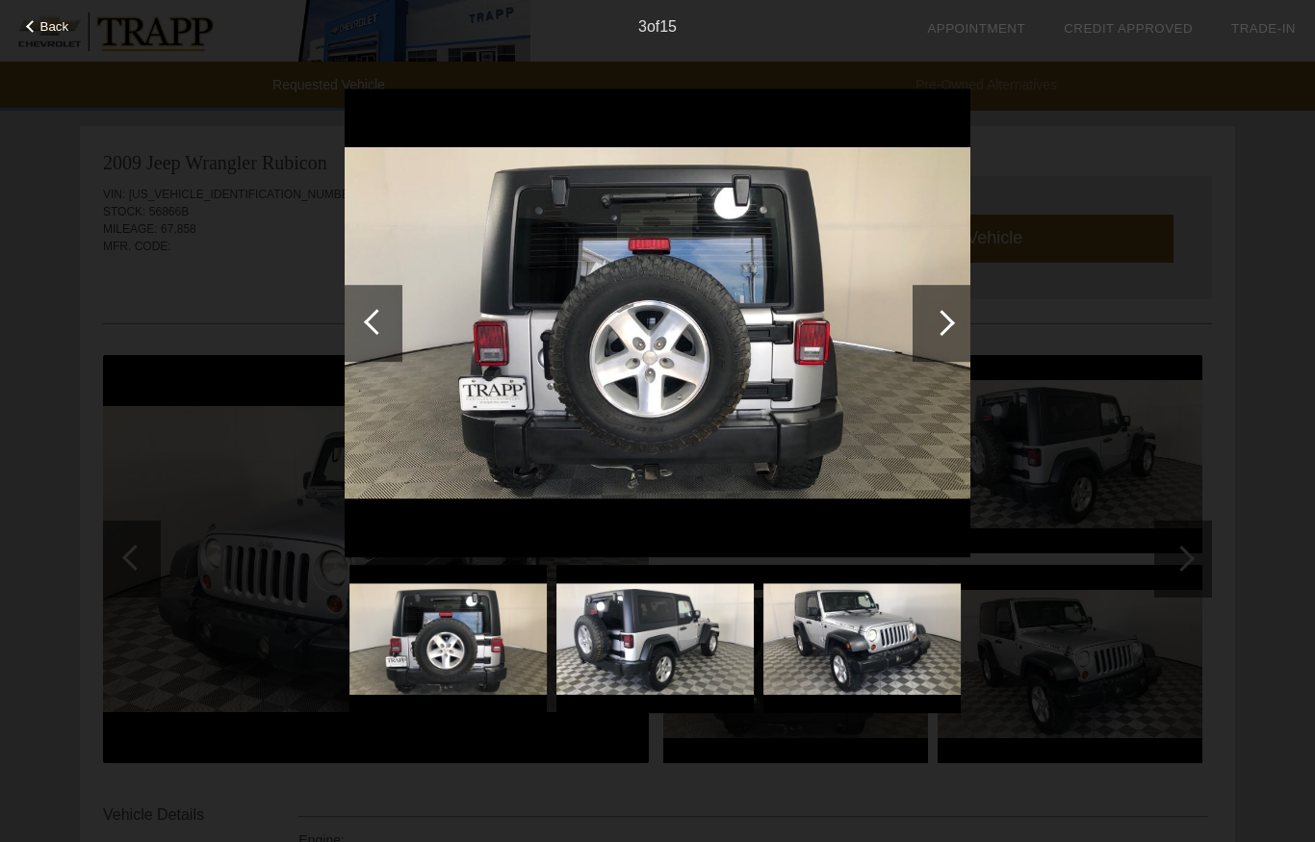
click at [362, 320] on div at bounding box center [374, 323] width 58 height 77
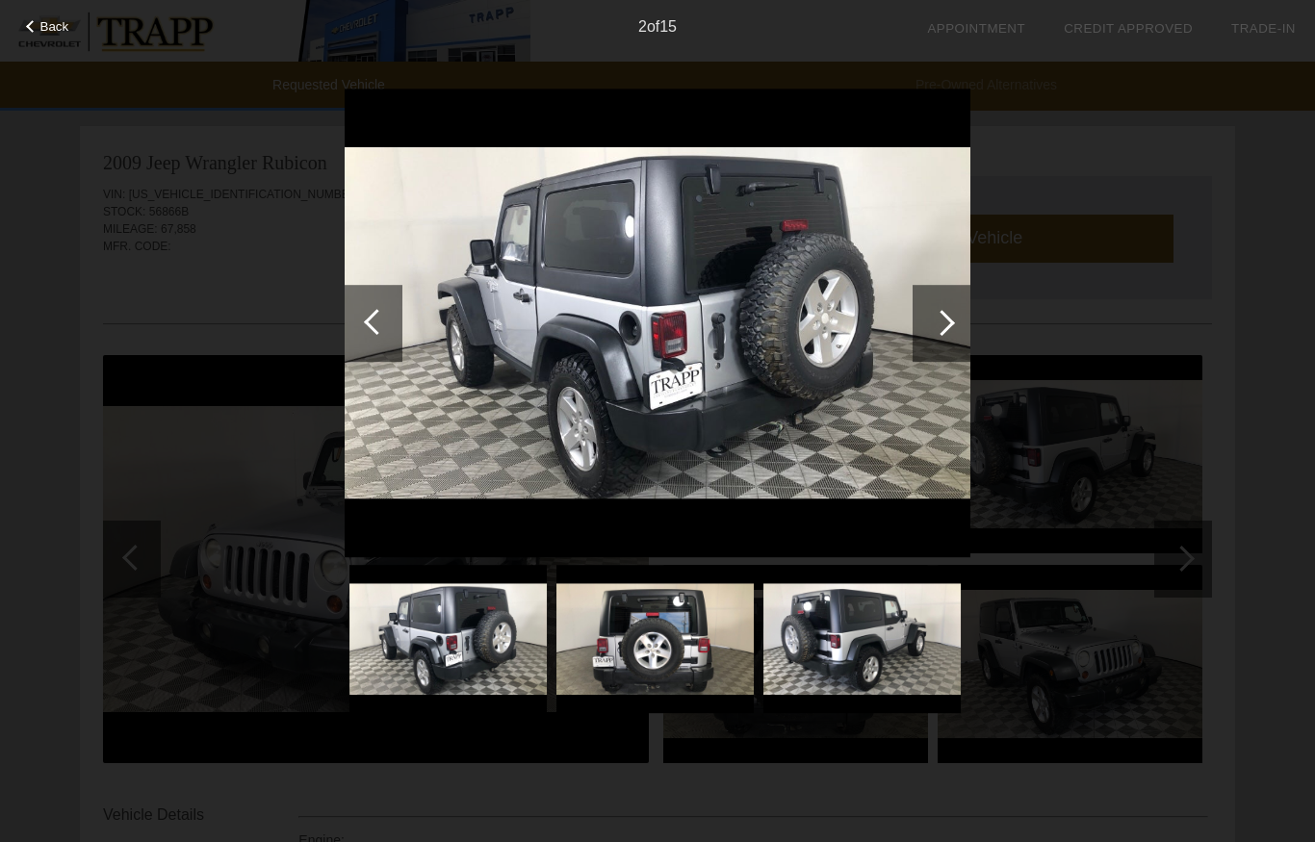
click at [385, 320] on div at bounding box center [377, 322] width 26 height 26
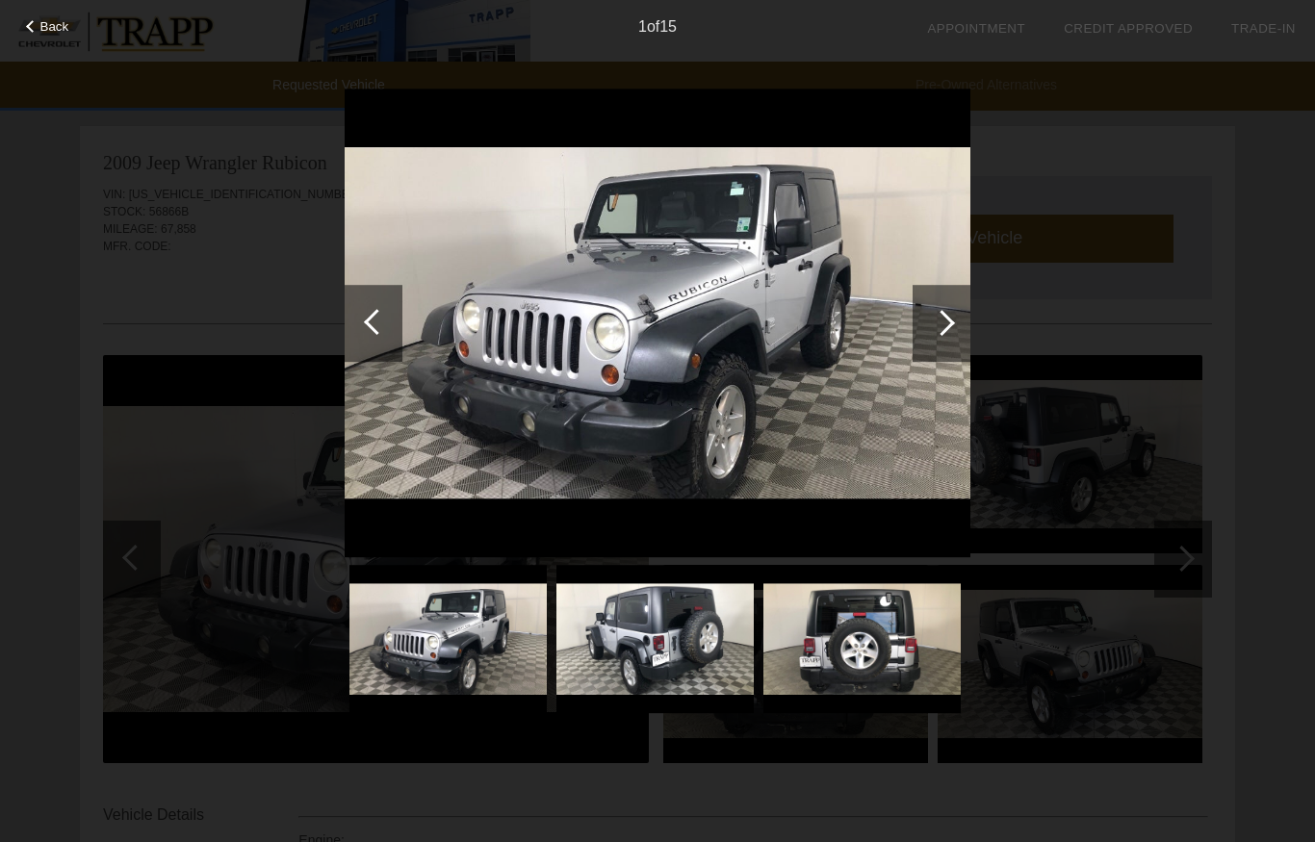
click at [388, 310] on div at bounding box center [374, 323] width 58 height 77
click at [374, 311] on div at bounding box center [374, 323] width 58 height 77
click at [946, 326] on div at bounding box center [942, 323] width 26 height 26
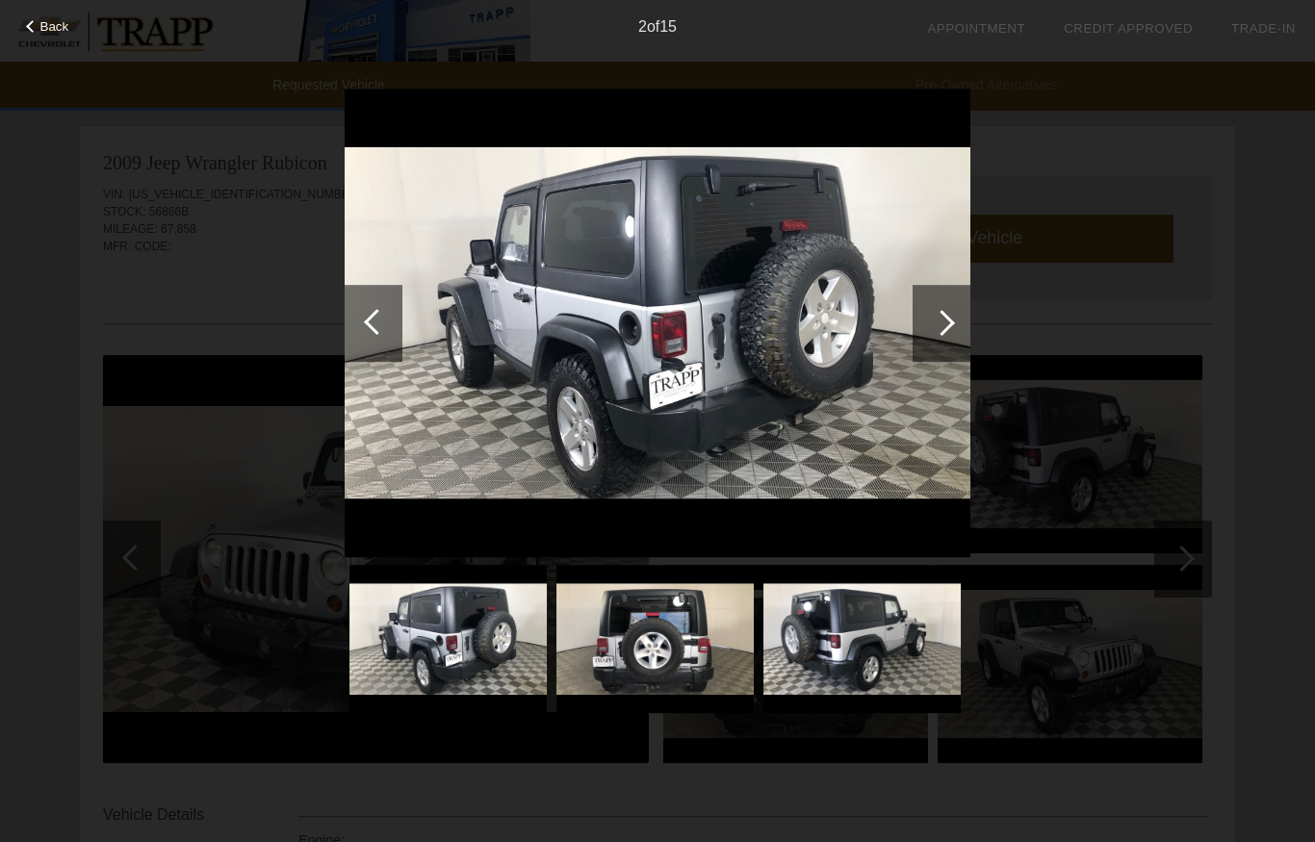
click at [942, 327] on div at bounding box center [942, 323] width 26 height 26
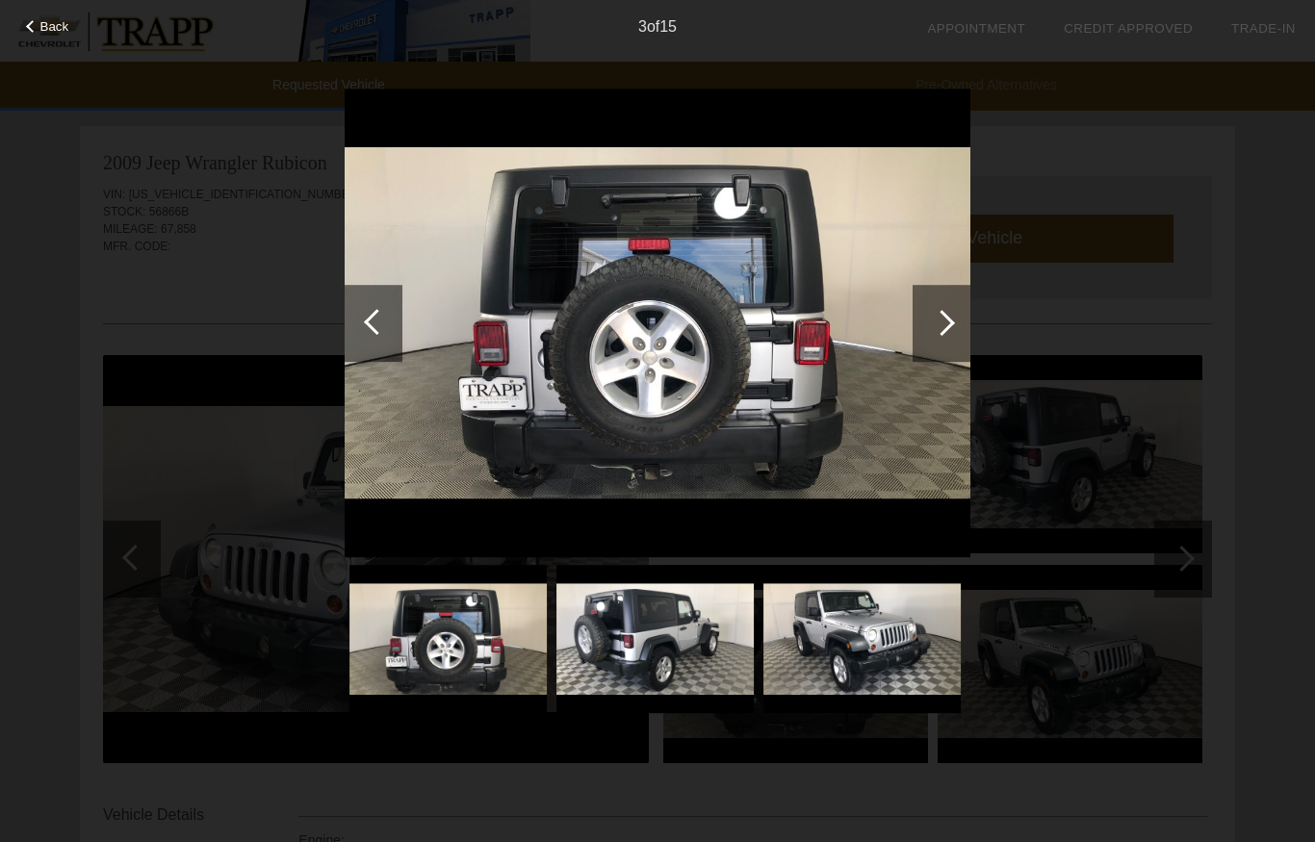
click at [937, 339] on div at bounding box center [942, 323] width 58 height 77
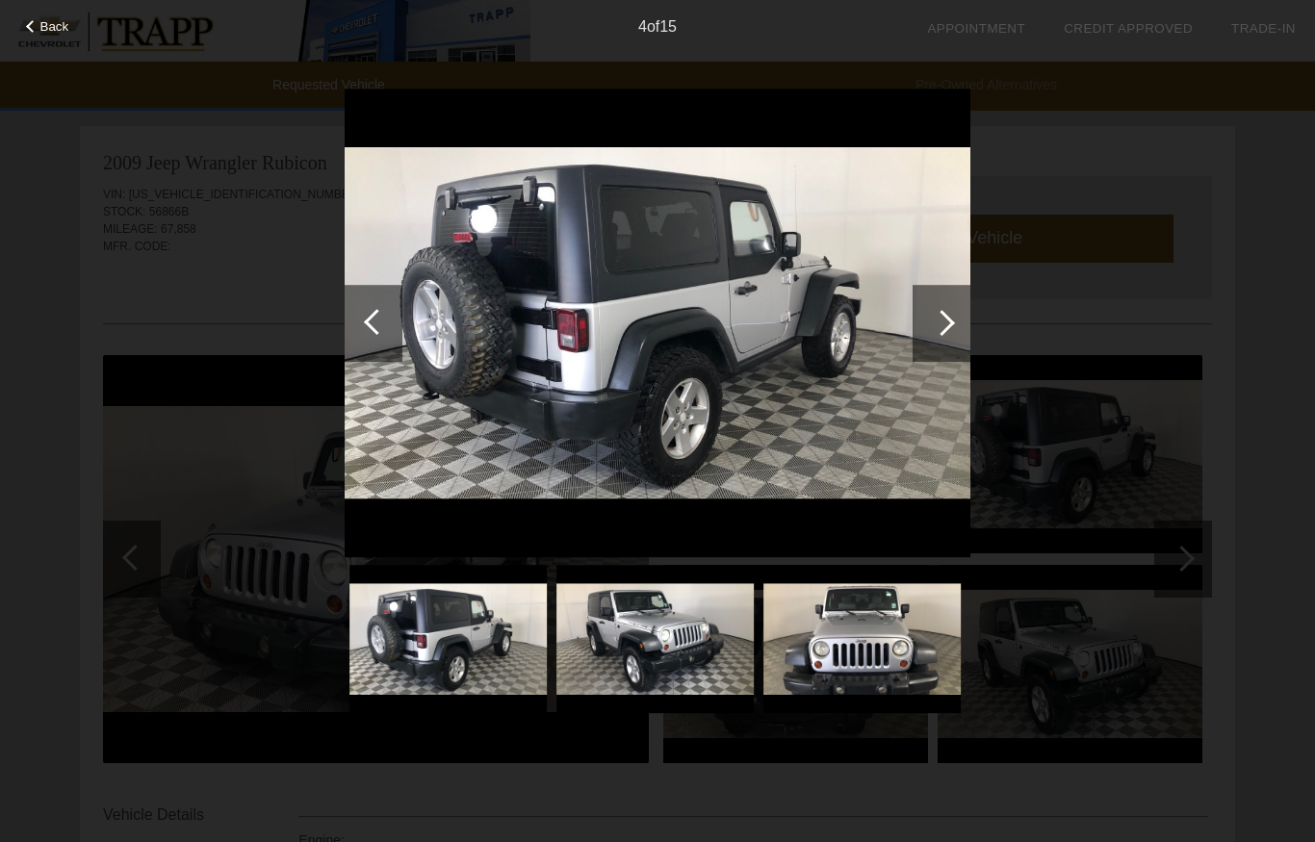
click at [945, 322] on div at bounding box center [942, 323] width 26 height 26
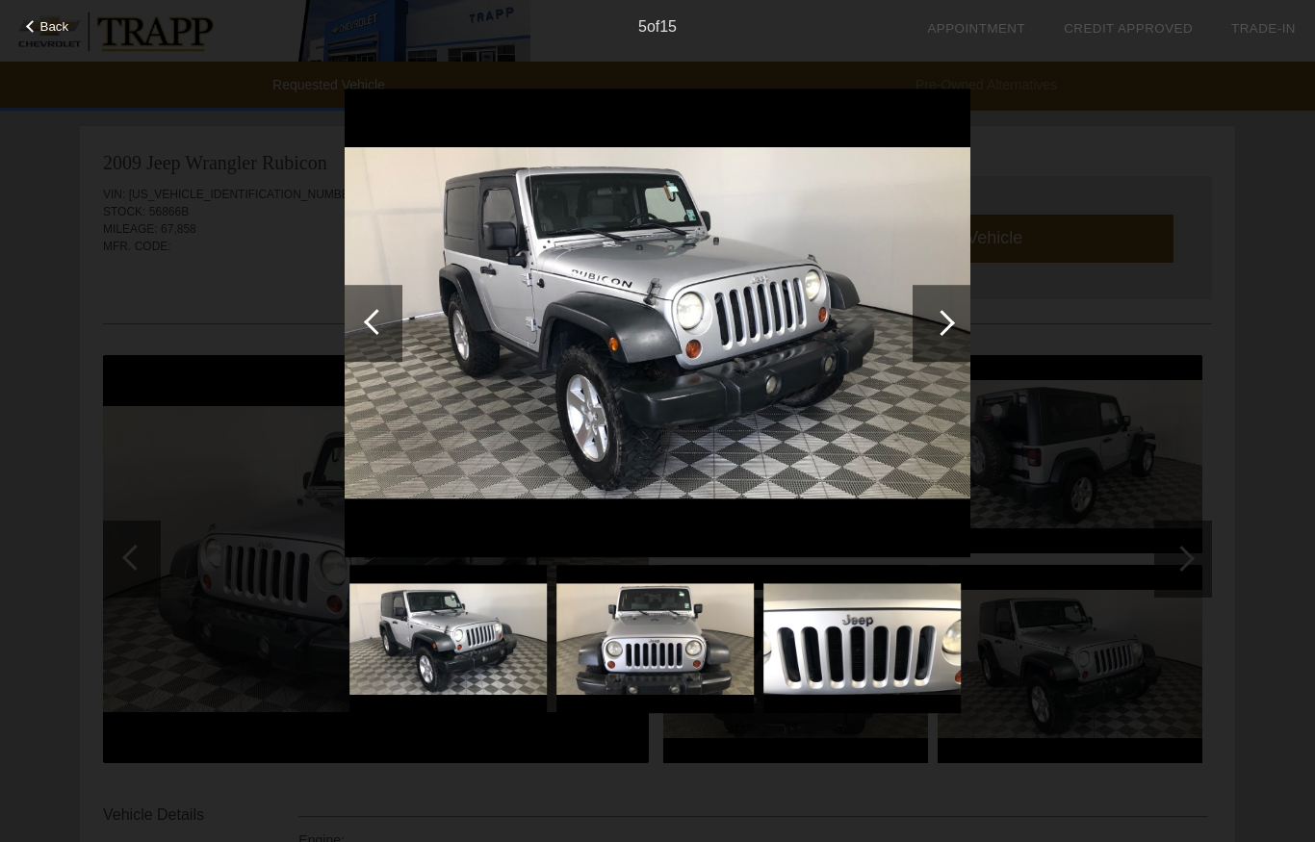
click at [941, 330] on div at bounding box center [942, 323] width 26 height 26
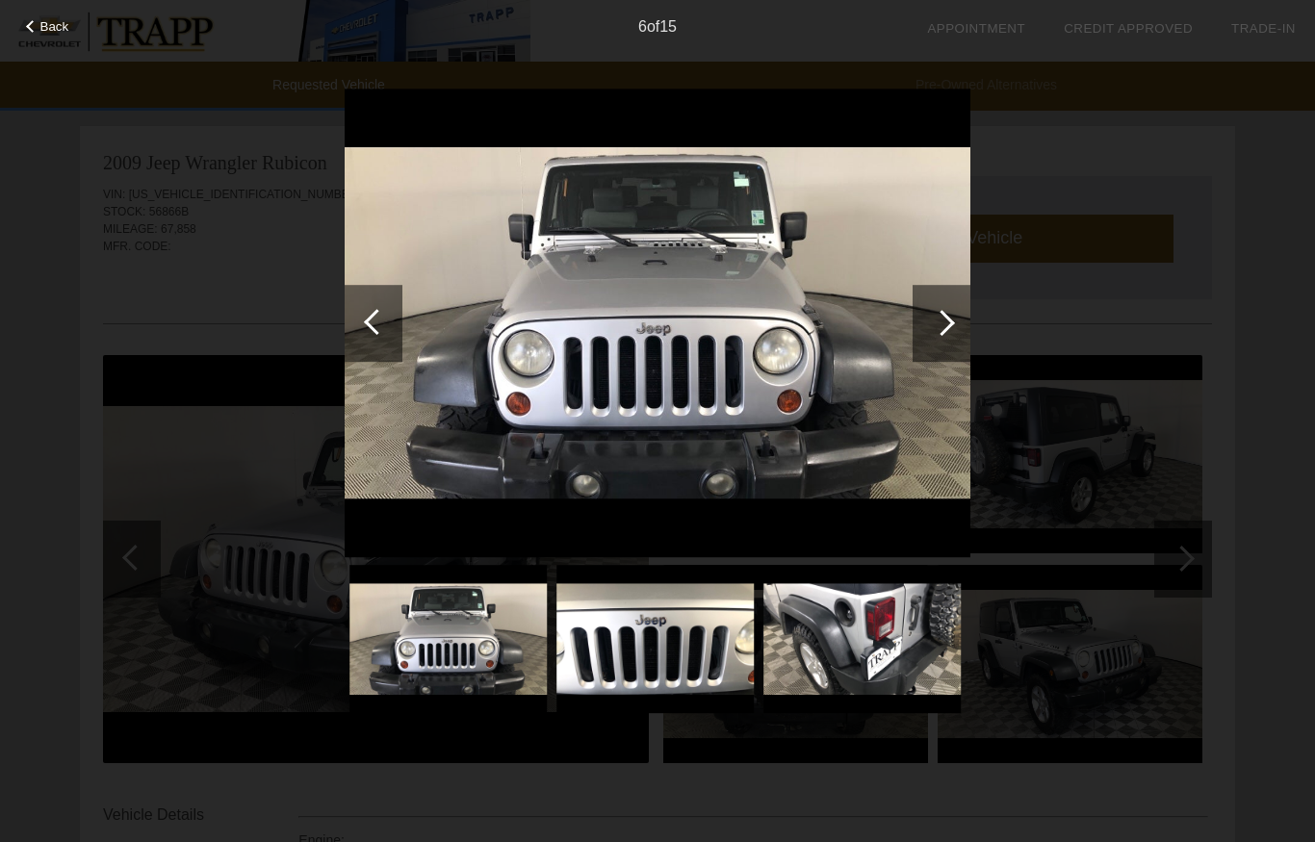
click at [945, 332] on div at bounding box center [942, 323] width 58 height 77
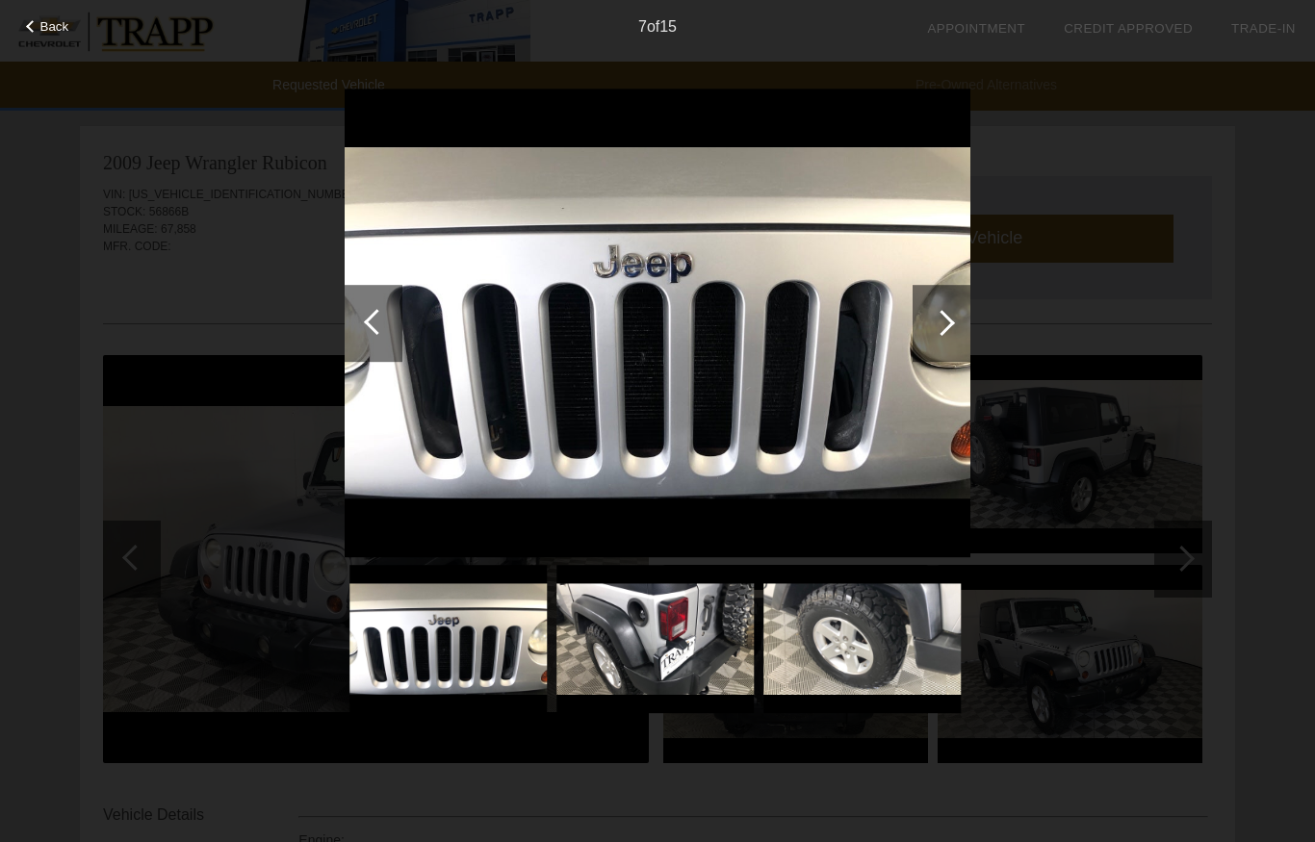
click at [939, 329] on div at bounding box center [942, 323] width 26 height 26
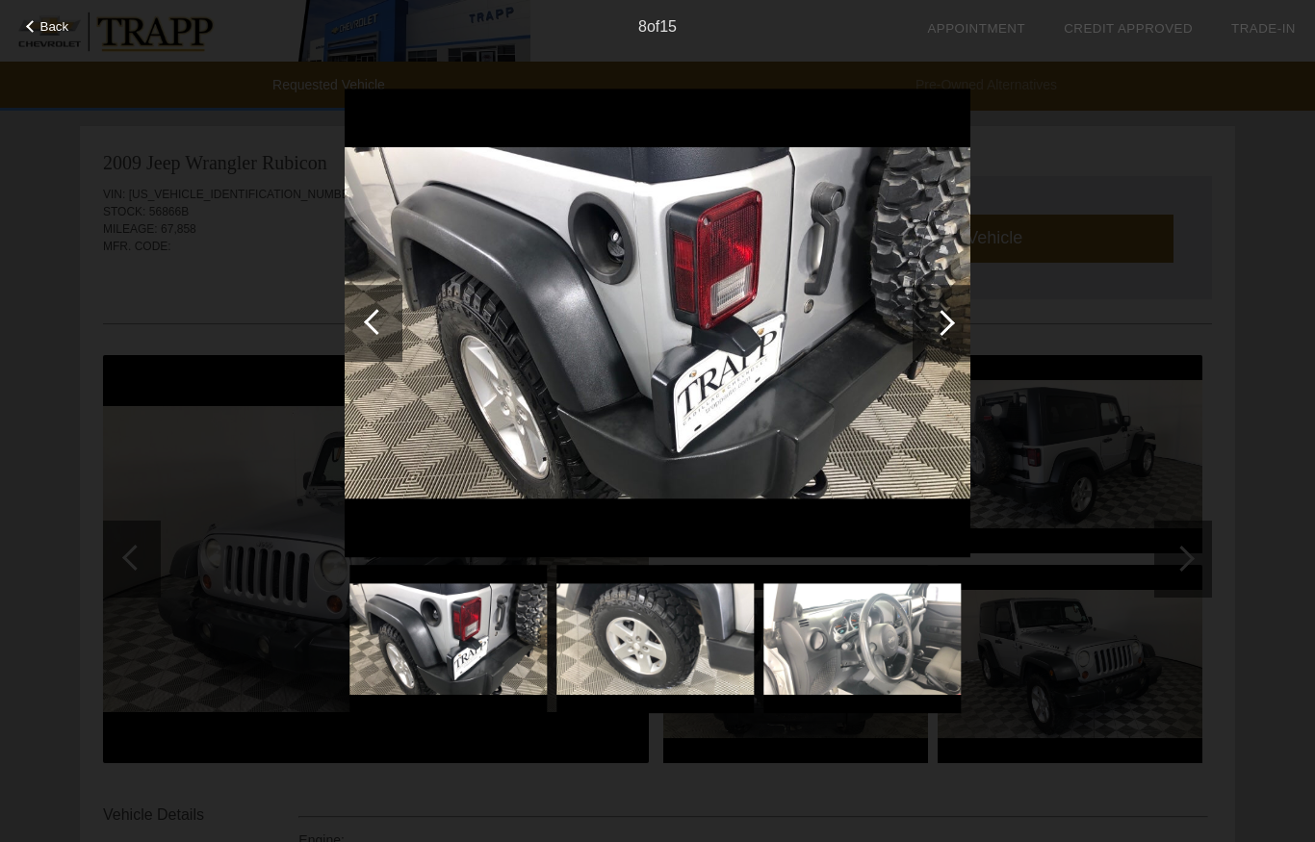
click at [941, 339] on div at bounding box center [942, 323] width 58 height 77
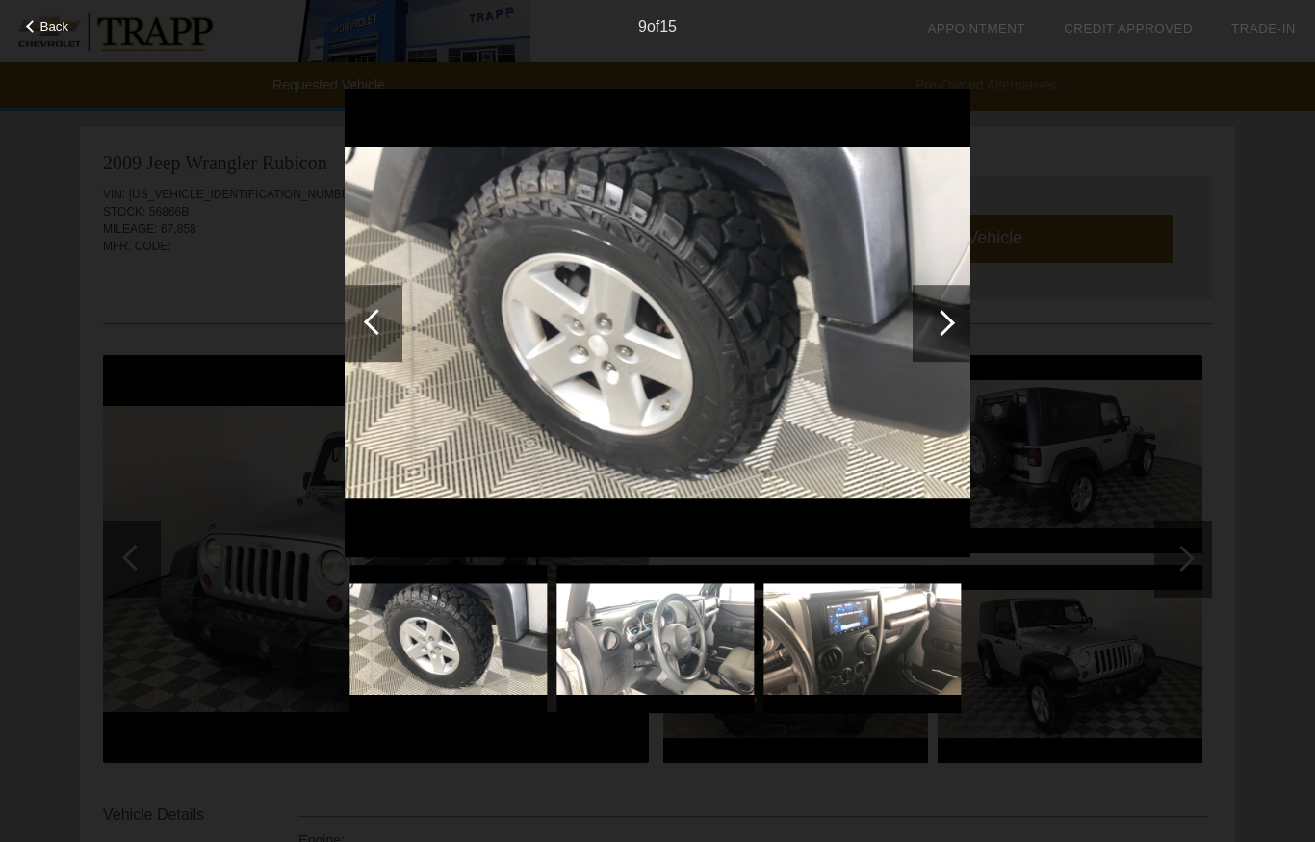
click at [941, 338] on div at bounding box center [942, 323] width 58 height 77
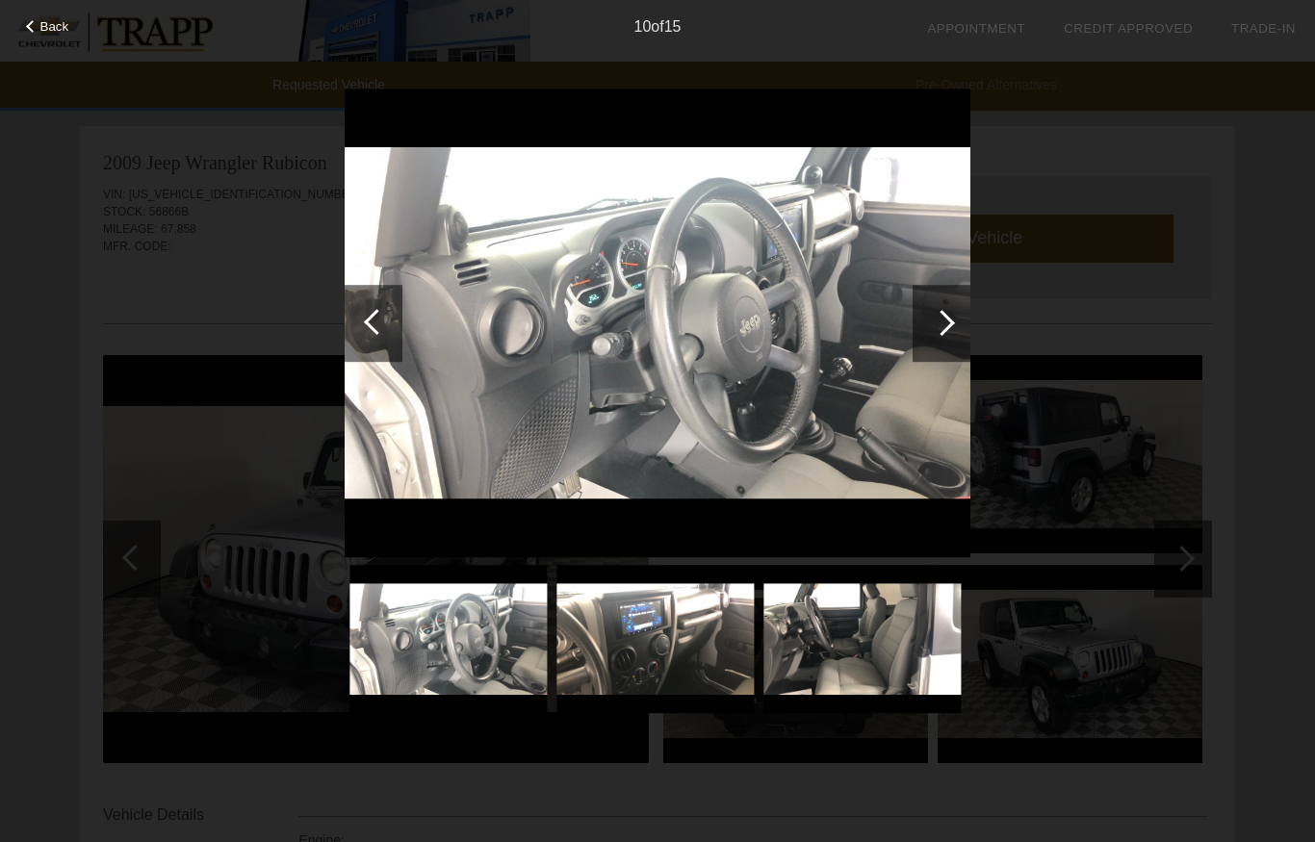
click at [960, 322] on div at bounding box center [942, 323] width 58 height 77
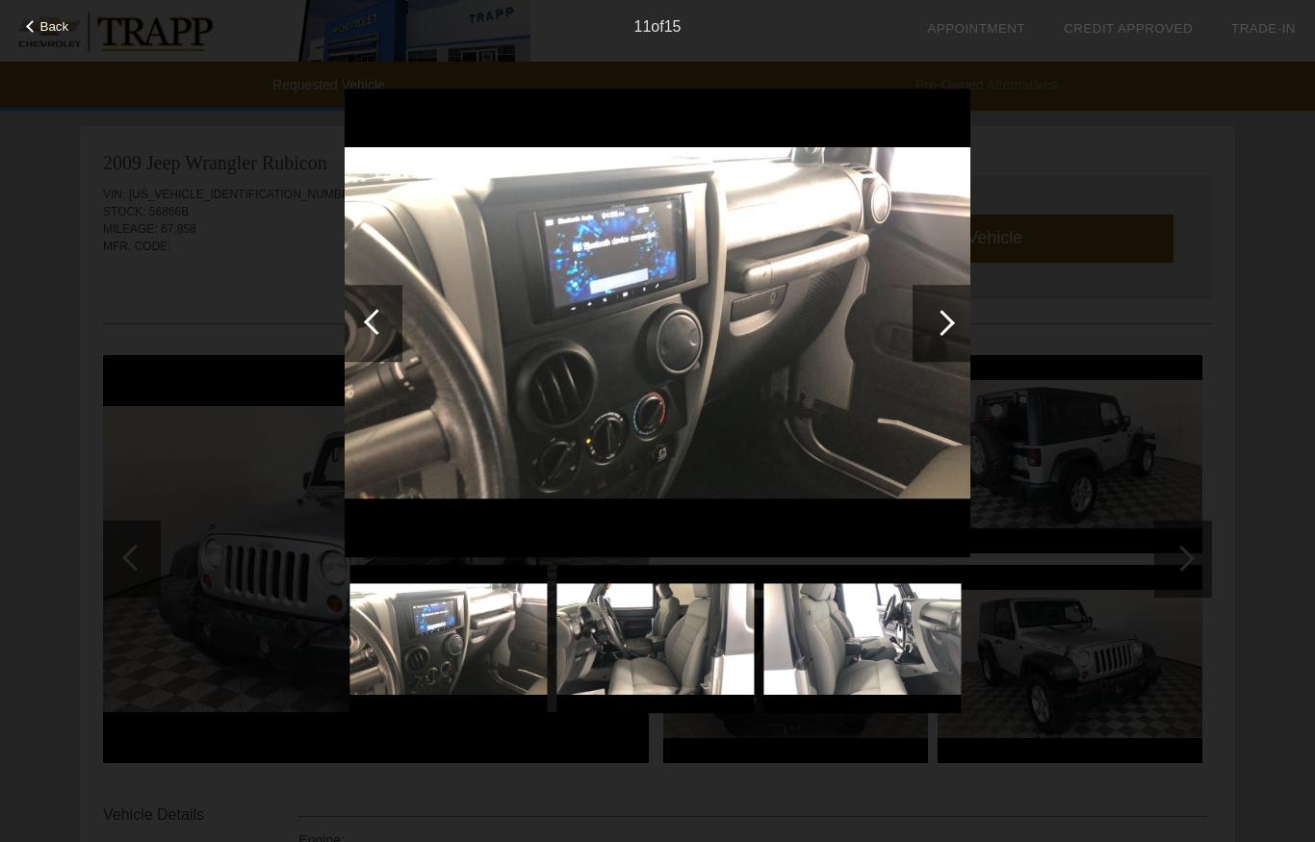
click at [373, 327] on div at bounding box center [377, 322] width 26 height 26
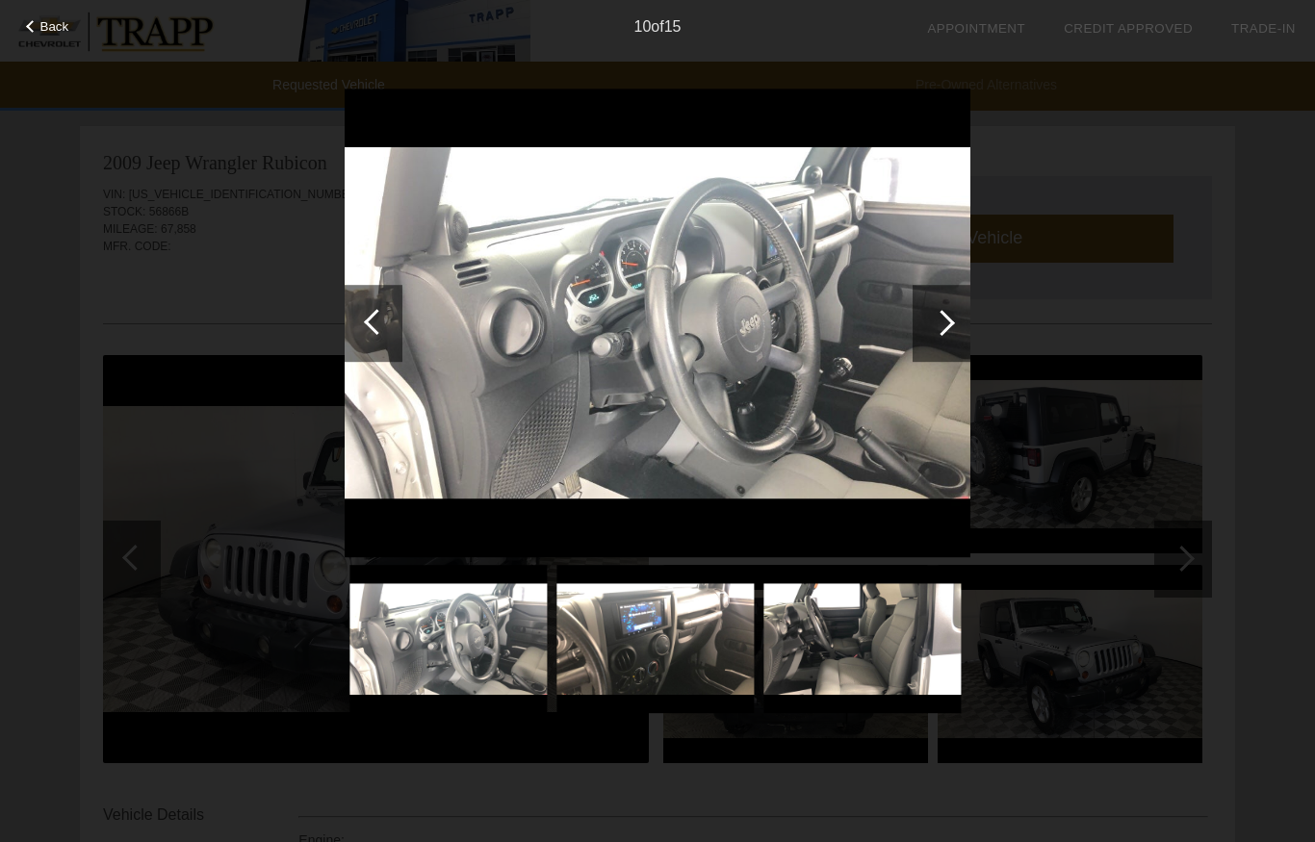
click at [860, 335] on img at bounding box center [658, 324] width 626 height 470
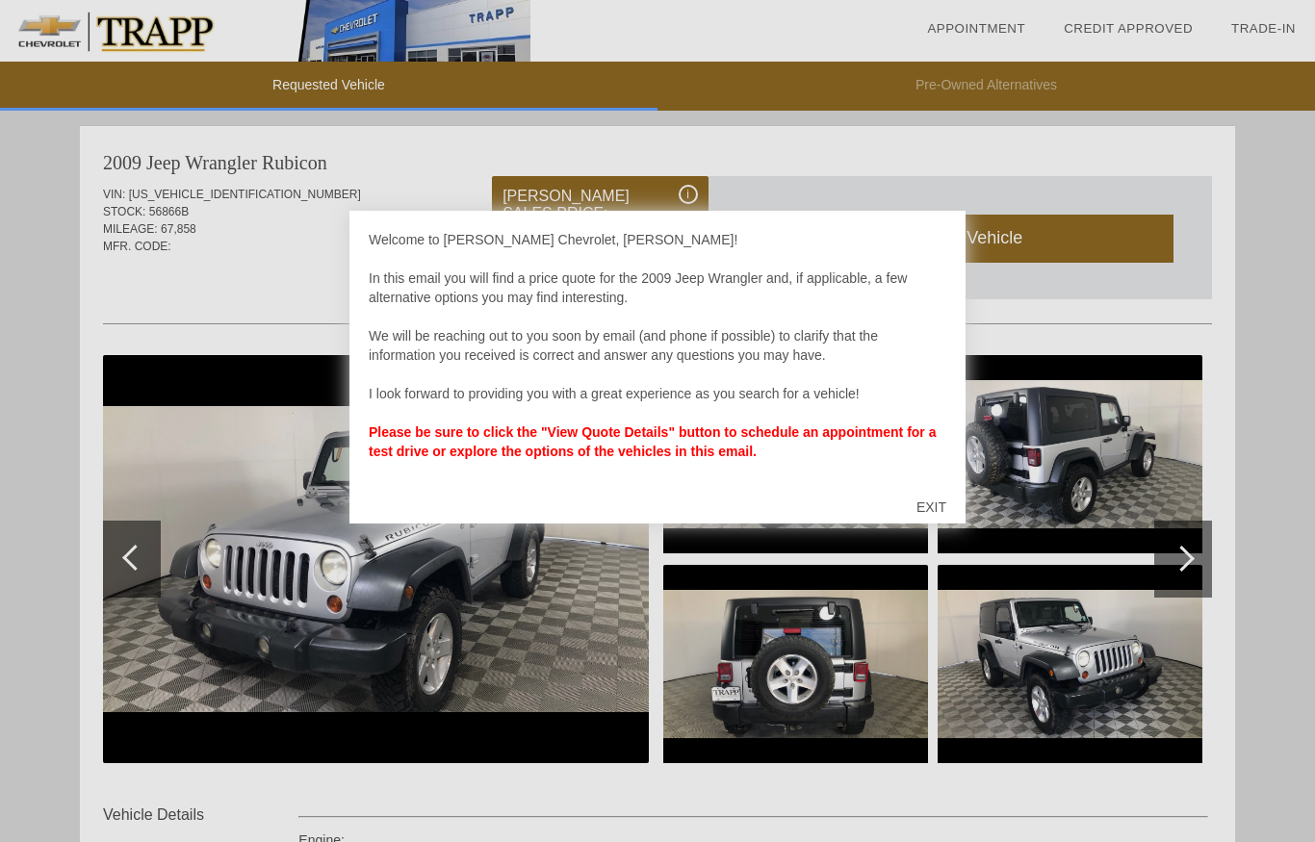
click at [927, 511] on div "EXIT" at bounding box center [931, 507] width 68 height 58
click at [933, 512] on div "EXIT" at bounding box center [931, 507] width 68 height 58
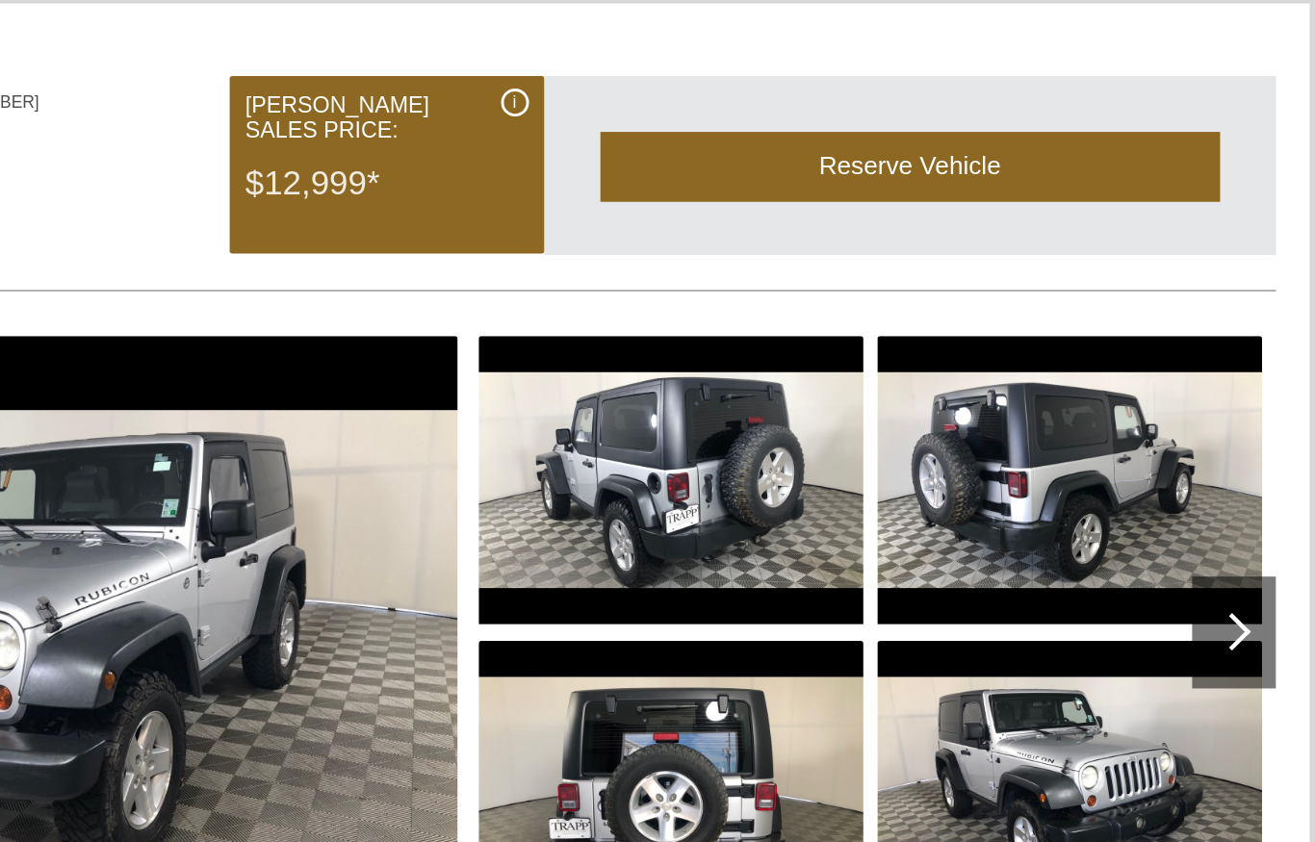
click at [663, 355] on img at bounding box center [795, 454] width 265 height 198
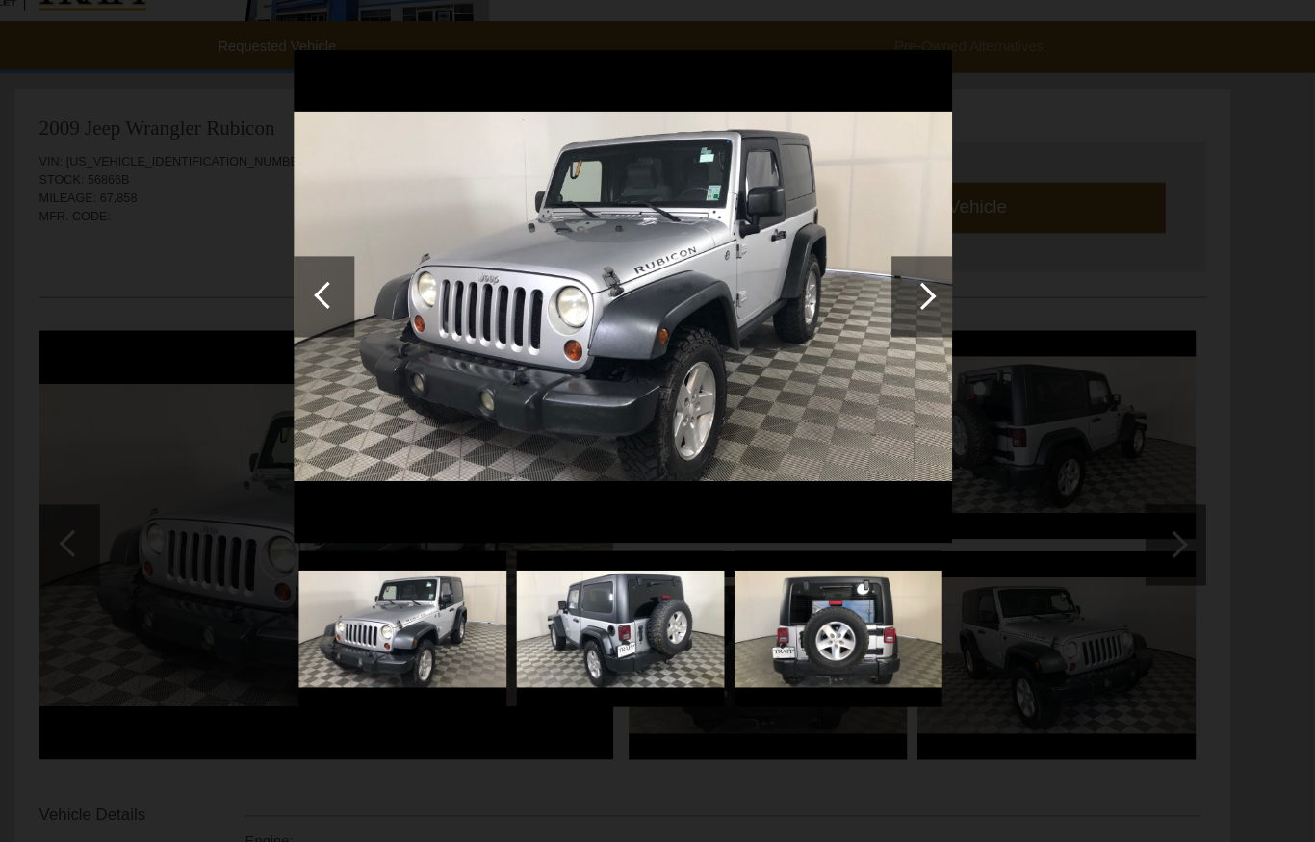
scroll to position [17, 0]
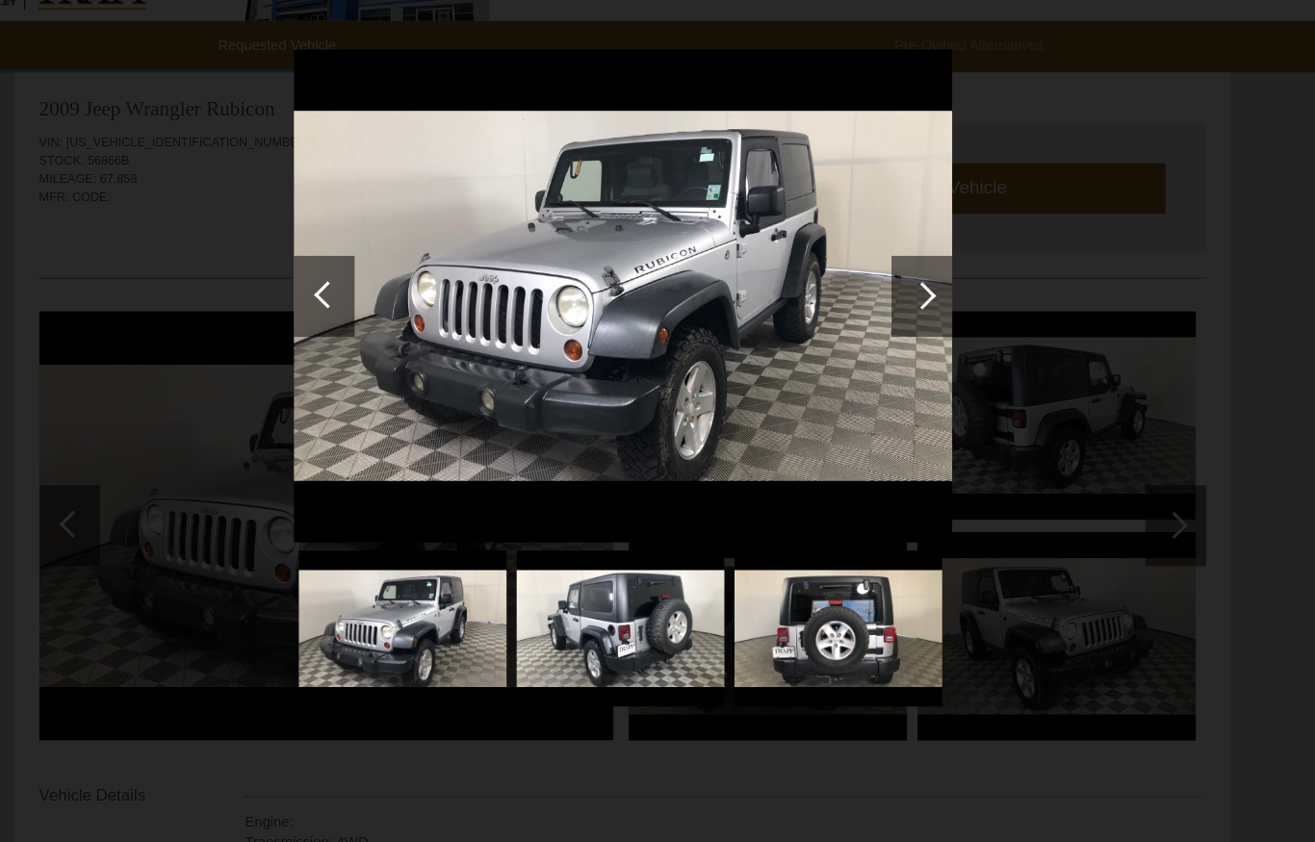
click at [929, 310] on div at bounding box center [942, 323] width 26 height 26
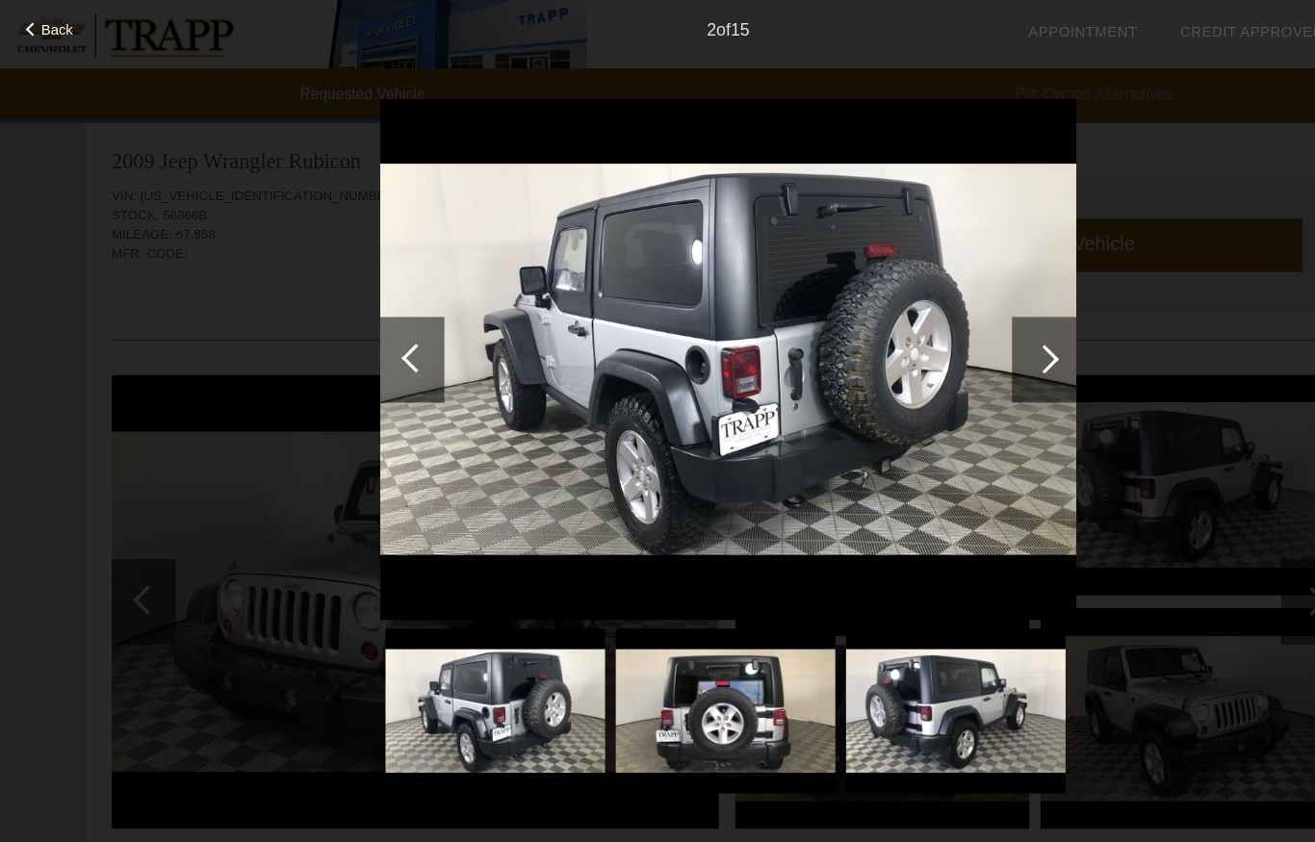
scroll to position [0, 0]
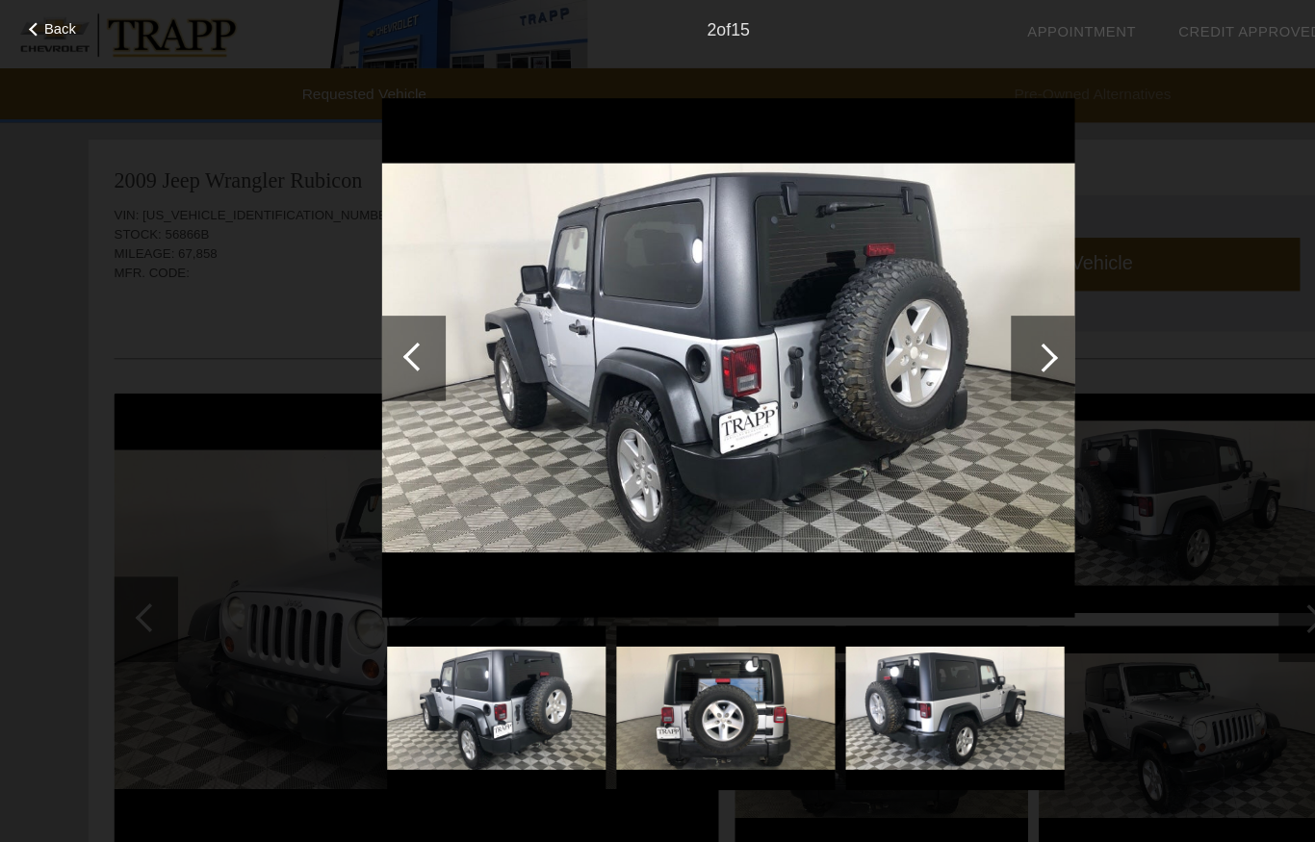
click at [385, 322] on div at bounding box center [377, 322] width 26 height 26
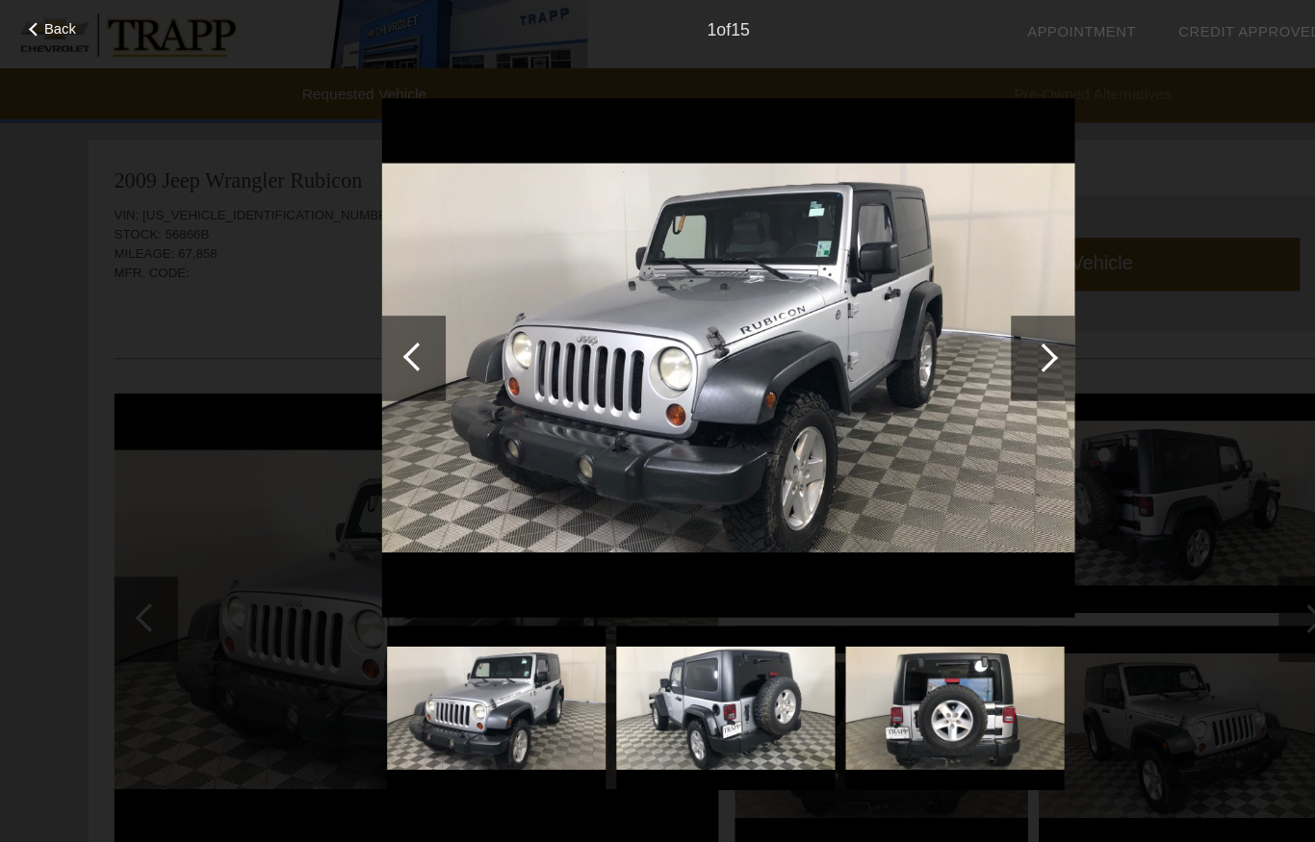
click at [373, 308] on div at bounding box center [374, 323] width 58 height 77
click at [950, 326] on div at bounding box center [942, 323] width 26 height 26
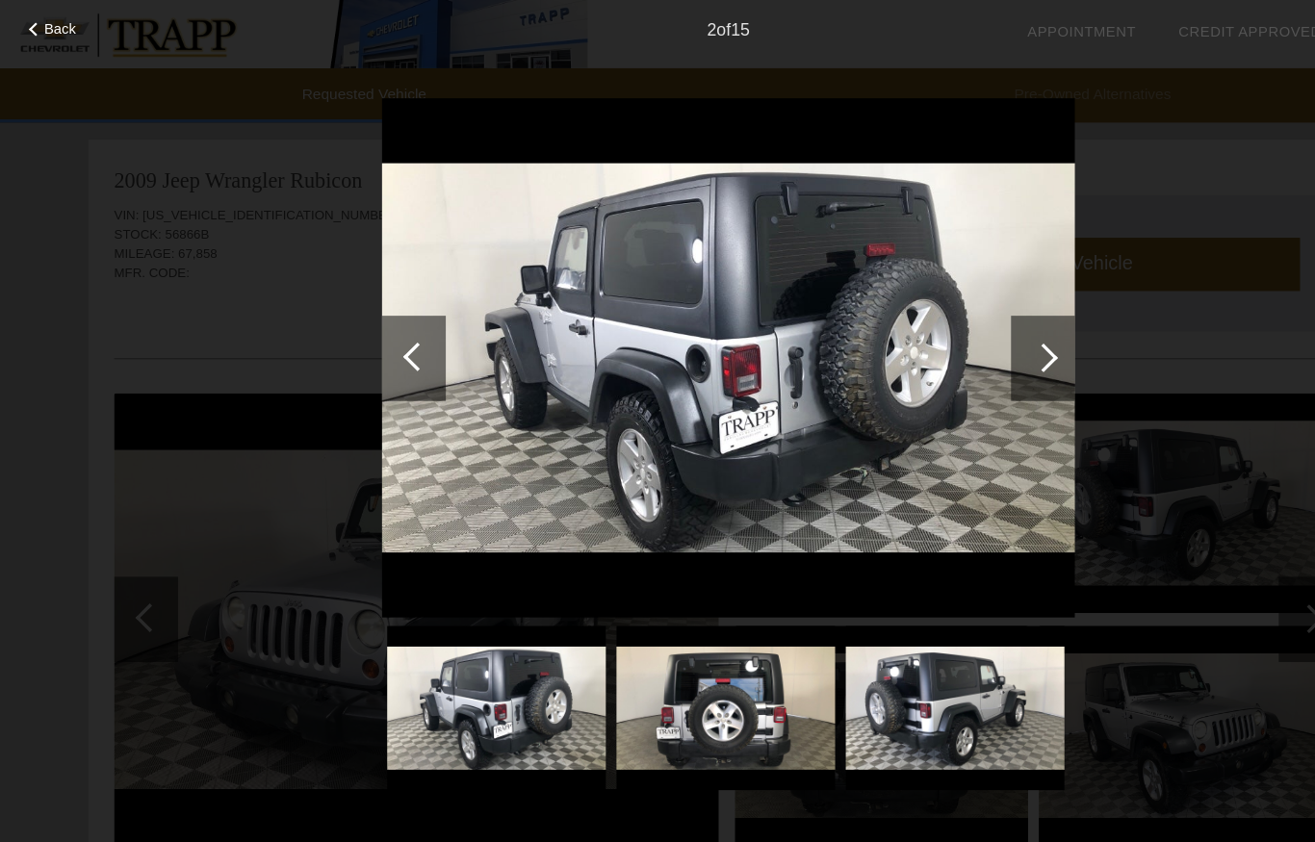
click at [921, 322] on div at bounding box center [942, 323] width 58 height 77
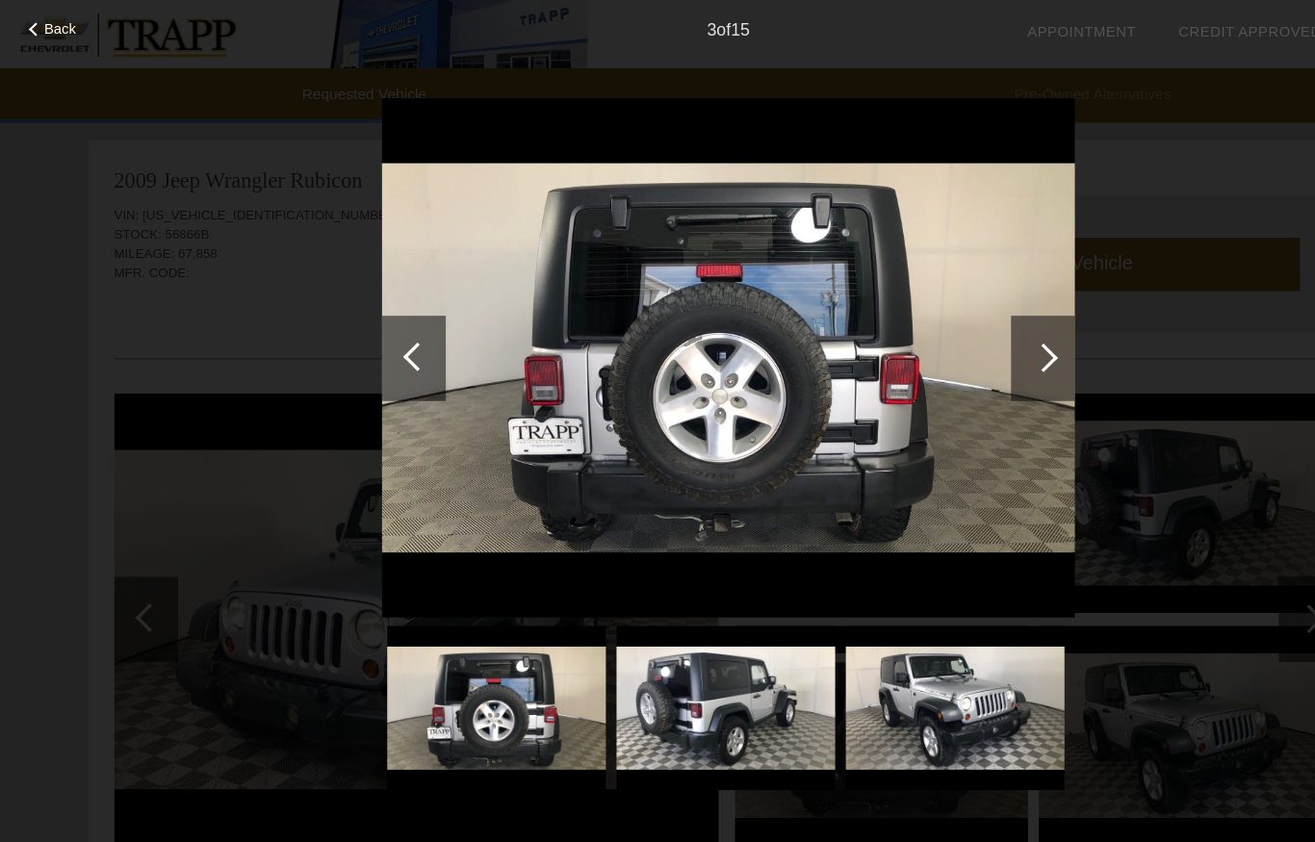
click at [933, 327] on div at bounding box center [942, 323] width 58 height 77
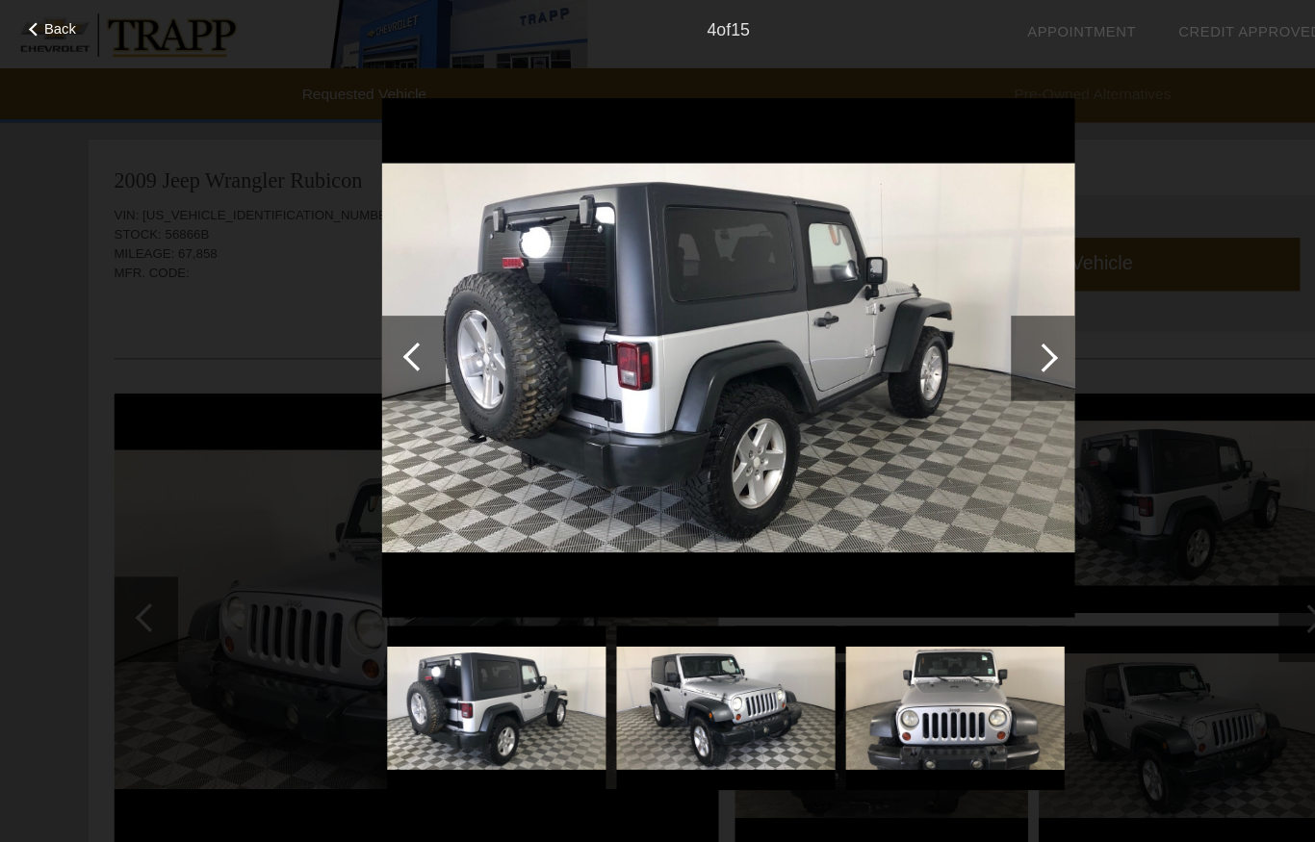
click at [916, 330] on div at bounding box center [942, 323] width 58 height 77
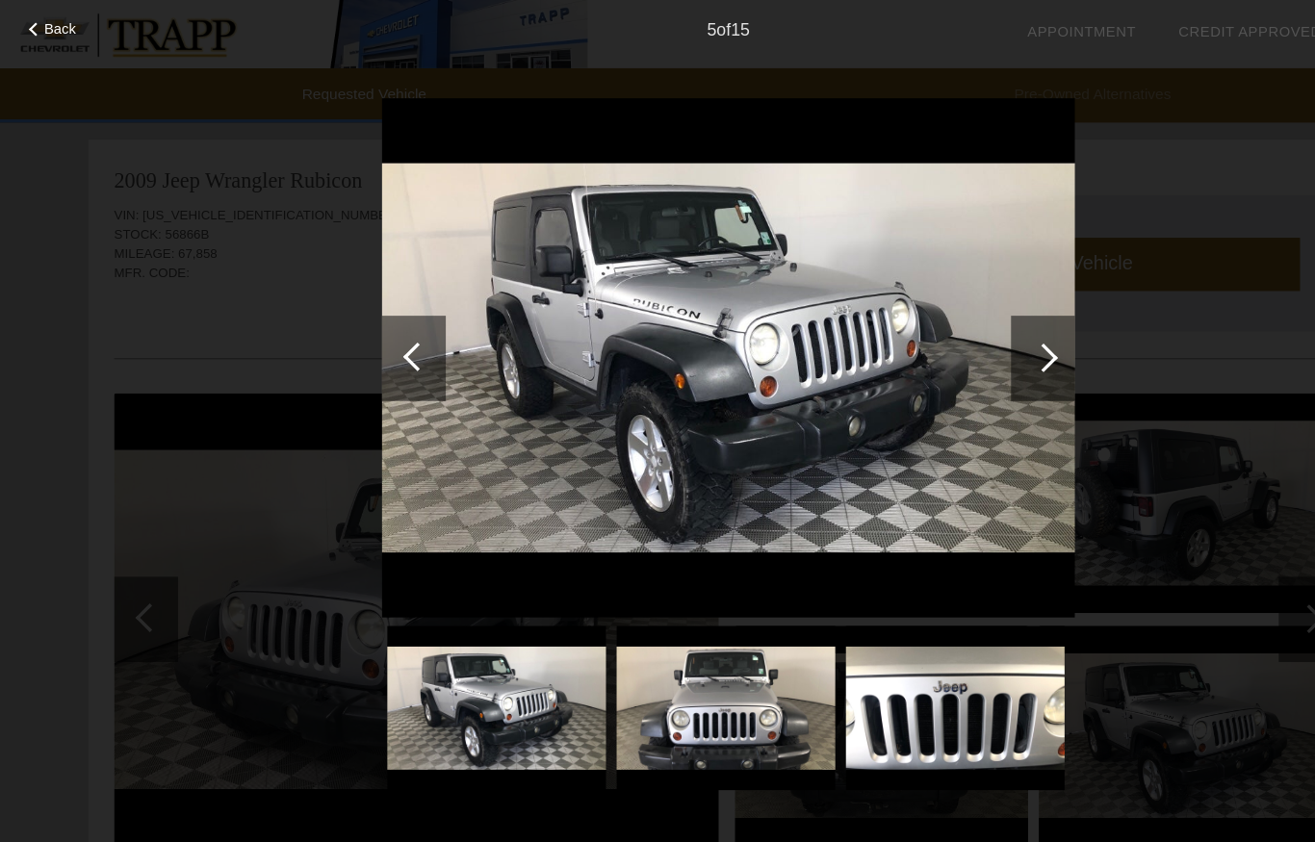
click at [378, 323] on div at bounding box center [377, 322] width 26 height 26
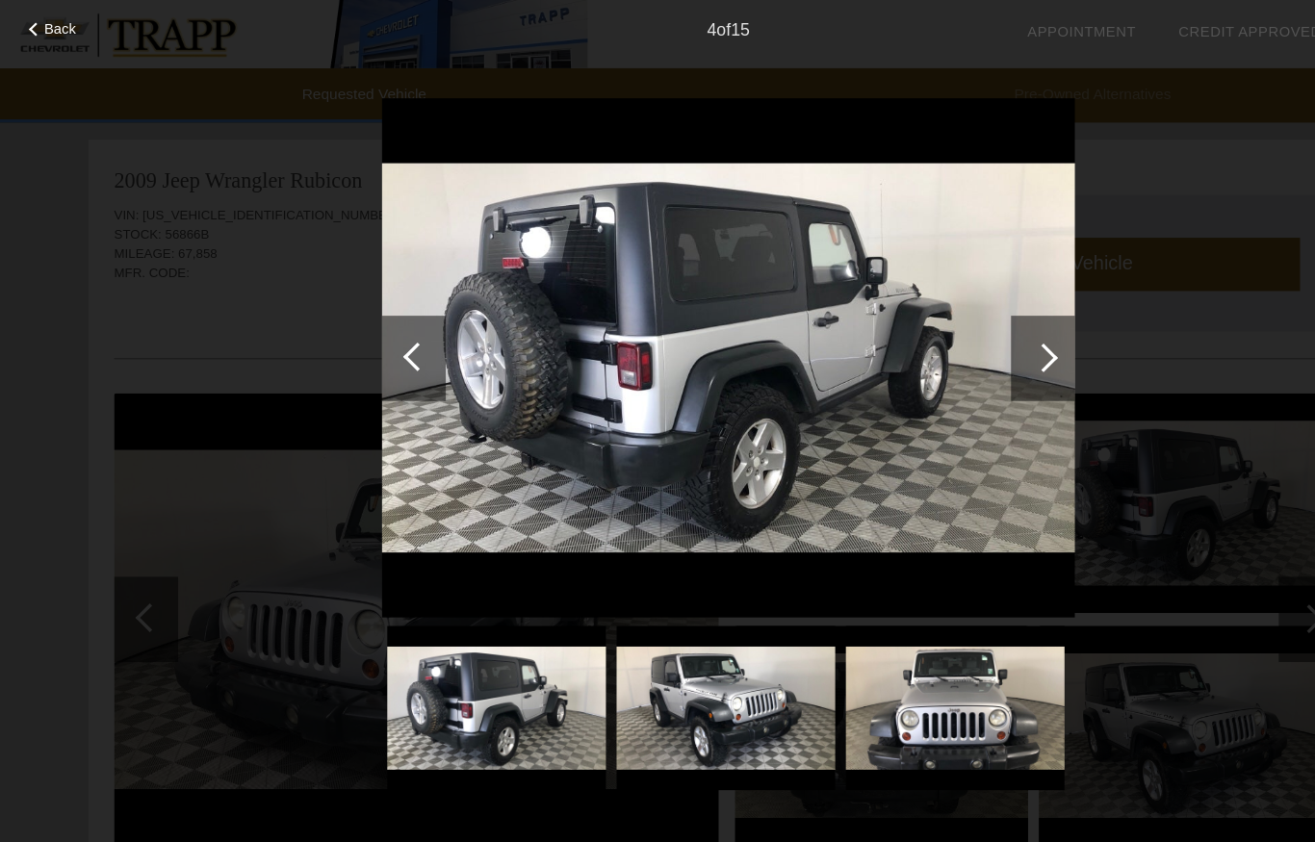
click at [671, 309] on img at bounding box center [658, 324] width 626 height 470
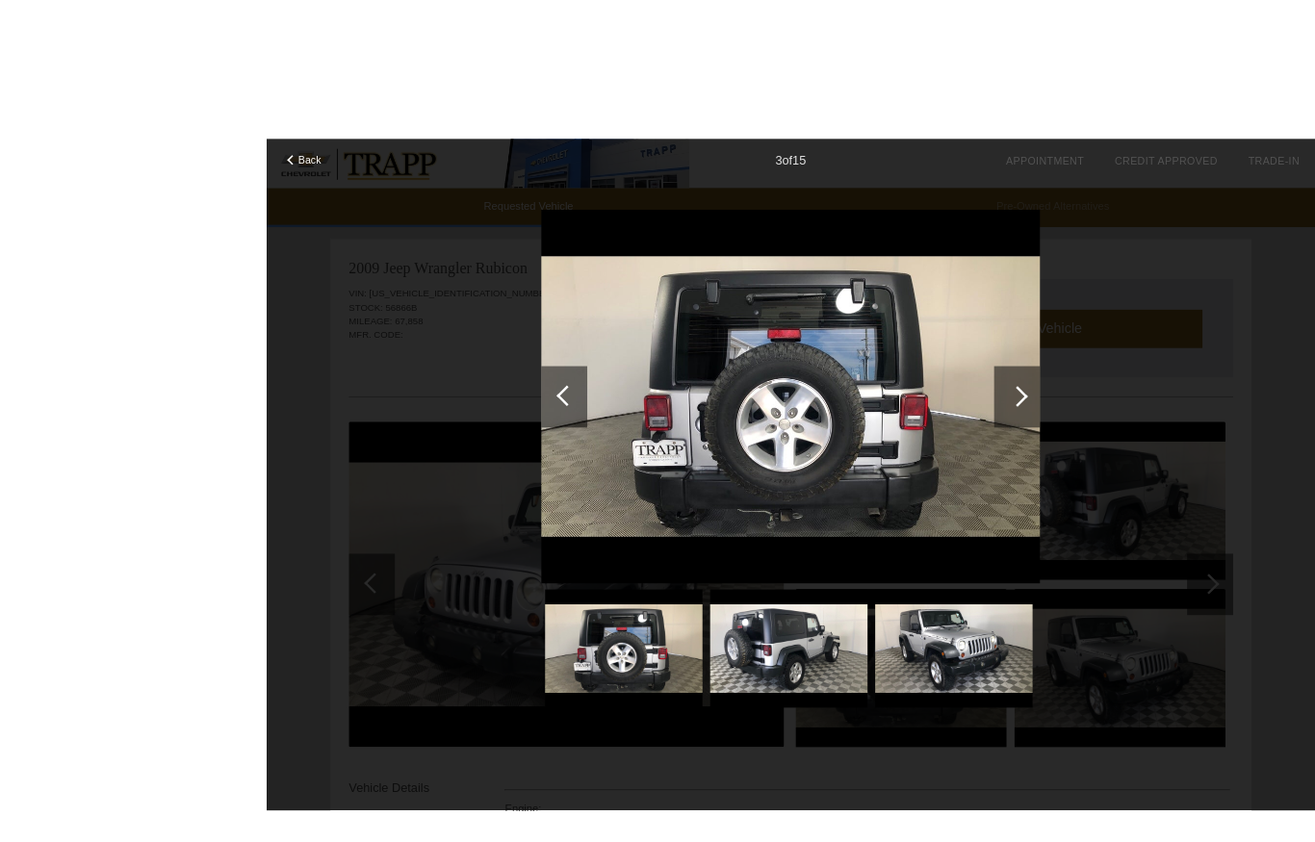
scroll to position [4, 0]
